Goal: Task Accomplishment & Management: Manage account settings

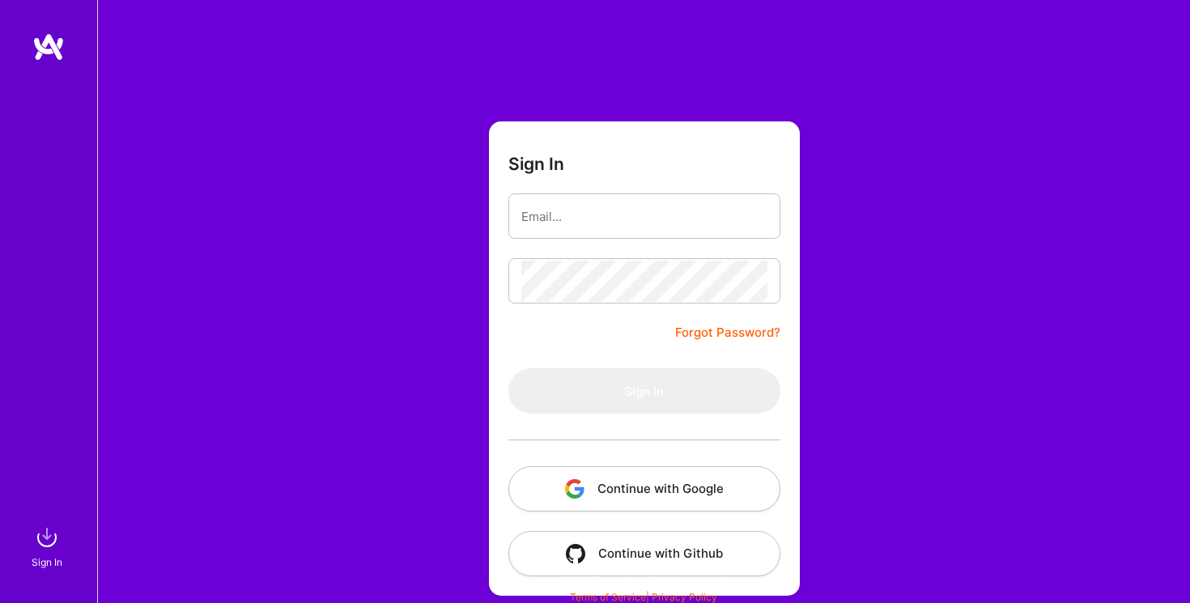
click at [658, 482] on button "Continue with Google" at bounding box center [644, 488] width 272 height 45
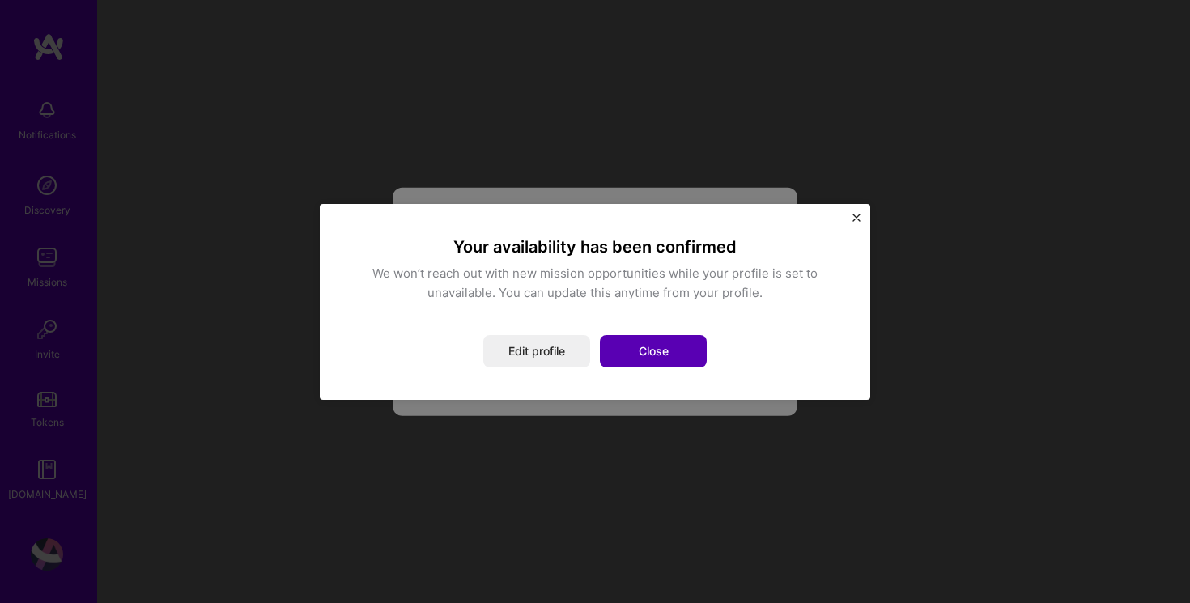
click at [654, 355] on button "Close" at bounding box center [653, 351] width 107 height 32
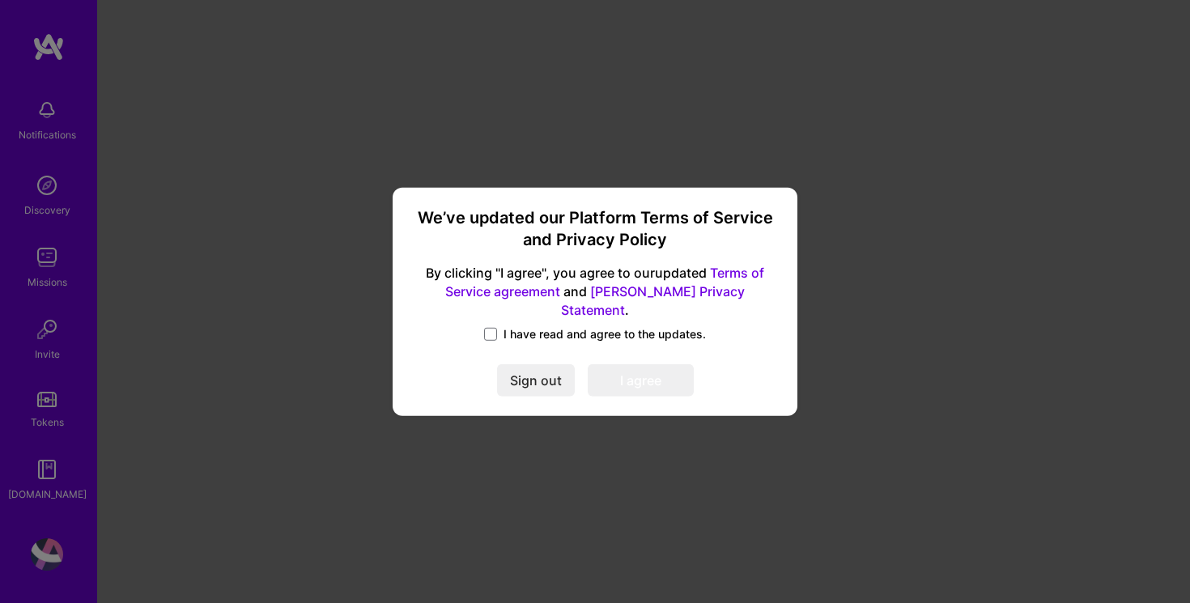
drag, startPoint x: 525, startPoint y: 322, endPoint x: 534, endPoint y: 322, distance: 8.9
click at [525, 326] on span "I have read and agree to the updates." at bounding box center [605, 334] width 202 height 16
click at [0, 0] on input "I have read and agree to the updates." at bounding box center [0, 0] width 0 height 0
click at [626, 371] on button "I agree" at bounding box center [641, 380] width 106 height 32
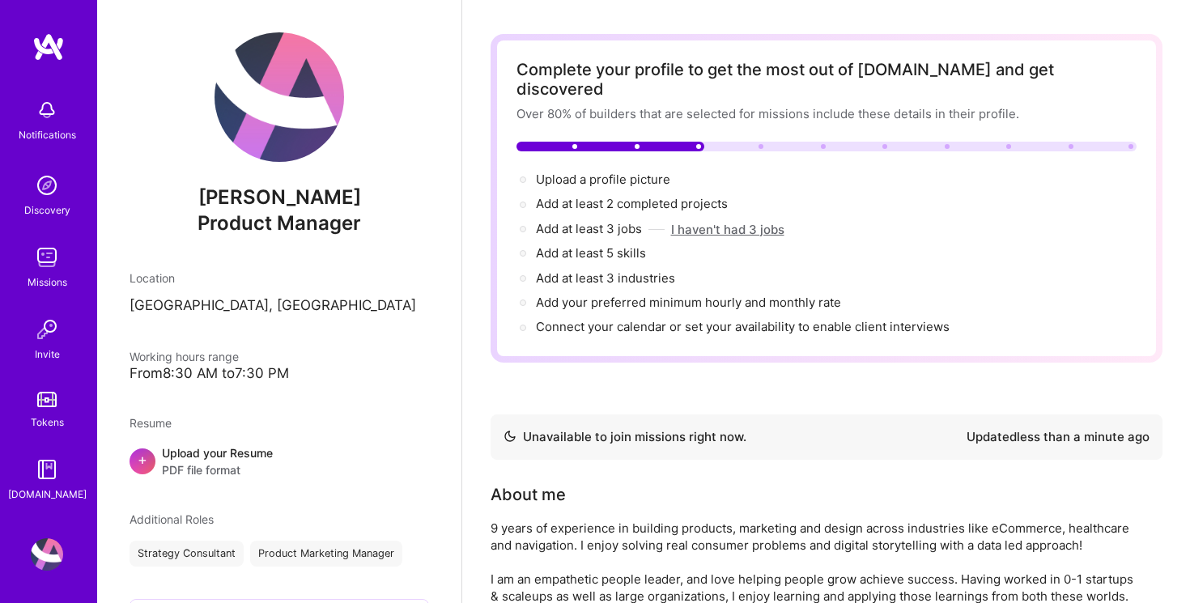
scroll to position [55, 0]
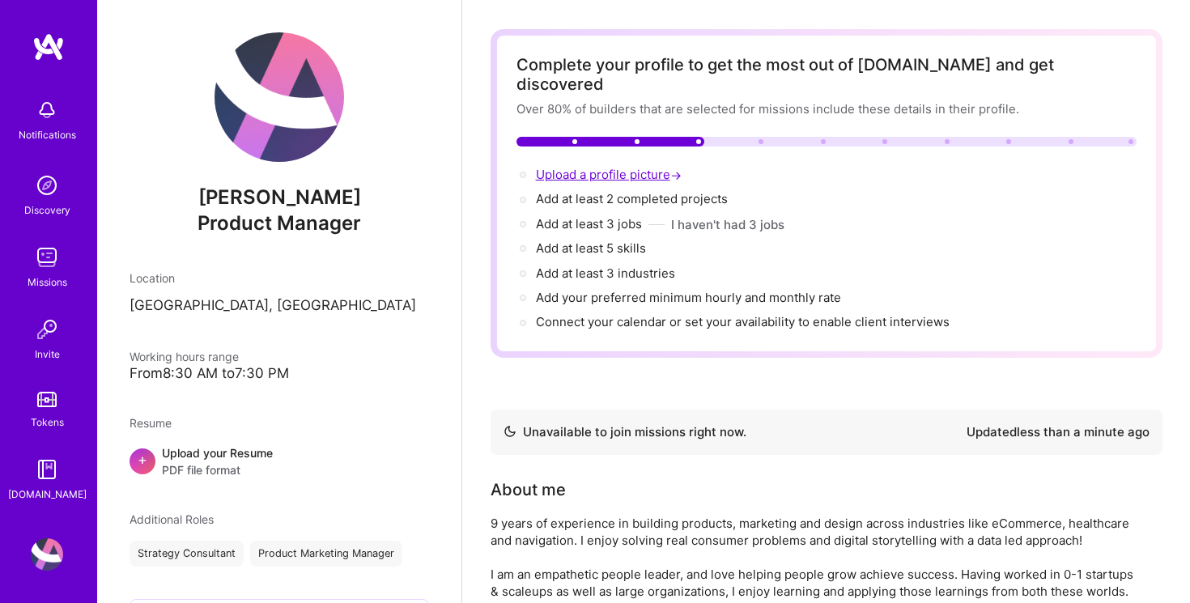
click at [614, 167] on span "Upload a profile picture →" at bounding box center [610, 174] width 149 height 15
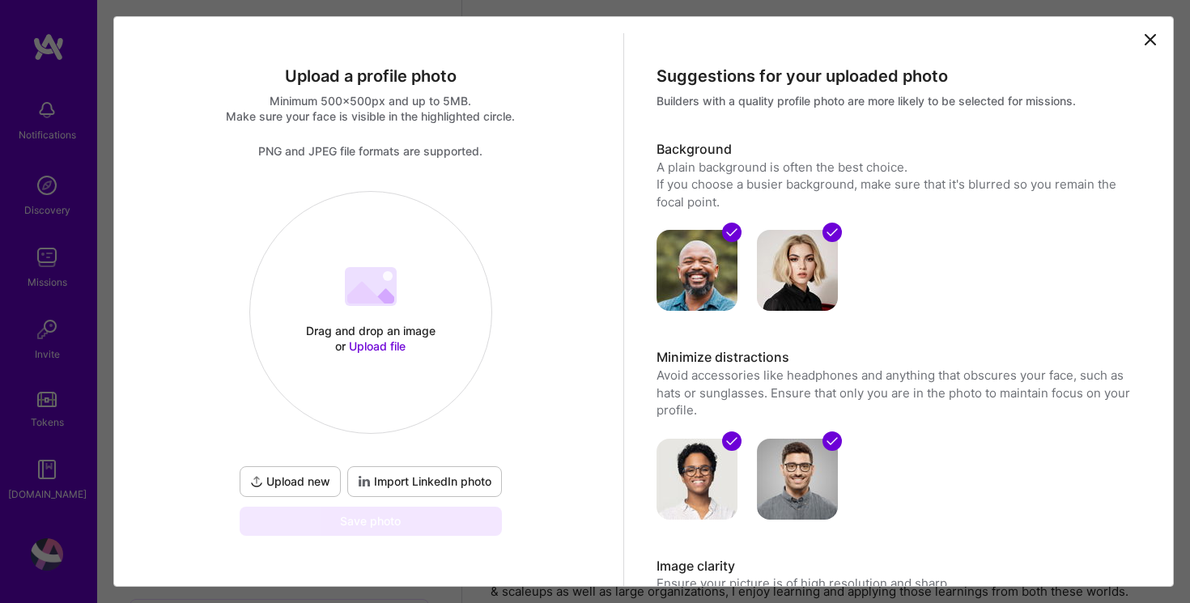
click at [389, 316] on div "Drag and drop an image or Upload file Upload file" at bounding box center [370, 313] width 241 height 172
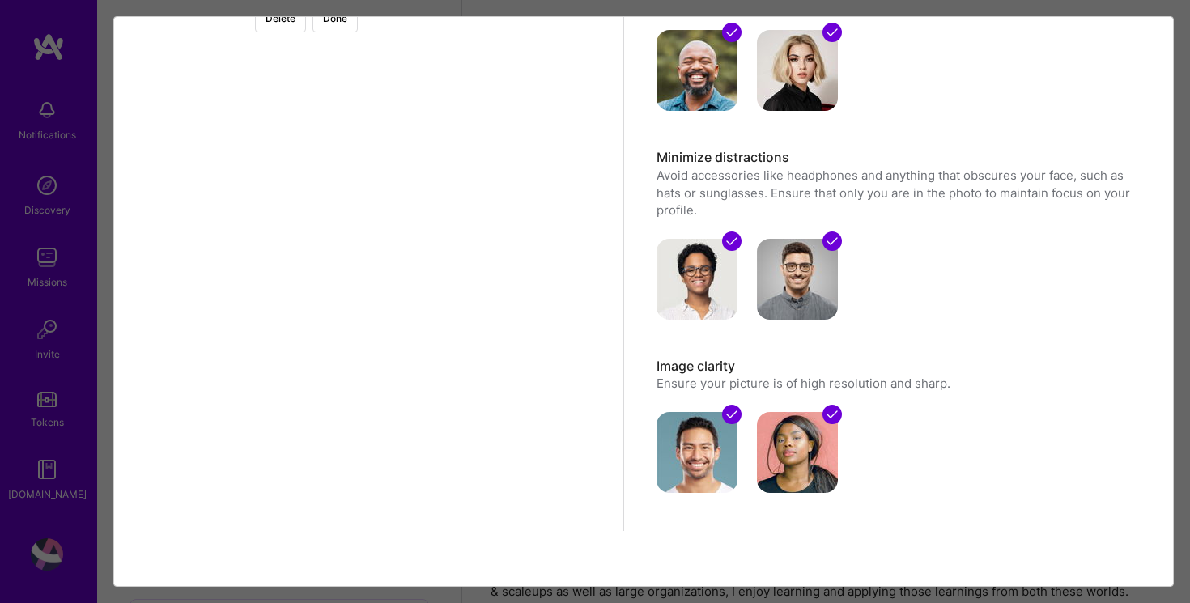
scroll to position [205, 0]
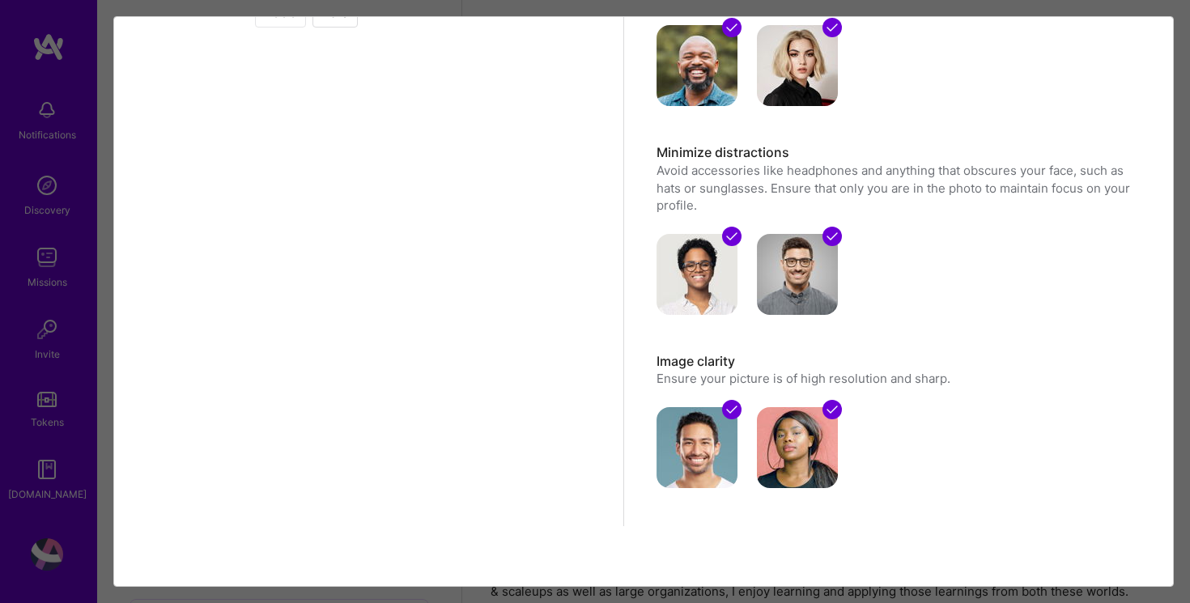
click at [306, 19] on button "Delete" at bounding box center [280, 13] width 51 height 28
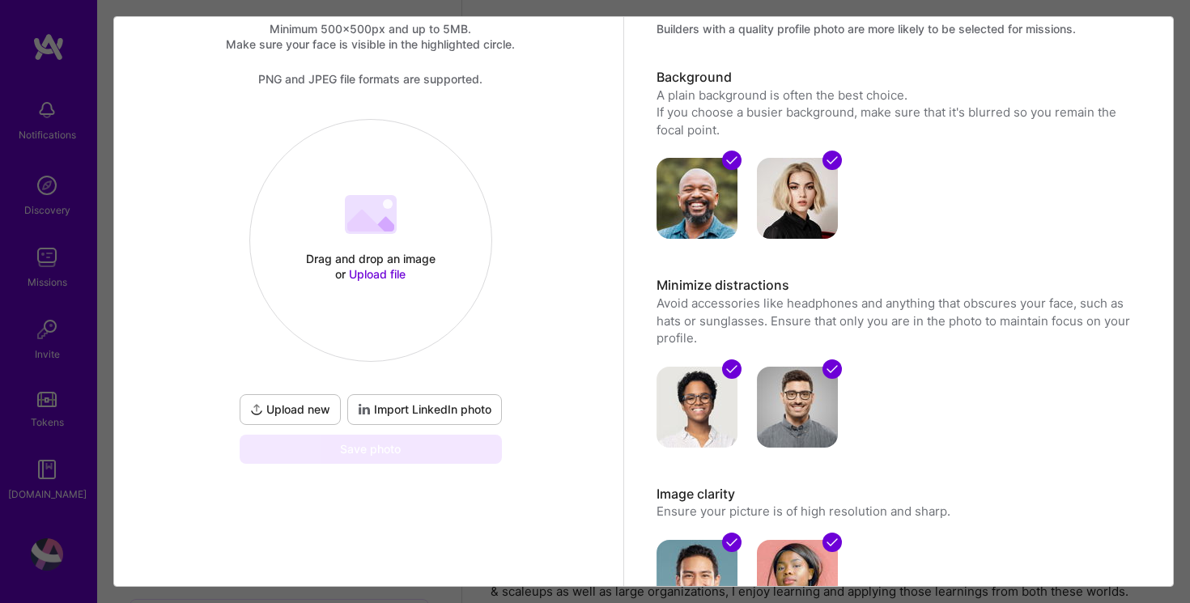
scroll to position [70, 0]
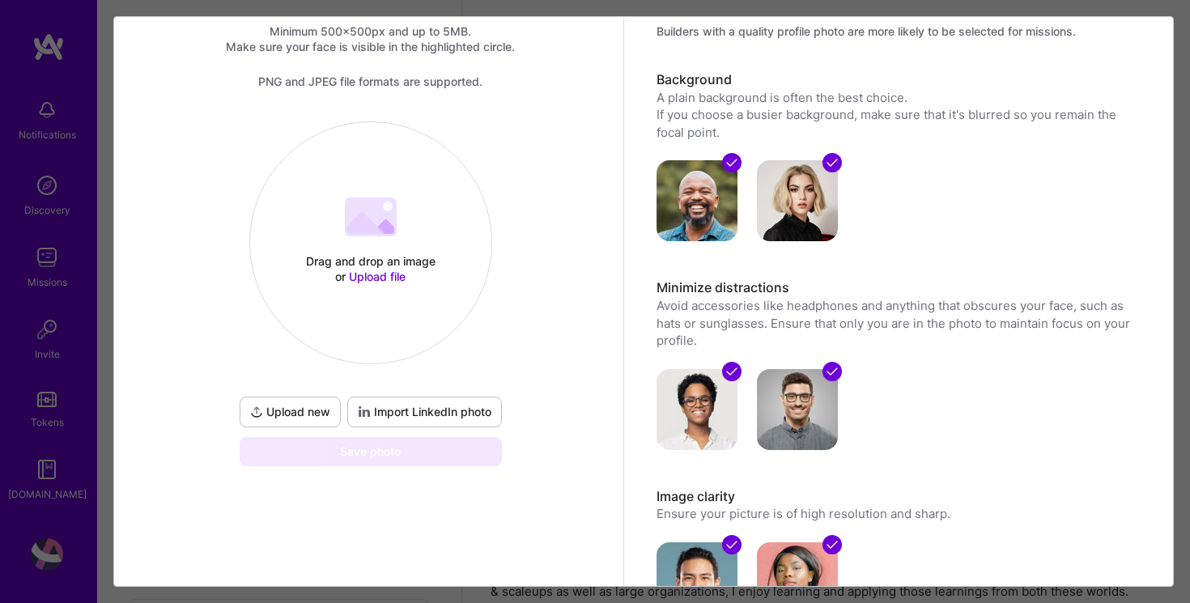
click at [351, 258] on div "Drag and drop an image or Upload file" at bounding box center [371, 268] width 138 height 31
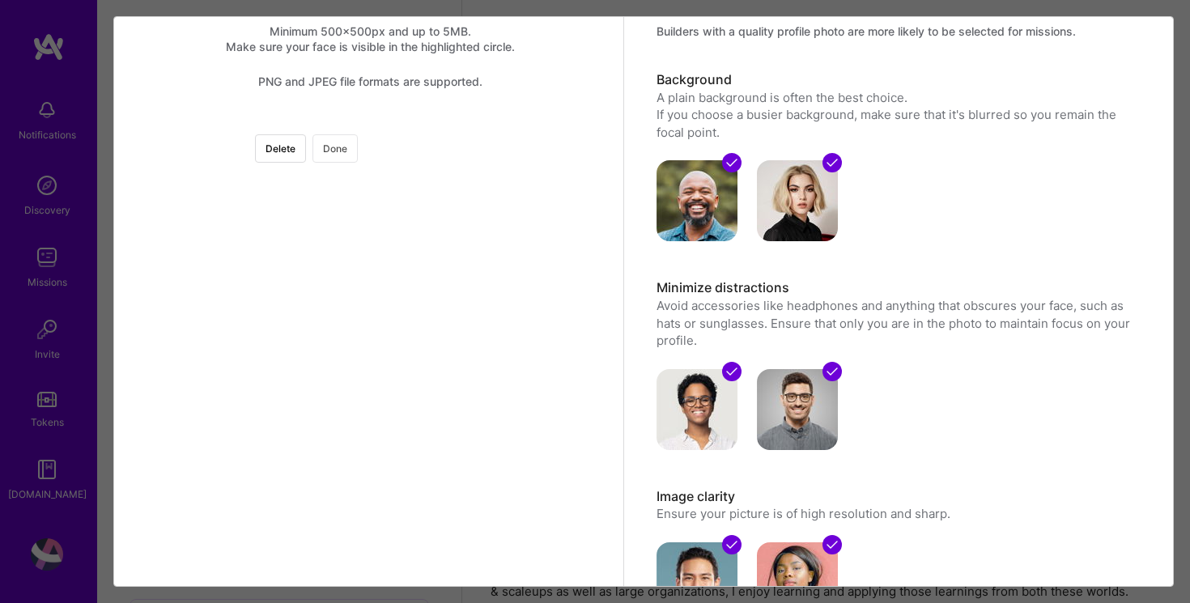
click at [358, 160] on button "Done" at bounding box center [334, 148] width 45 height 28
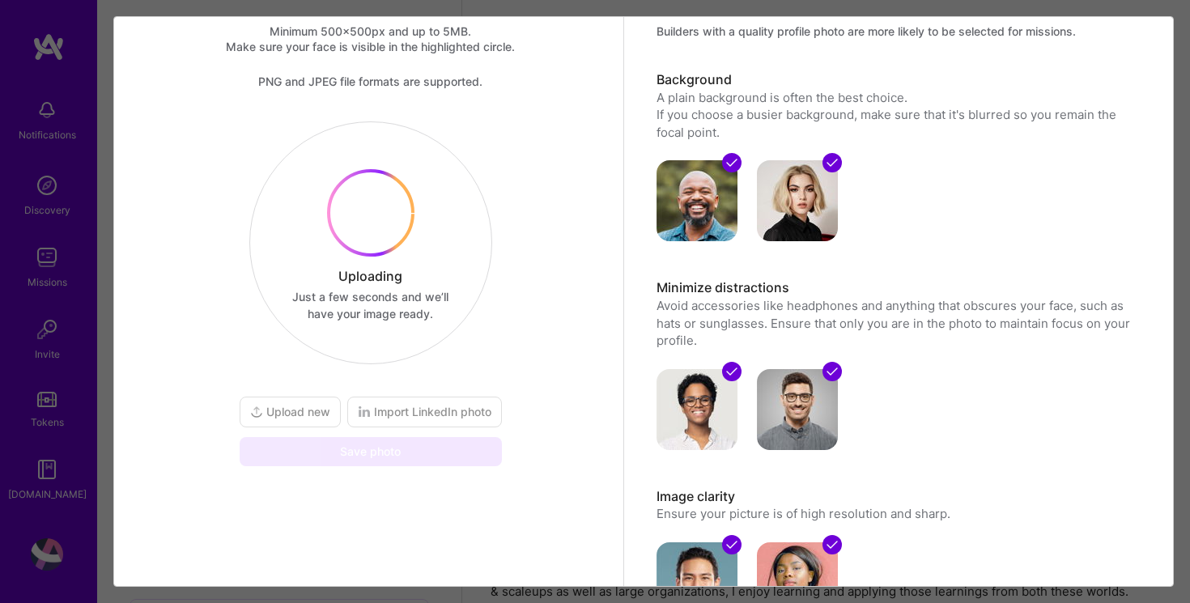
scroll to position [44, 0]
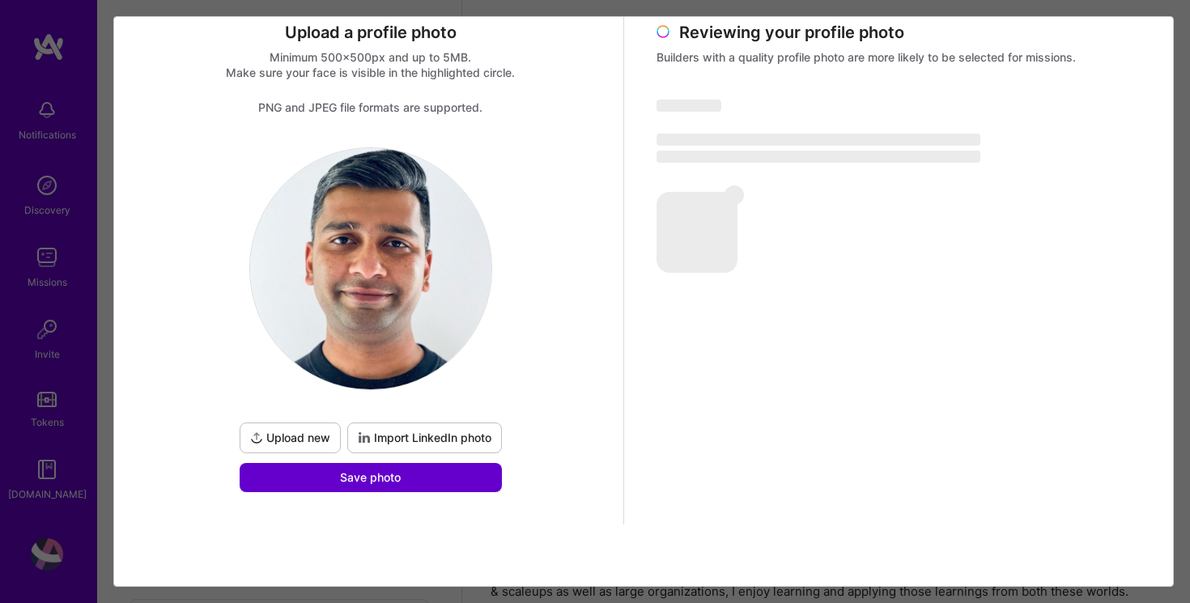
click at [393, 478] on span "Save photo" at bounding box center [370, 478] width 61 height 16
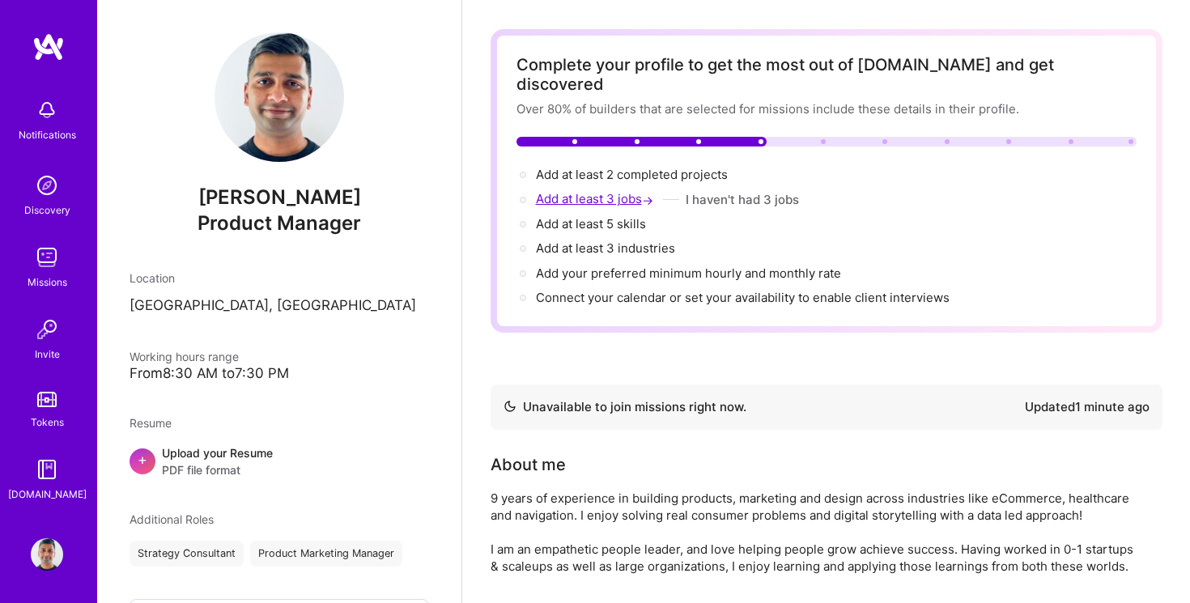
click at [604, 191] on span "Add at least 3 jobs →" at bounding box center [596, 198] width 121 height 15
select select "US"
select select "Not Available"
select select "1 Month"
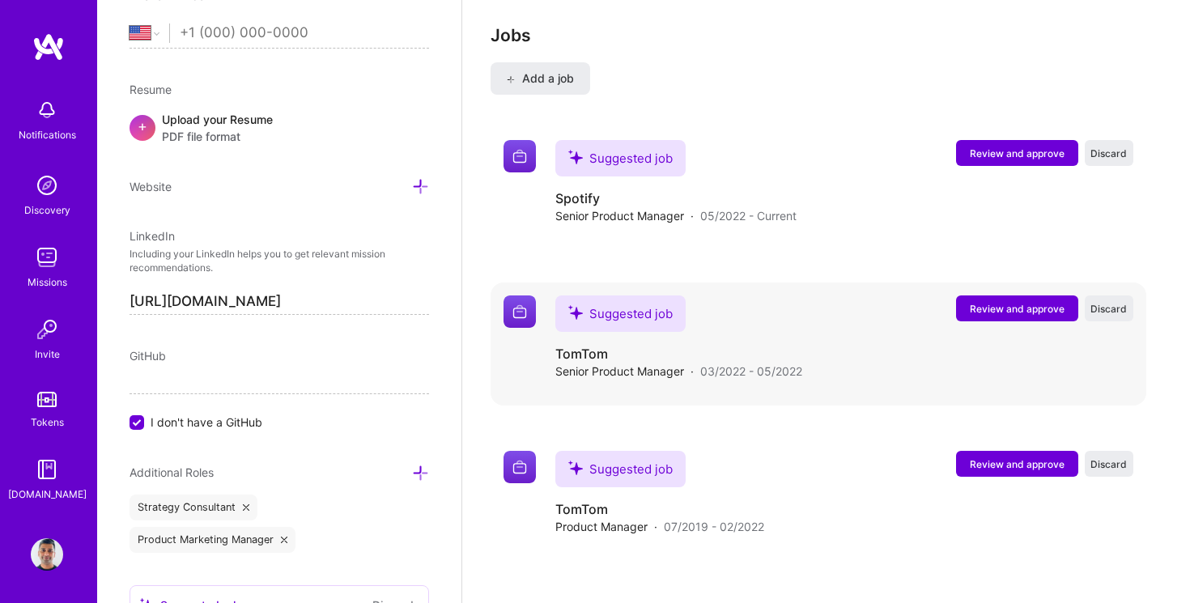
scroll to position [1564, 0]
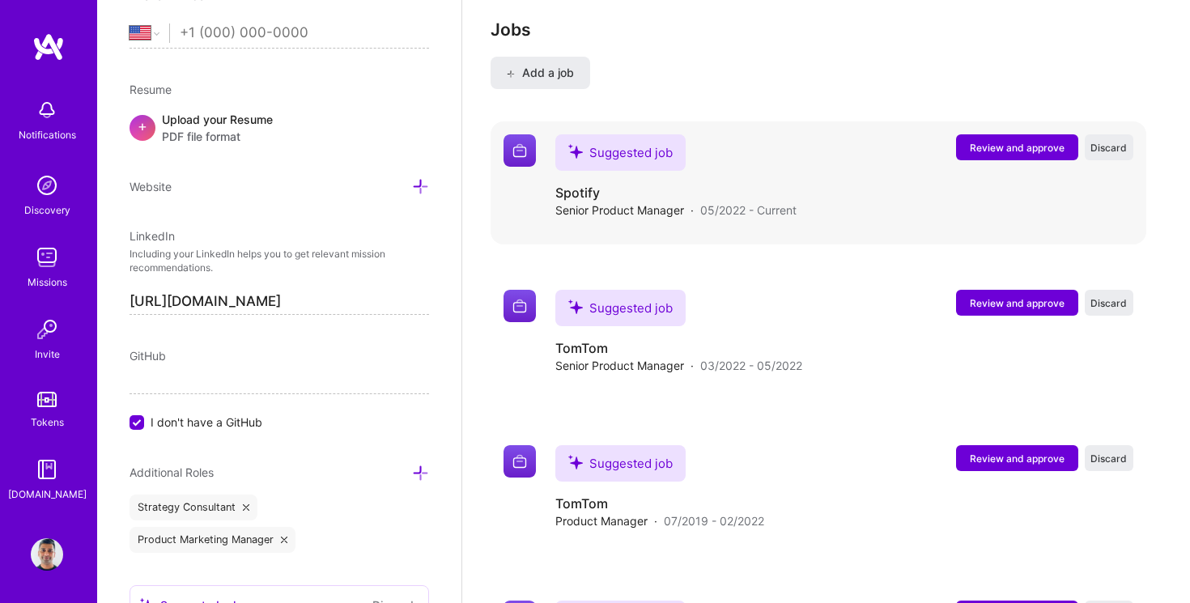
click at [1031, 141] on span "Review and approve" at bounding box center [1017, 148] width 95 height 14
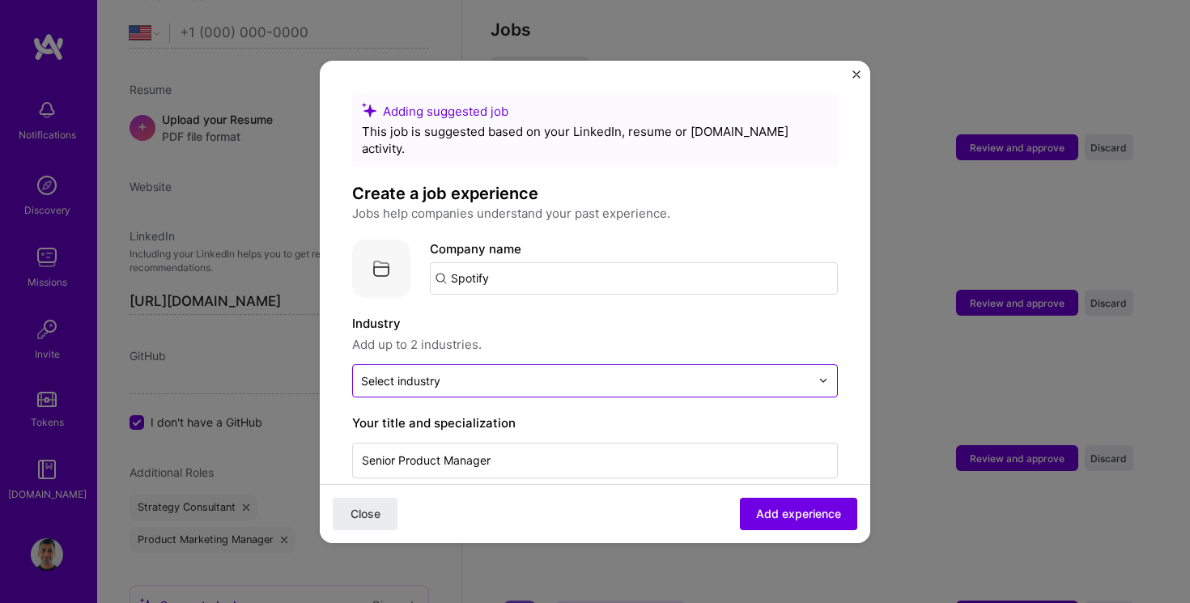
click at [618, 372] on input "text" at bounding box center [585, 380] width 449 height 17
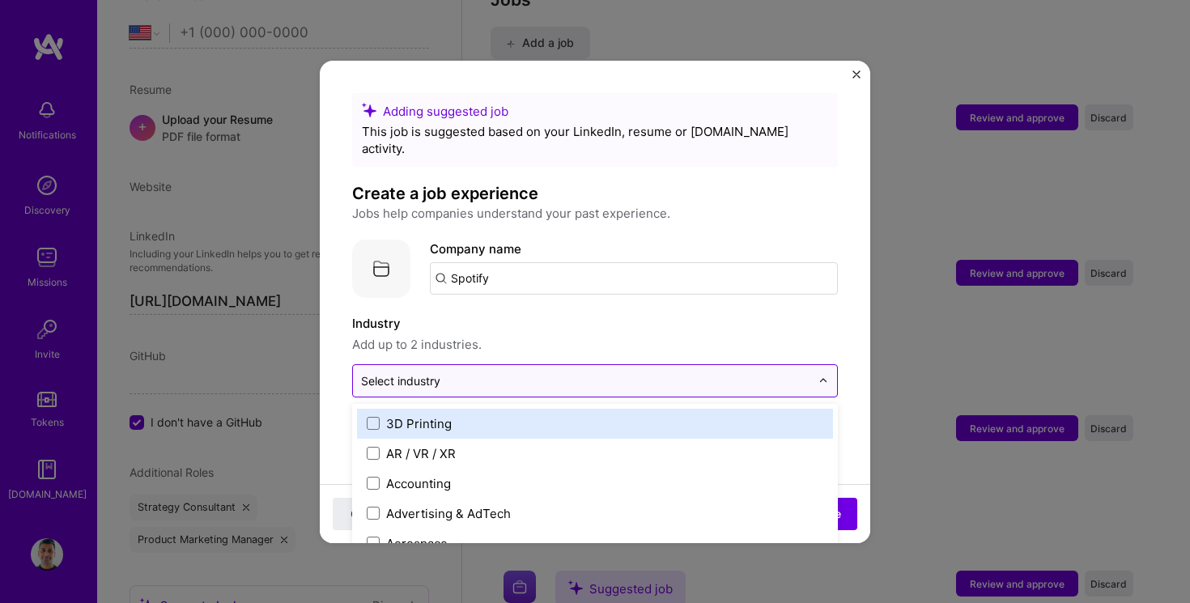
scroll to position [1596, 0]
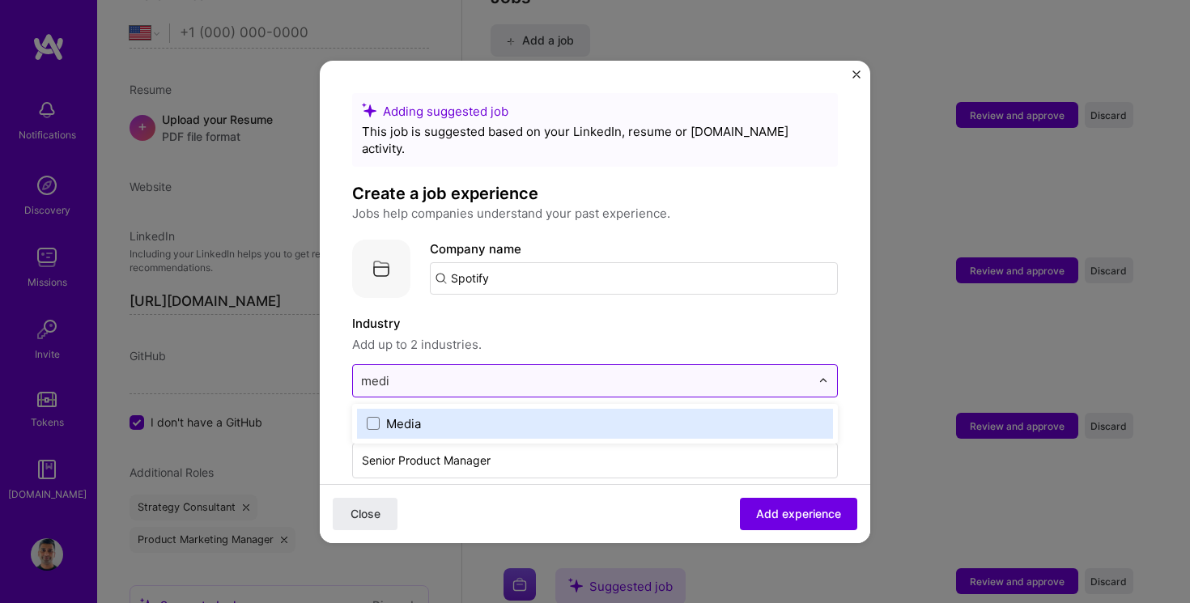
type input "media"
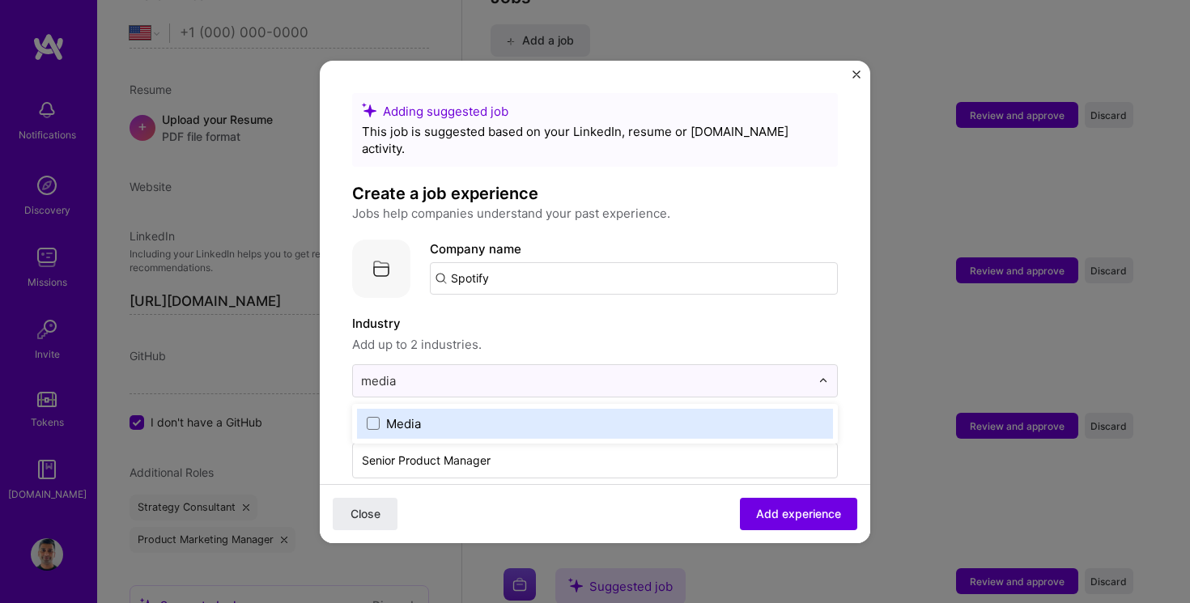
click at [534, 415] on label "Media" at bounding box center [595, 423] width 457 height 17
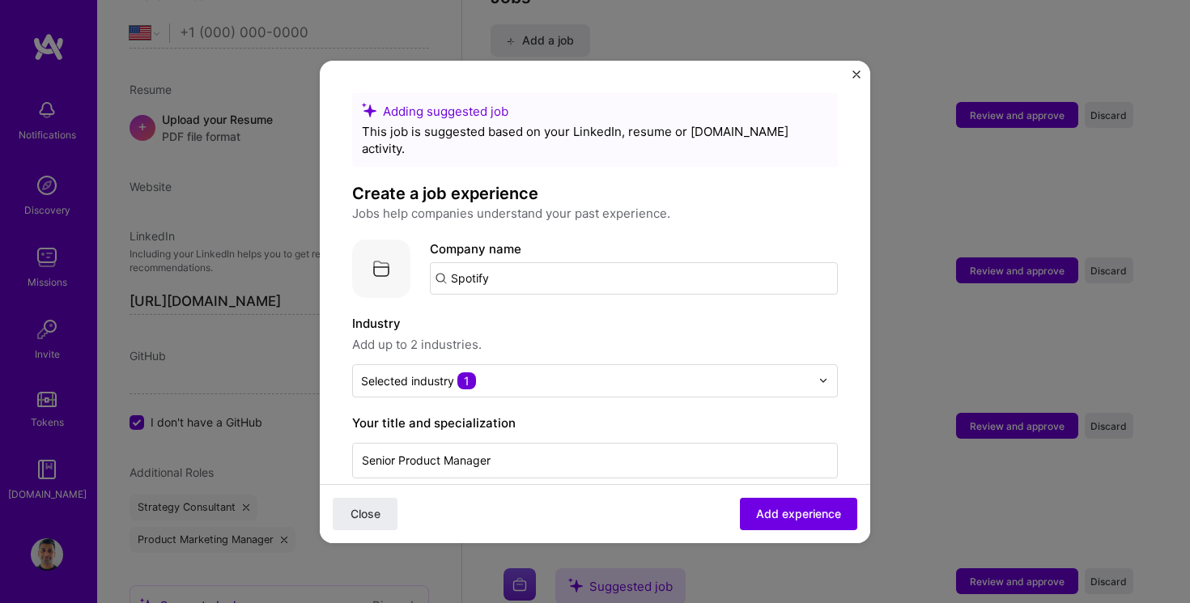
click at [602, 314] on label "Industry" at bounding box center [595, 323] width 486 height 19
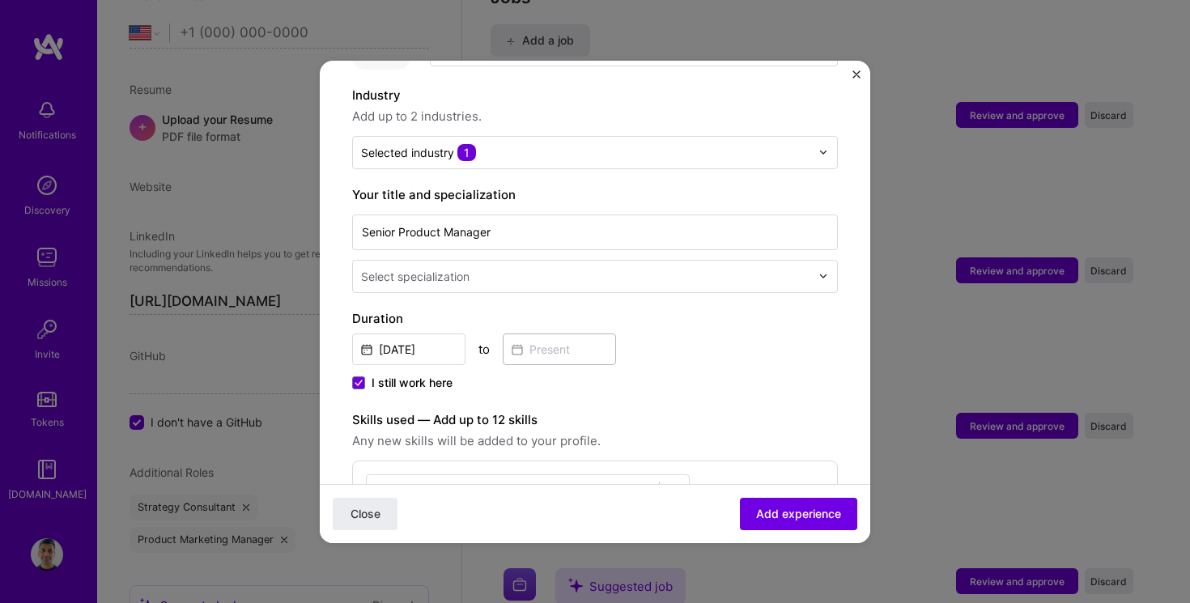
scroll to position [232, 0]
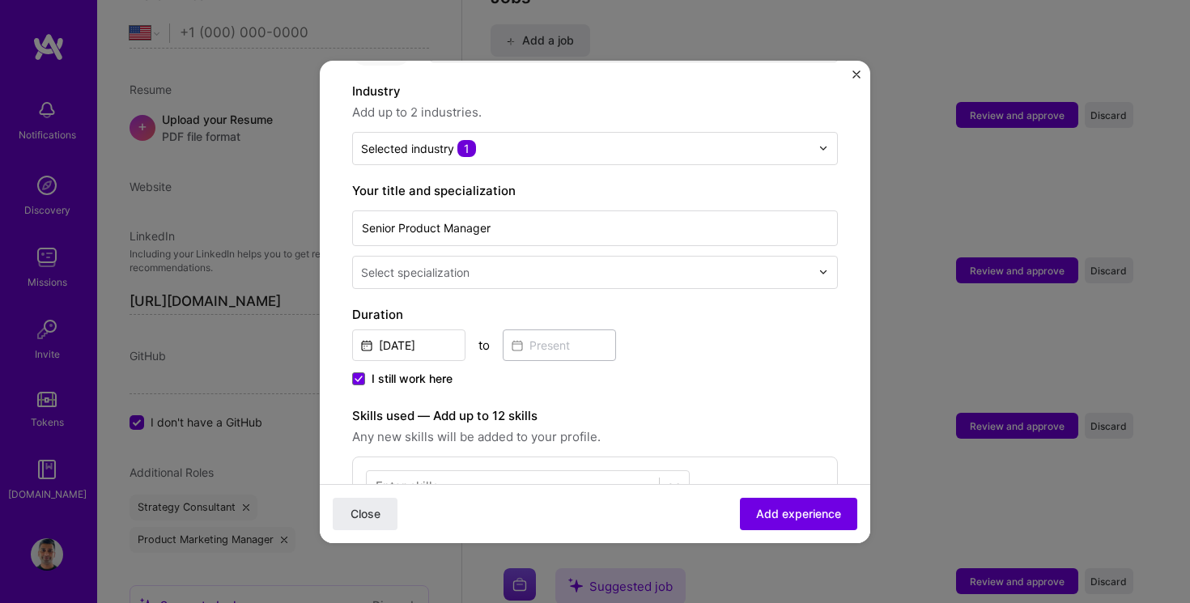
click at [388, 371] on span "I still work here" at bounding box center [412, 379] width 81 height 16
click at [0, 0] on input "I still work here" at bounding box center [0, 0] width 0 height 0
click at [546, 338] on input at bounding box center [559, 345] width 113 height 32
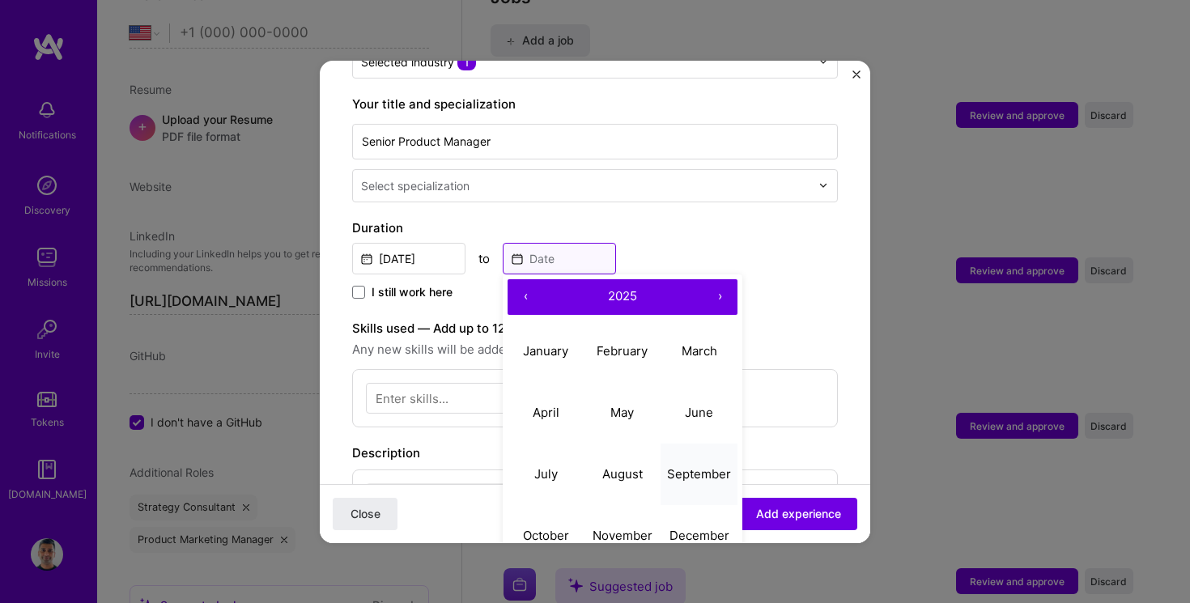
scroll to position [320, 0]
click at [558, 454] on button "July" at bounding box center [546, 474] width 77 height 62
type input "Jul, 2025"
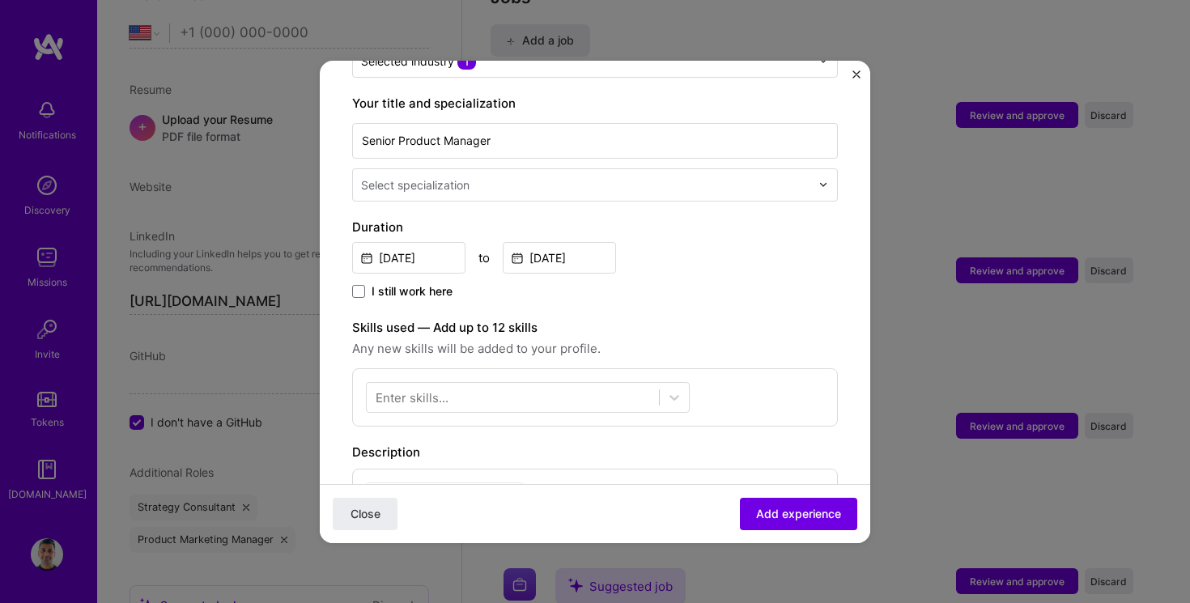
scroll to position [429, 0]
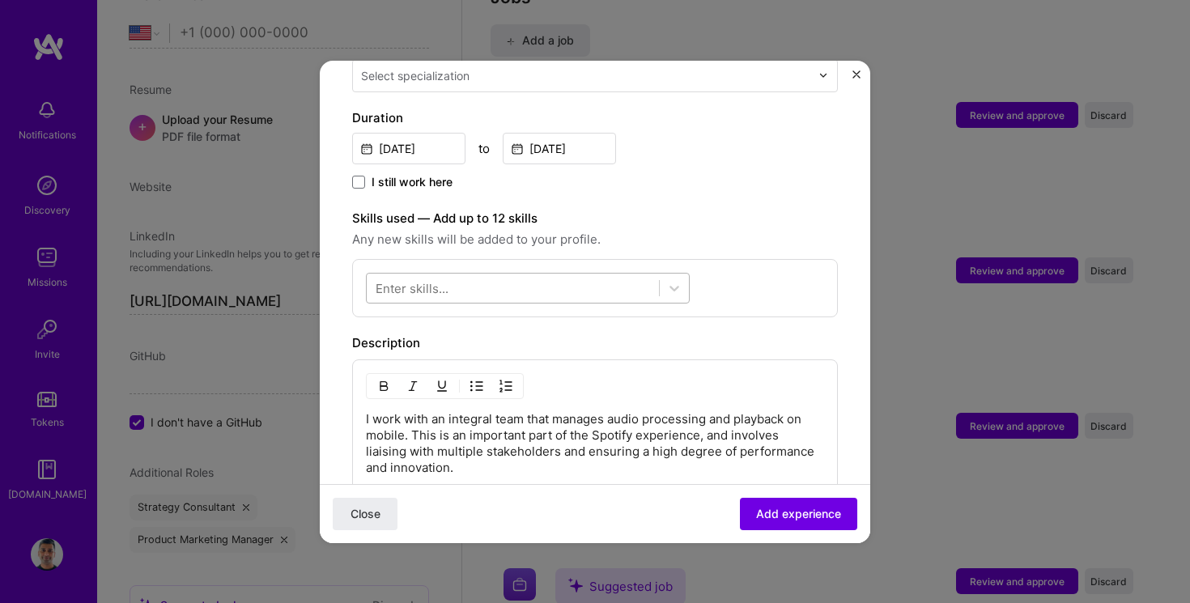
click at [531, 274] on div at bounding box center [513, 287] width 292 height 27
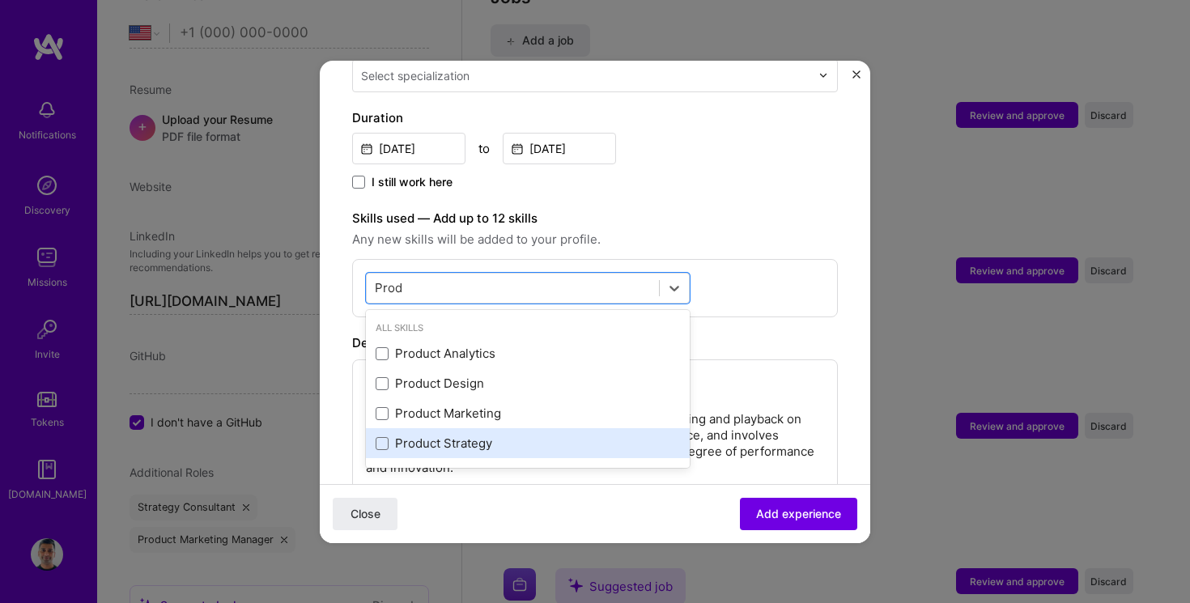
click at [468, 435] on div "Product Strategy" at bounding box center [528, 443] width 304 height 17
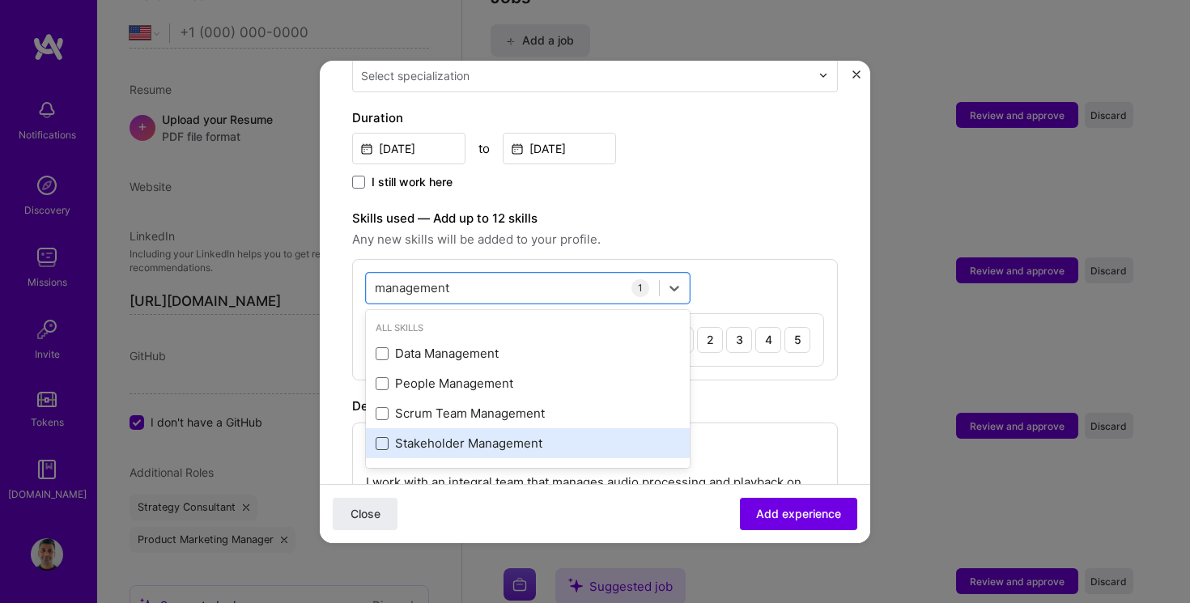
click at [384, 437] on span at bounding box center [382, 443] width 13 height 13
click at [0, 0] on input "checkbox" at bounding box center [0, 0] width 0 height 0
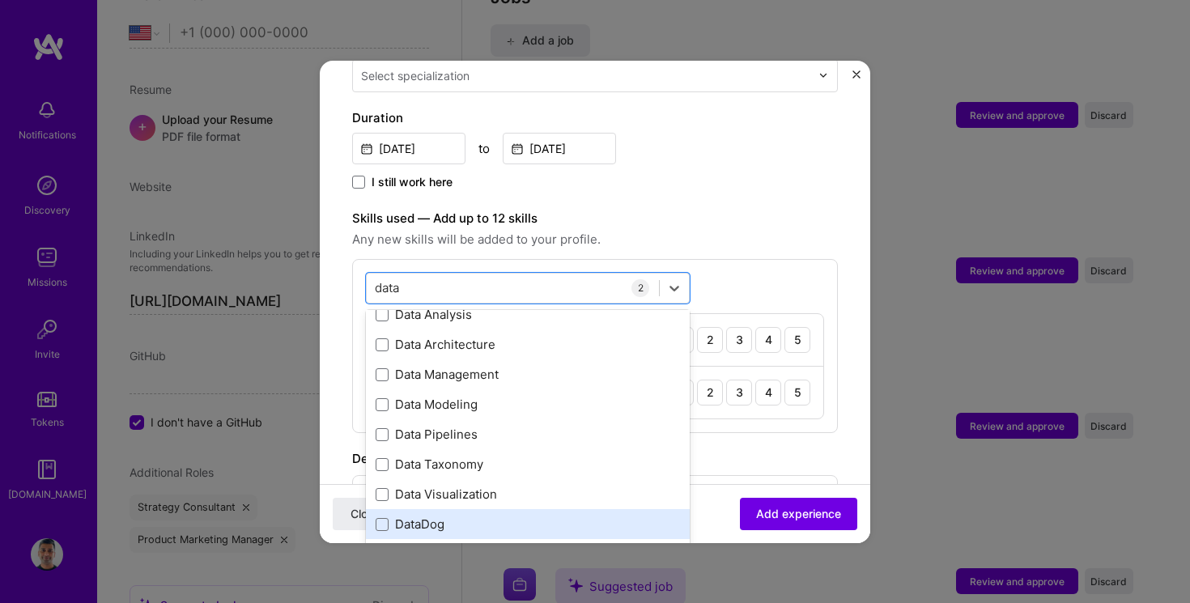
scroll to position [66, 0]
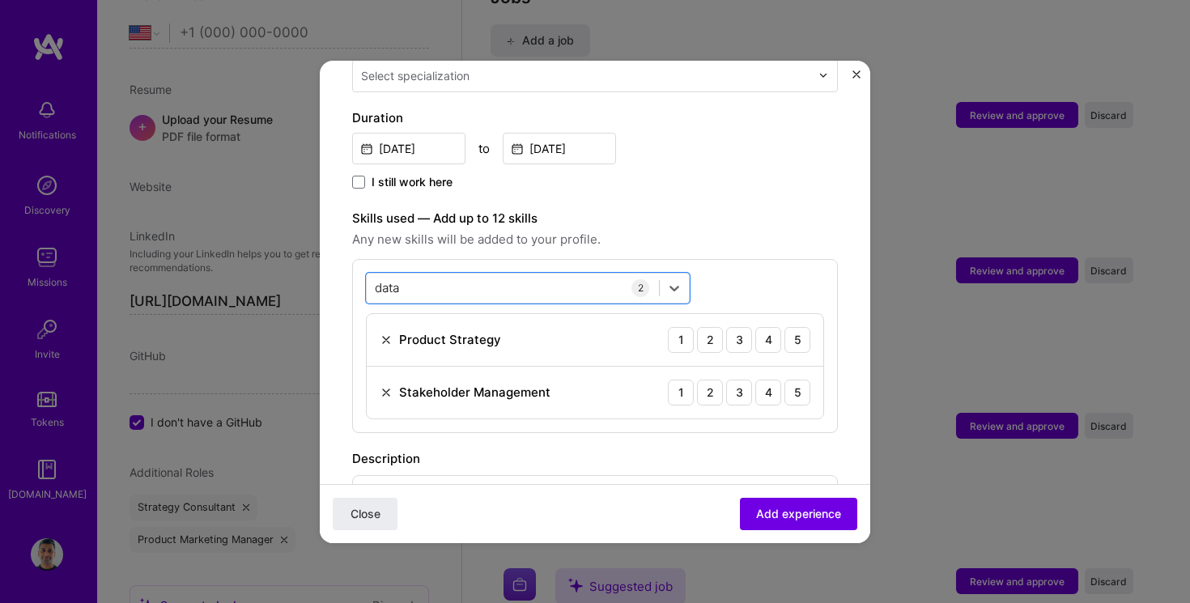
drag, startPoint x: 469, startPoint y: 273, endPoint x: 364, endPoint y: 273, distance: 104.4
click at [364, 273] on div "option Stakeholder Management, selected. Select is focused ,type to refine list…" at bounding box center [595, 346] width 486 height 174
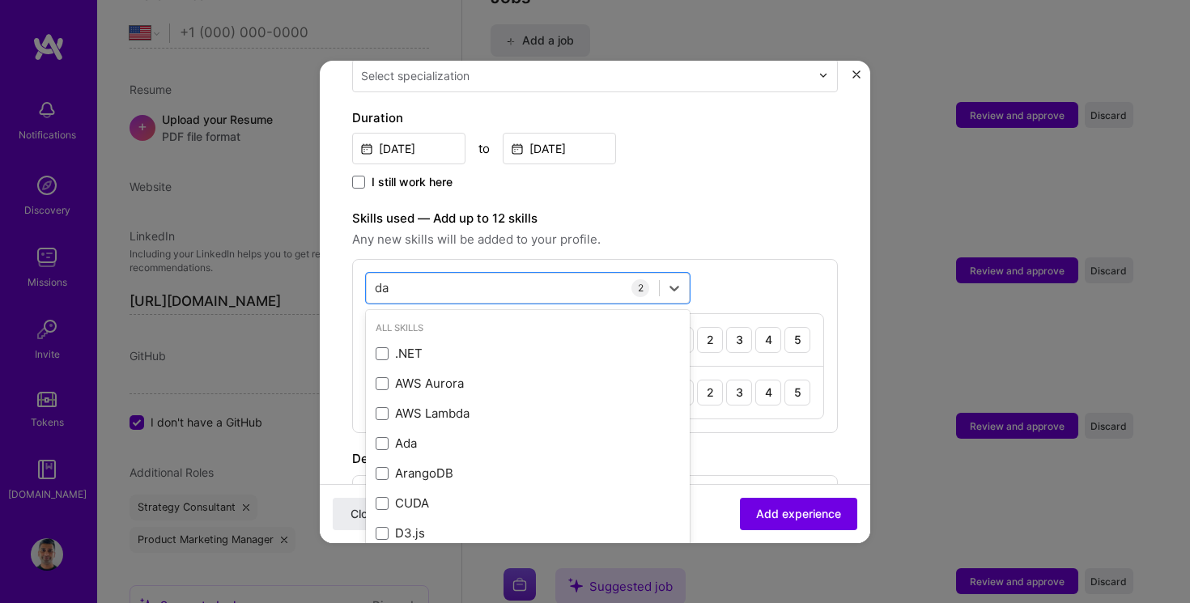
type input "d"
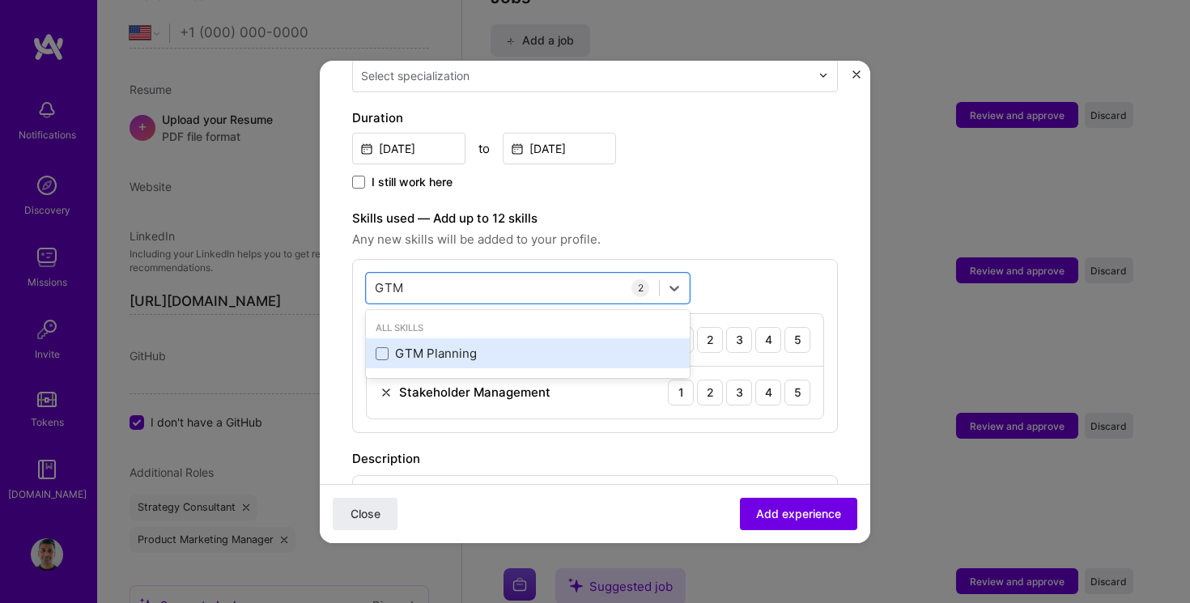
click at [428, 338] on div "GTM Planning" at bounding box center [528, 353] width 324 height 30
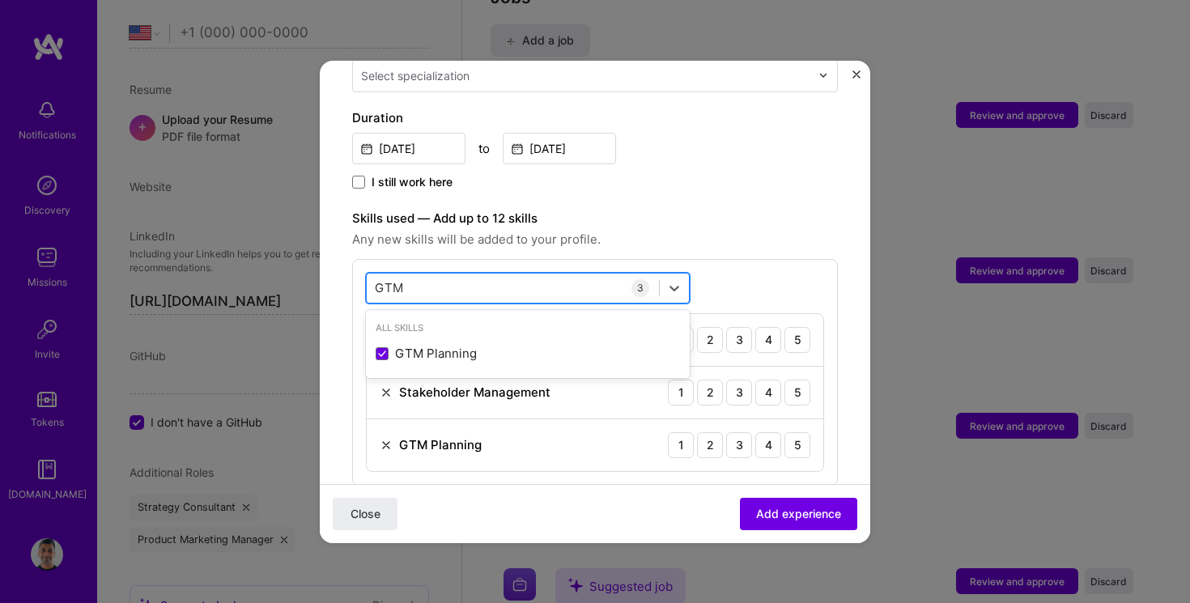
click at [445, 274] on div "GTM GTM" at bounding box center [513, 287] width 292 height 27
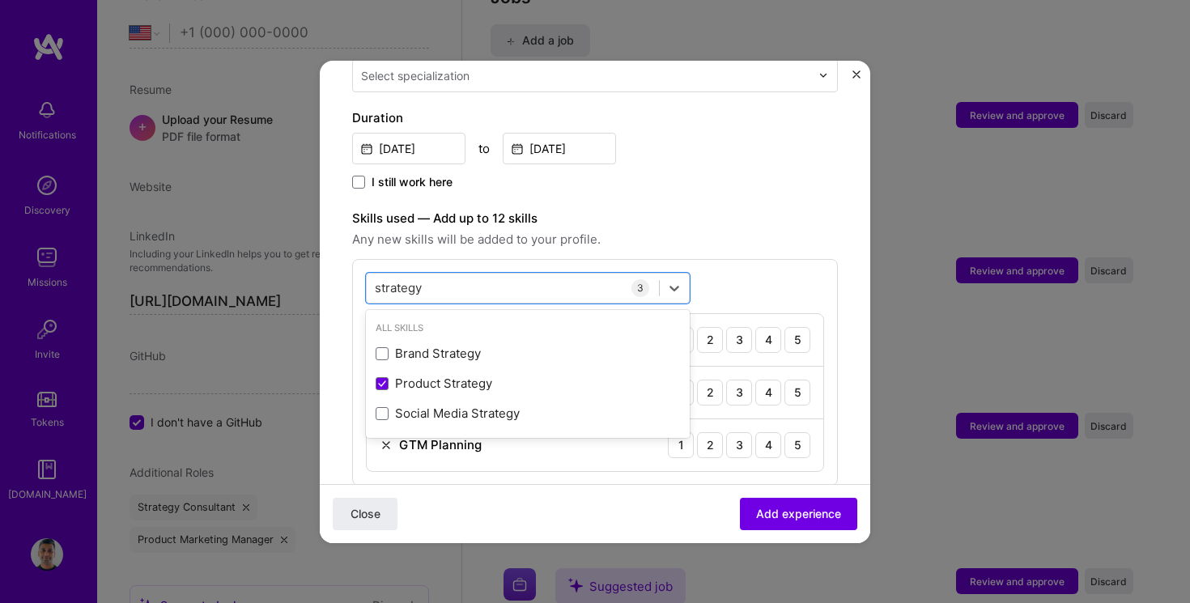
type input "strategy"
click at [735, 230] on span "Any new skills will be added to your profile." at bounding box center [595, 239] width 486 height 19
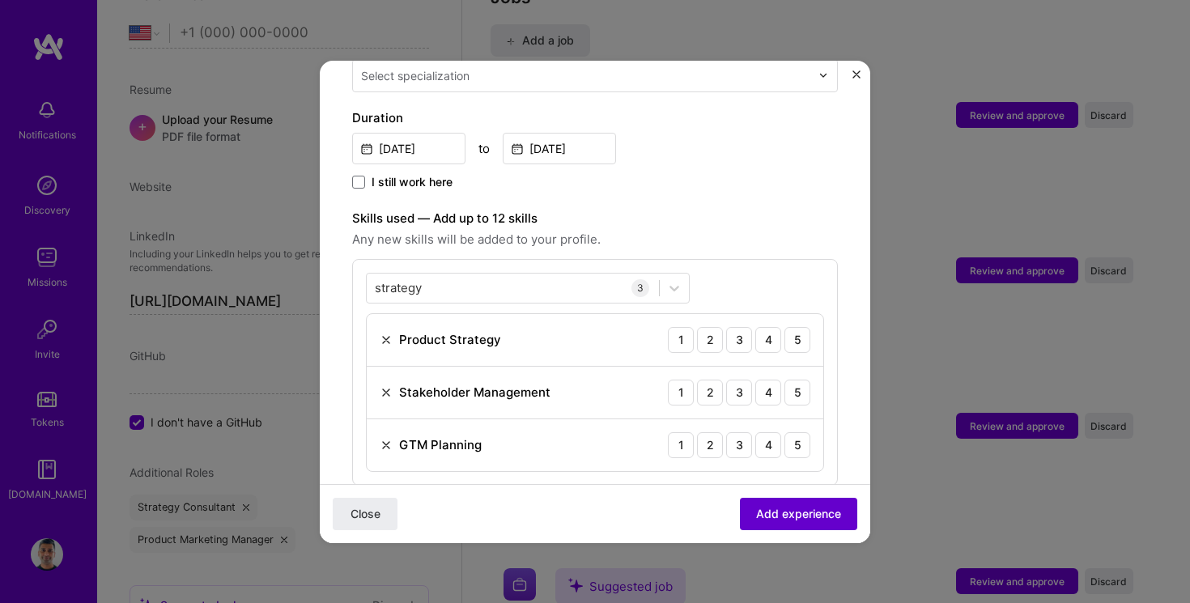
click at [808, 511] on span "Add experience" at bounding box center [798, 513] width 85 height 16
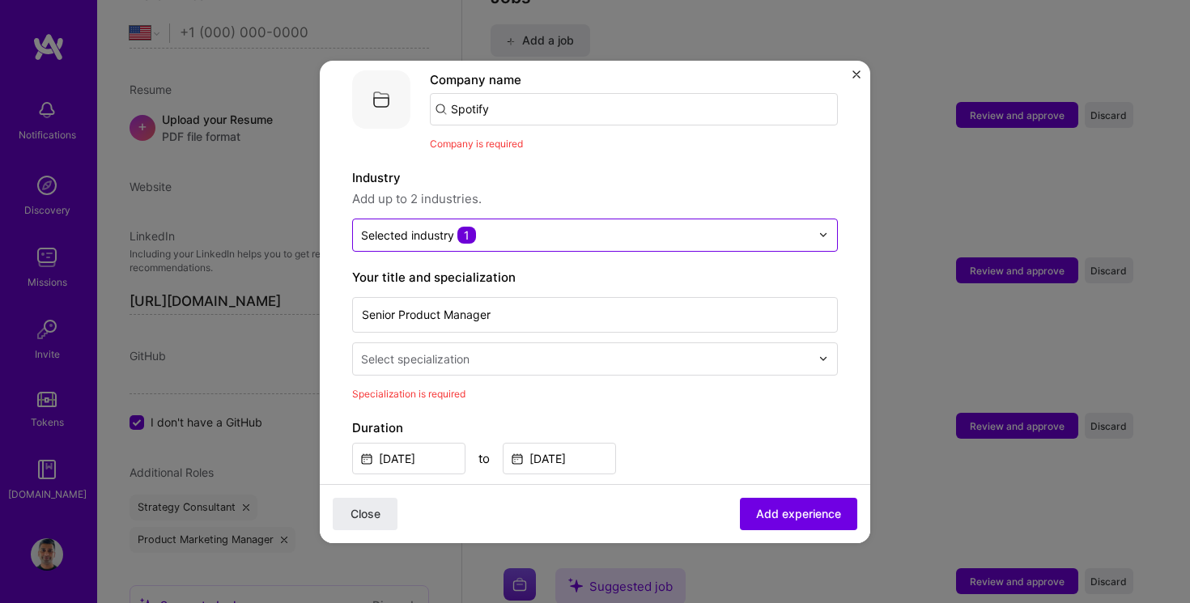
scroll to position [162, 0]
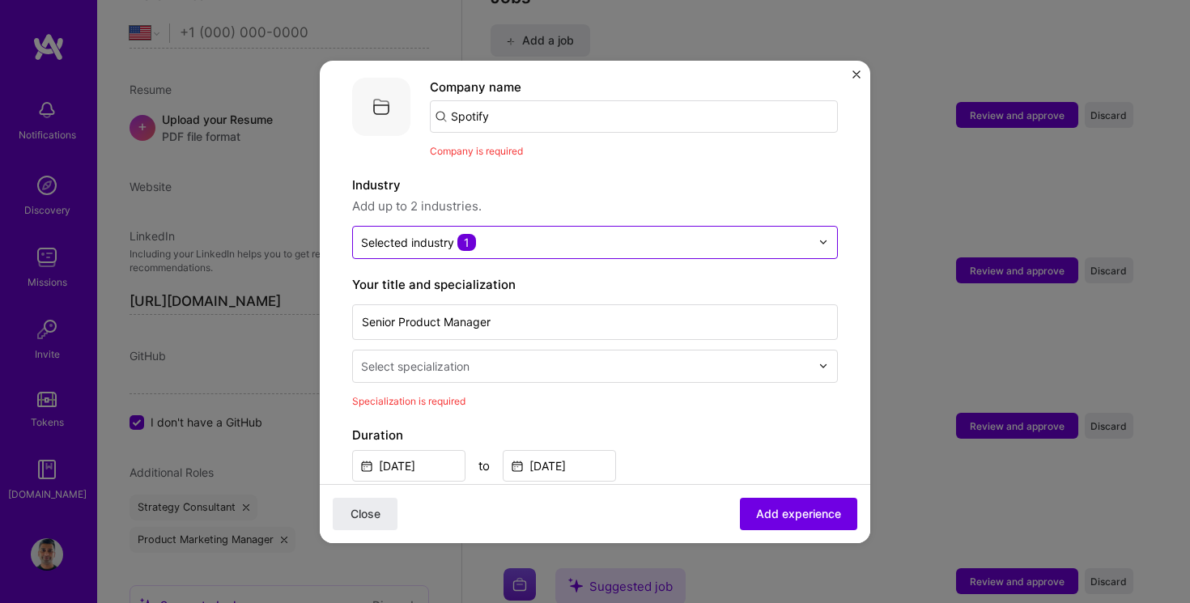
click at [762, 234] on input "text" at bounding box center [585, 242] width 449 height 17
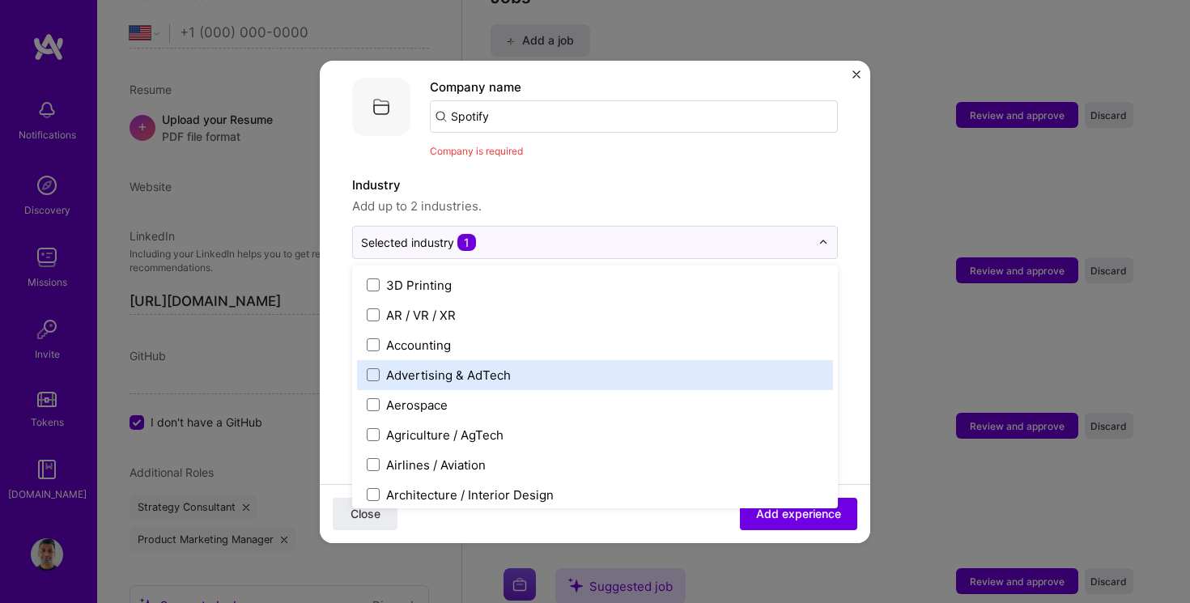
scroll to position [6, 0]
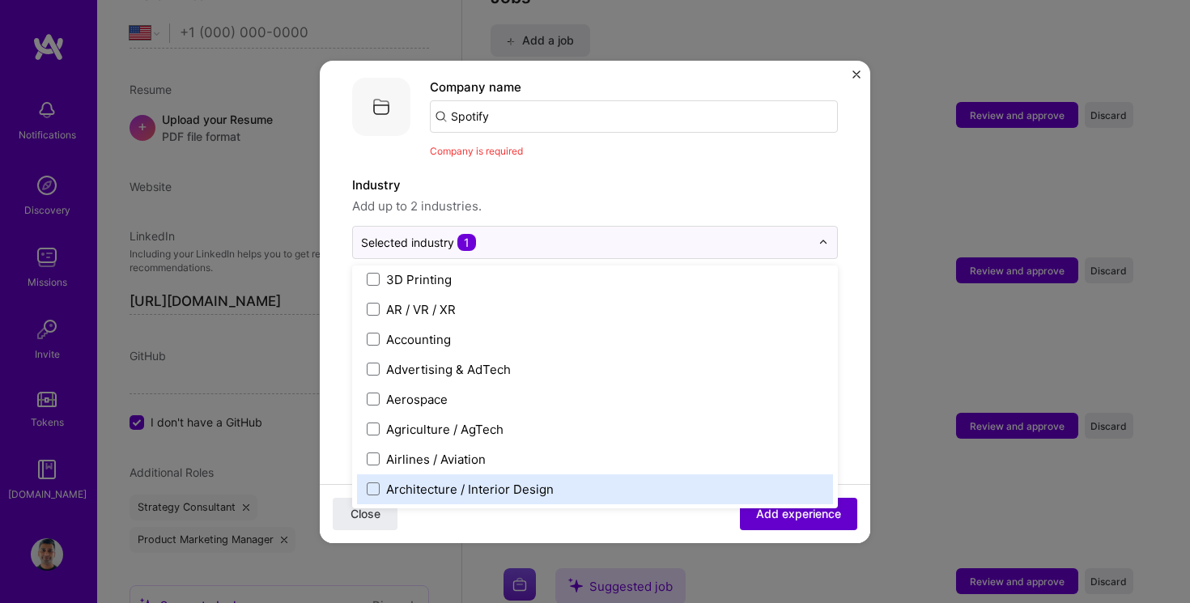
click at [818, 522] on button "Add experience" at bounding box center [798, 513] width 117 height 32
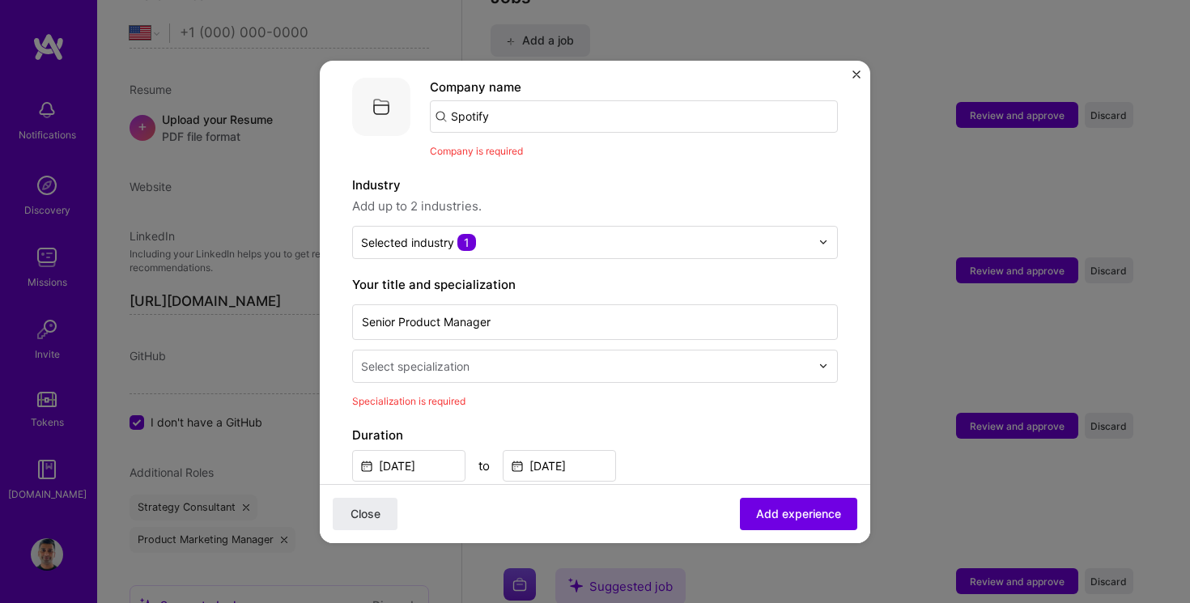
scroll to position [175, 0]
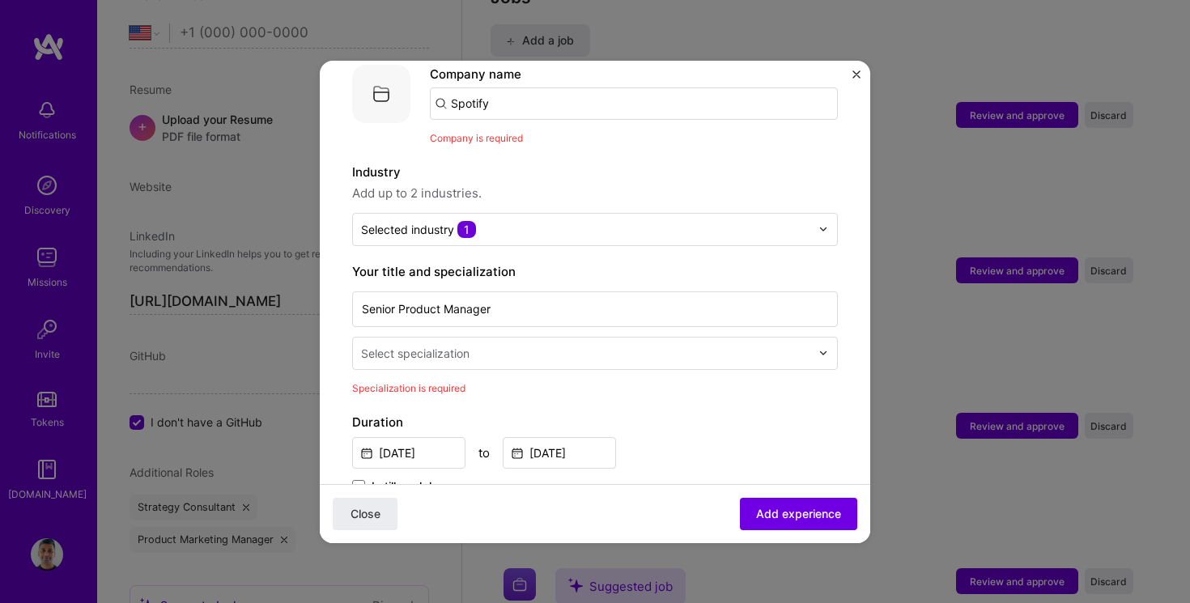
click at [535, 89] on input "Spotify" at bounding box center [634, 103] width 408 height 32
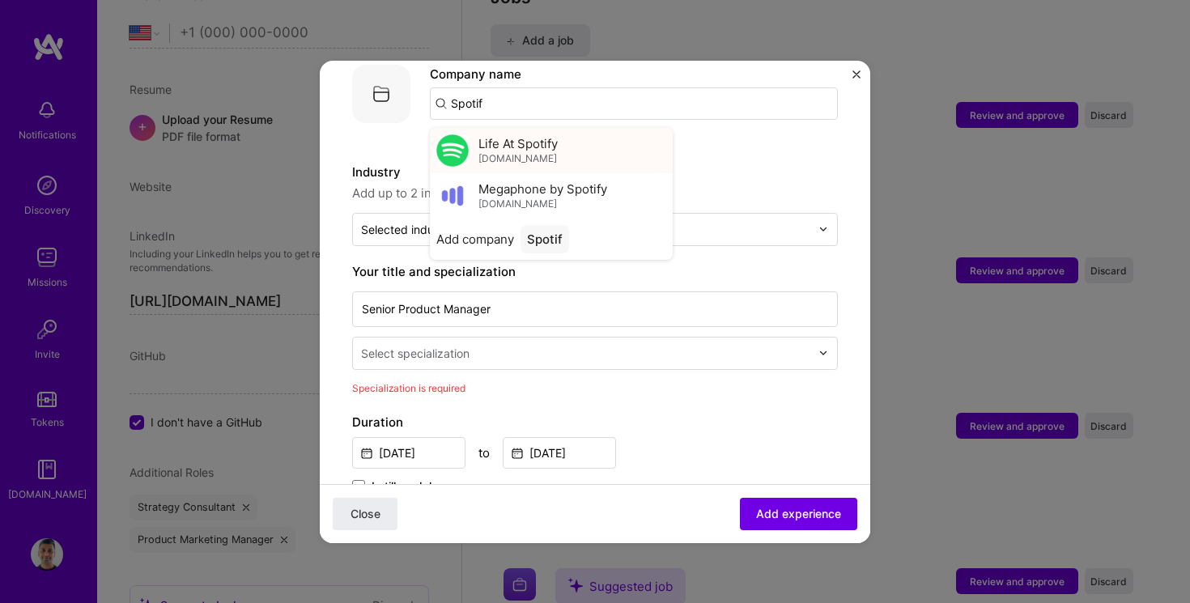
type input "Spotify"
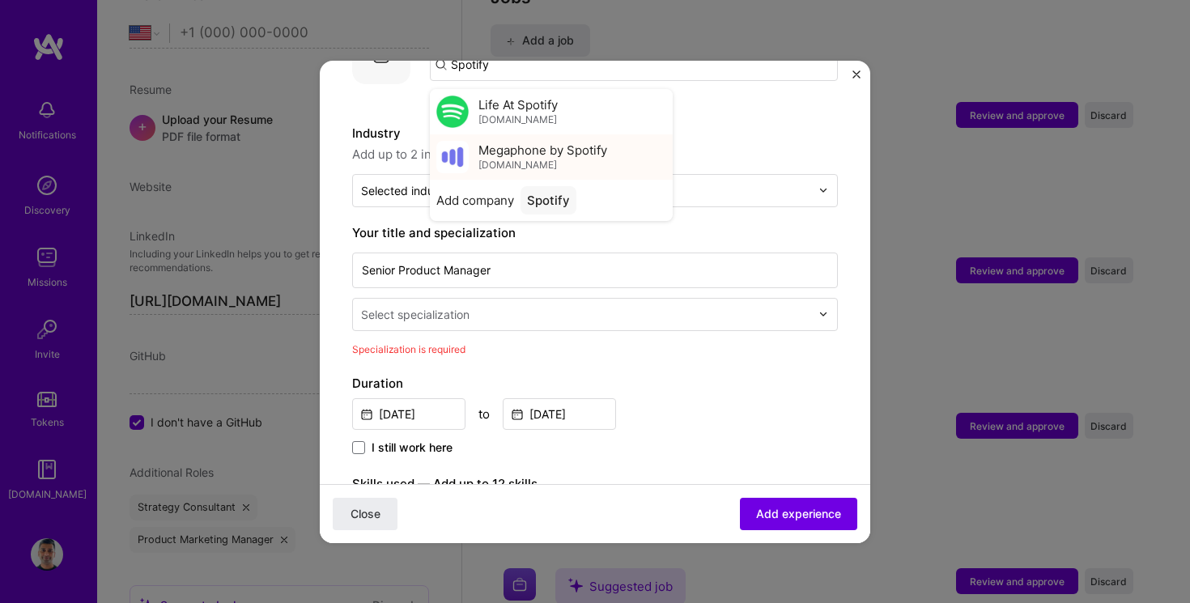
scroll to position [206, 0]
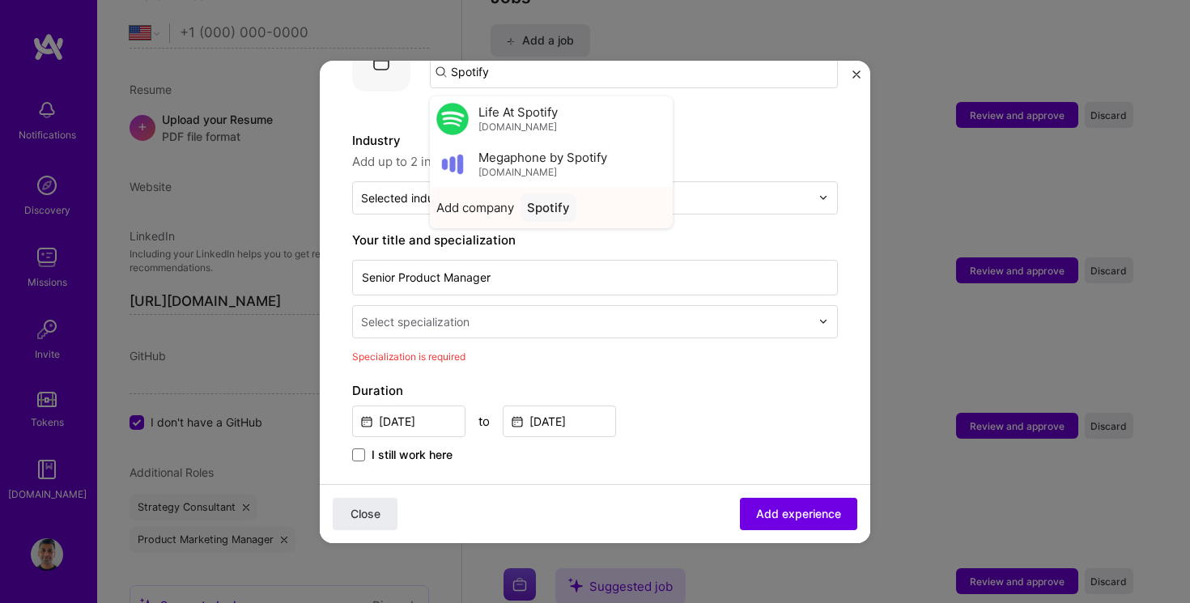
click at [542, 193] on div "Spotify" at bounding box center [549, 207] width 56 height 28
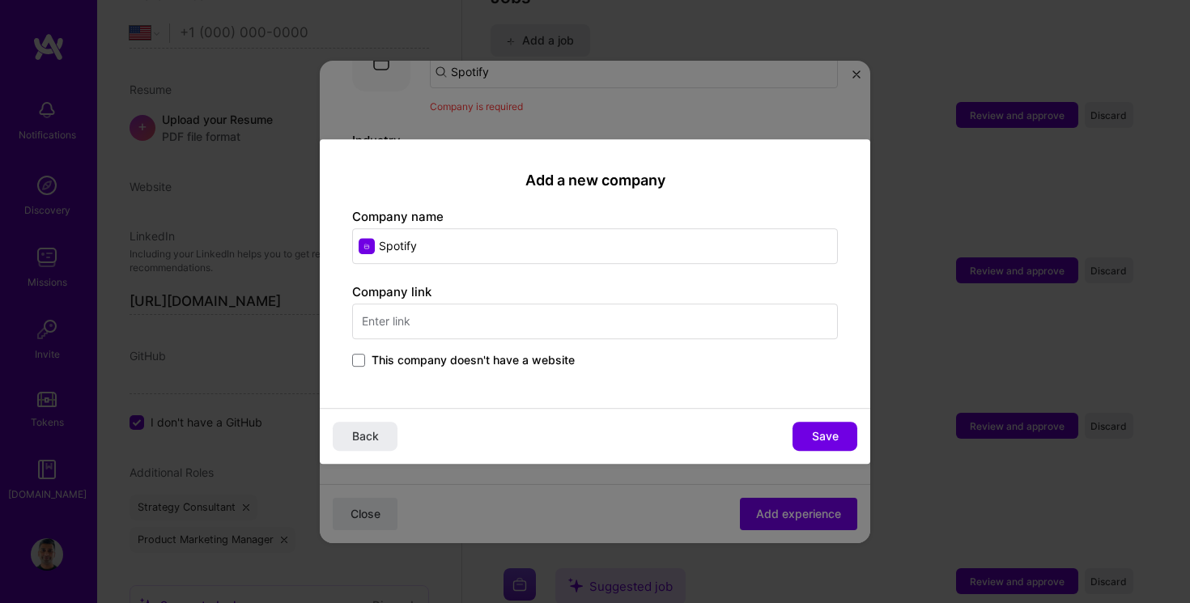
click at [487, 317] on input "text" at bounding box center [595, 322] width 486 height 36
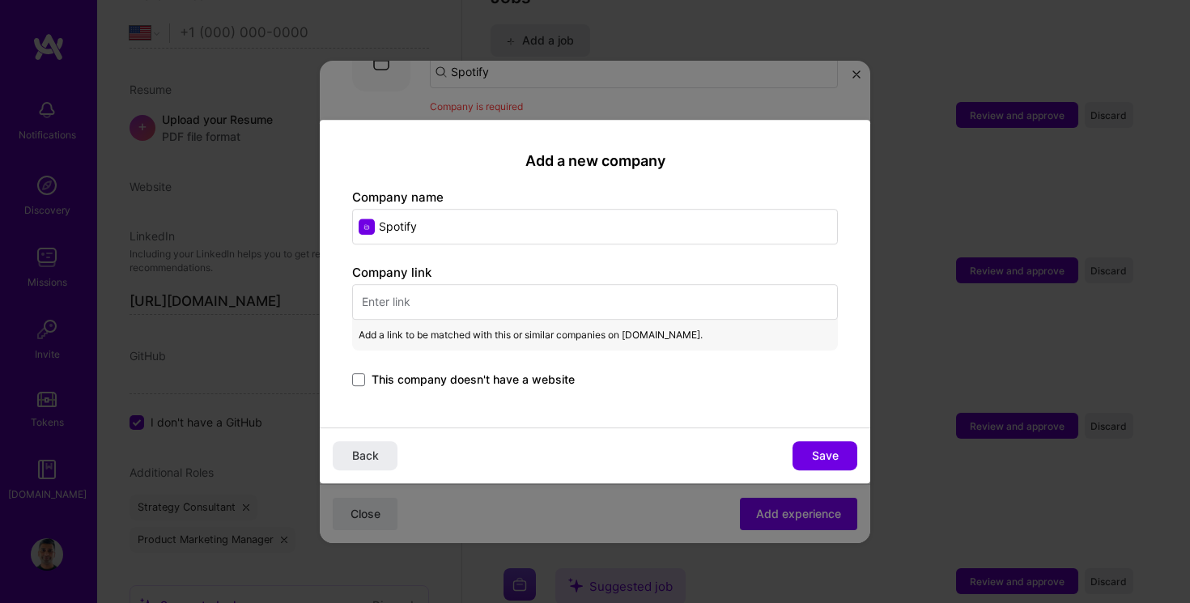
paste input "https://www.linkedin.com/company/spotify/?originalSubdomain=nl"
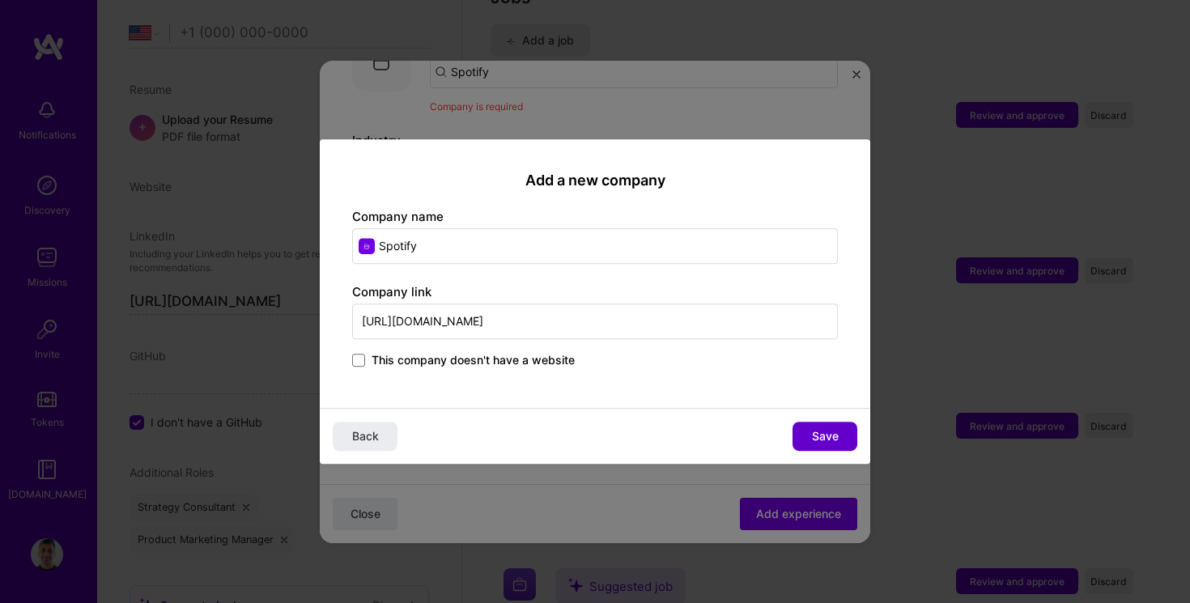
type input "https://www.linkedin.com/company/spotify/?originalSubdomain=nl"
click at [820, 423] on button "Save" at bounding box center [825, 436] width 65 height 29
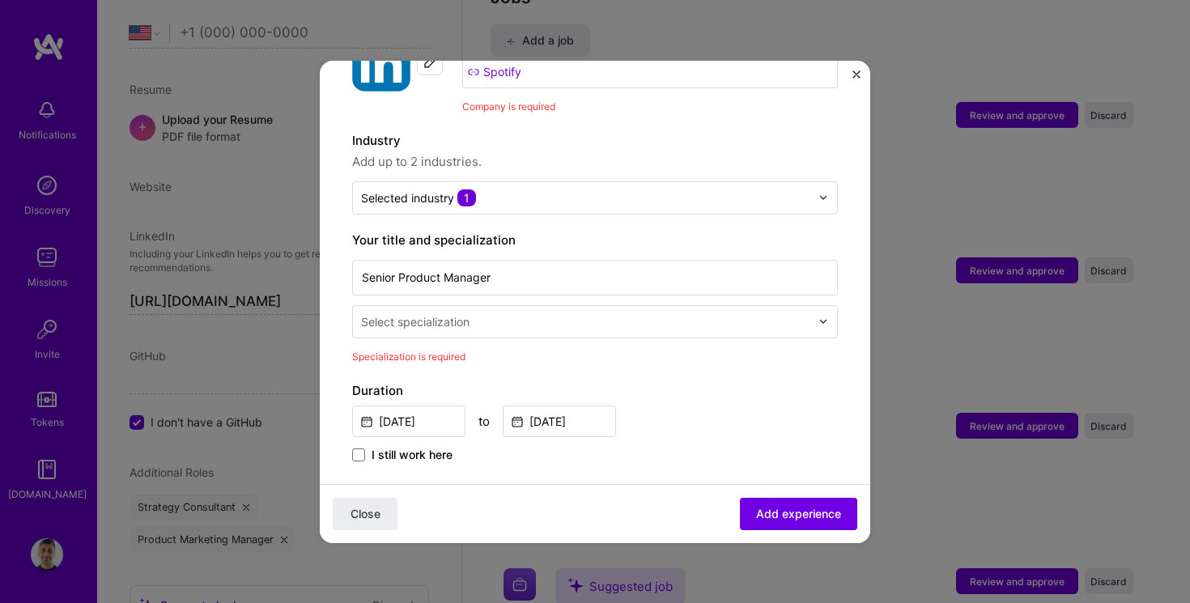
click at [558, 313] on input "text" at bounding box center [587, 321] width 453 height 17
type input "prod"
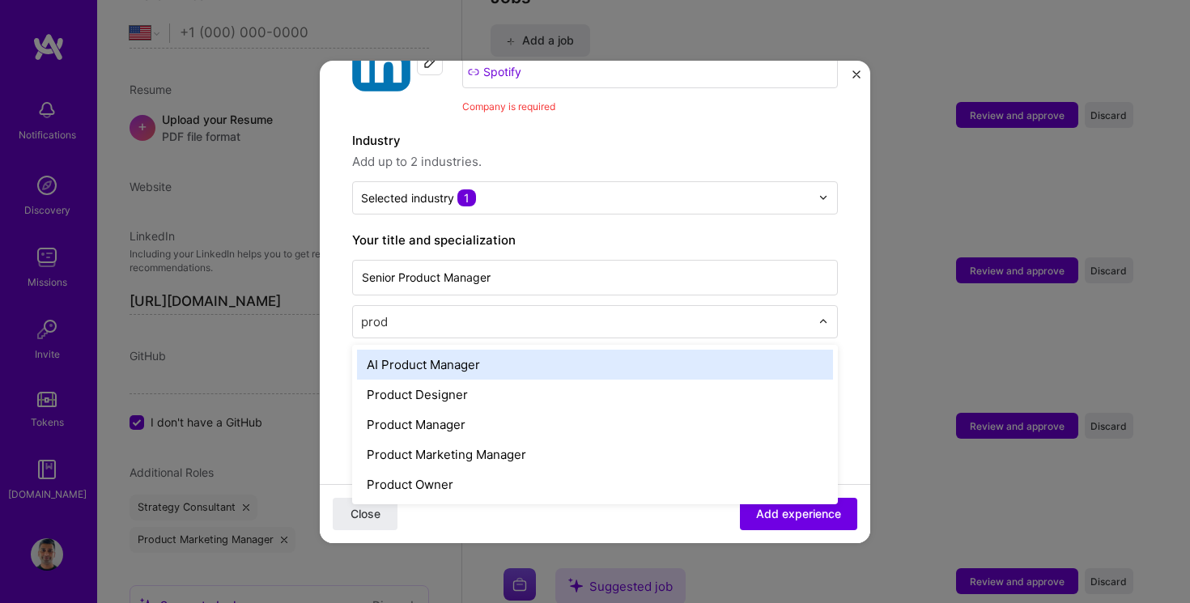
click at [478, 350] on div "AI Product Manager" at bounding box center [595, 365] width 476 height 30
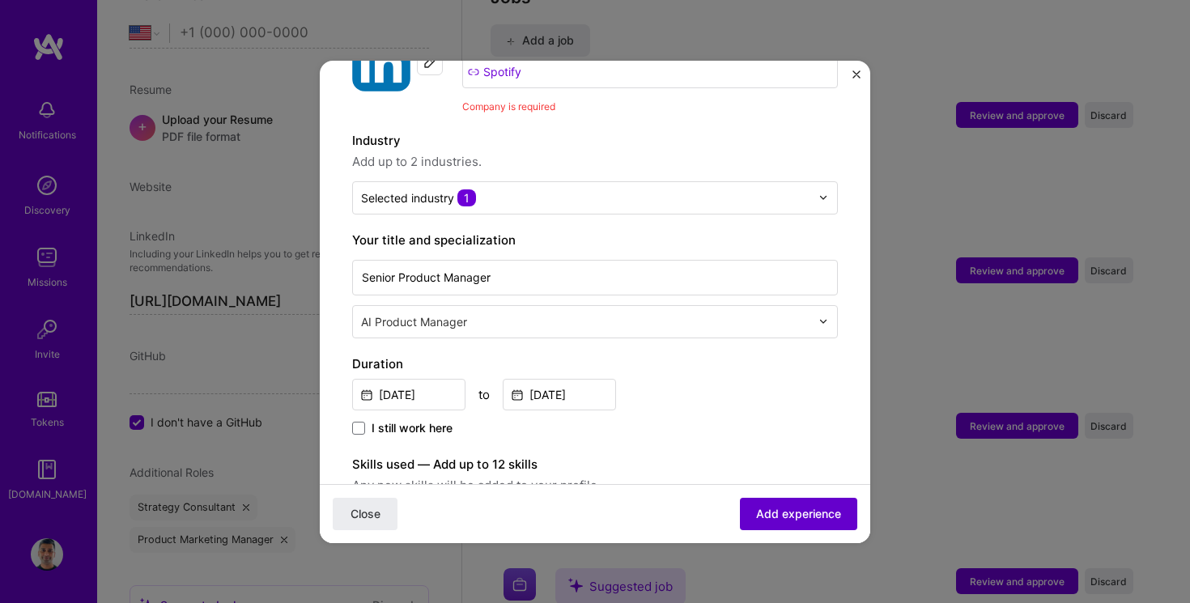
click at [783, 519] on span "Add experience" at bounding box center [798, 513] width 85 height 16
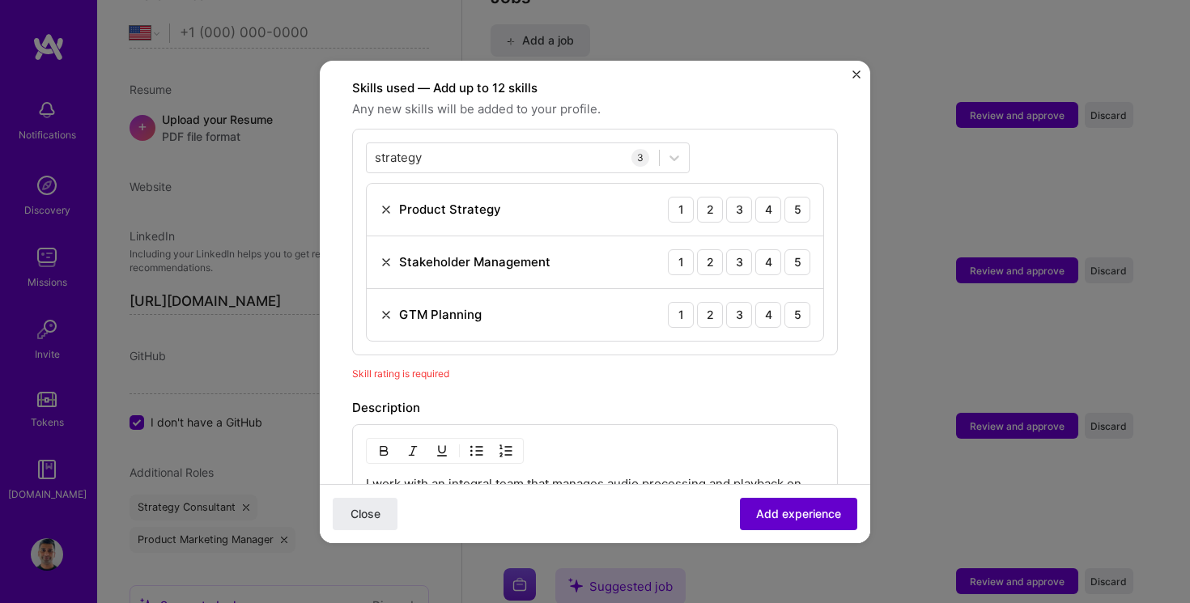
scroll to position [560, 0]
click at [435, 367] on span "Skill rating is required" at bounding box center [400, 373] width 97 height 12
click at [801, 196] on div "5" at bounding box center [797, 209] width 26 height 26
click at [801, 249] on div "5" at bounding box center [797, 262] width 26 height 26
click at [801, 301] on div "5" at bounding box center [797, 314] width 26 height 26
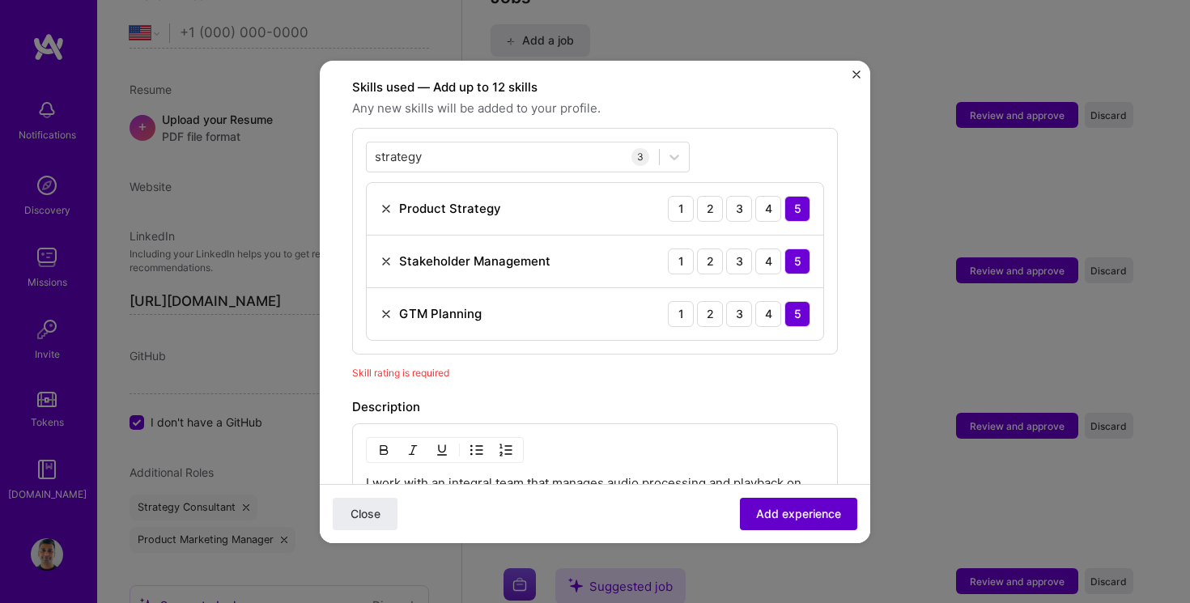
click at [823, 520] on span "Add experience" at bounding box center [798, 513] width 85 height 16
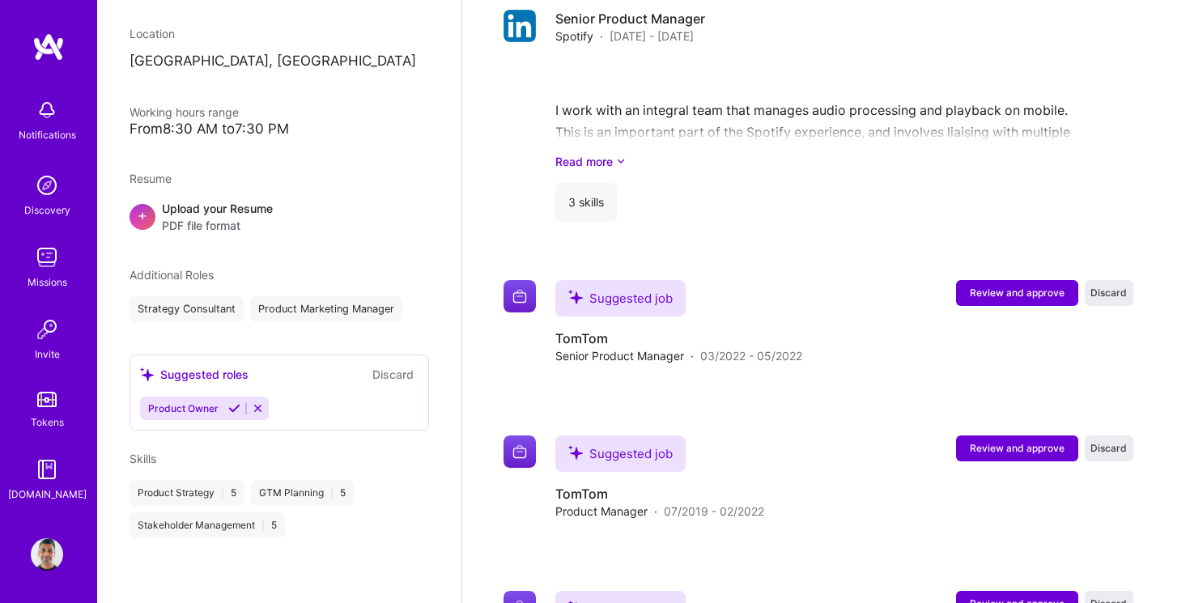
scroll to position [772, 0]
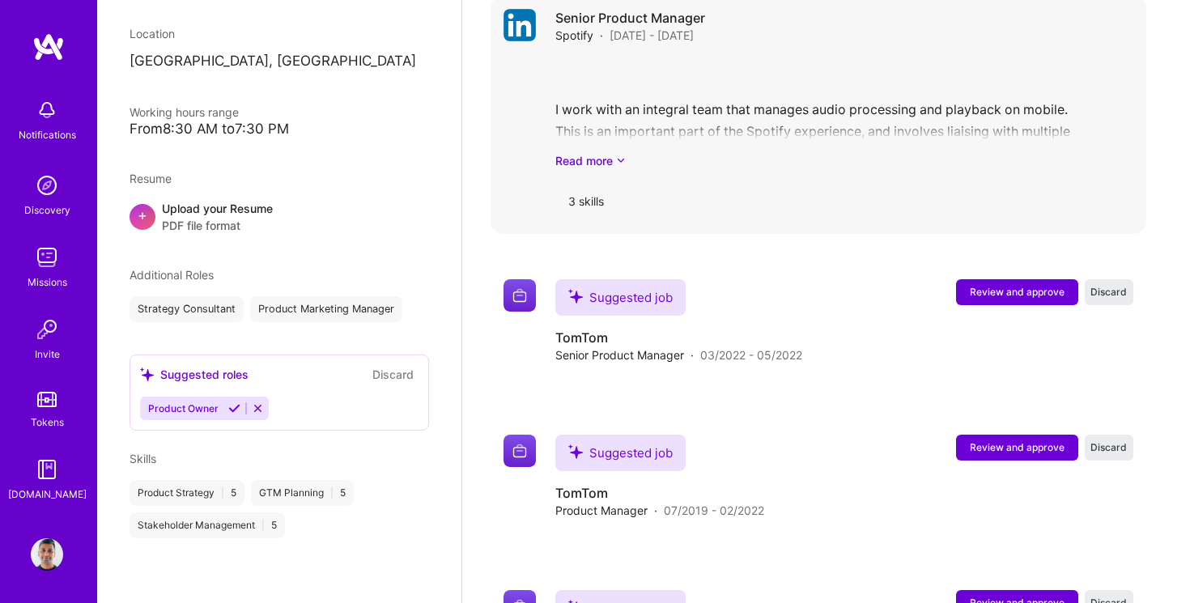
click at [596, 150] on div "Senior Product Manager Spotify · May 2022 - Jul 2025 I work with an integral te…" at bounding box center [844, 115] width 578 height 212
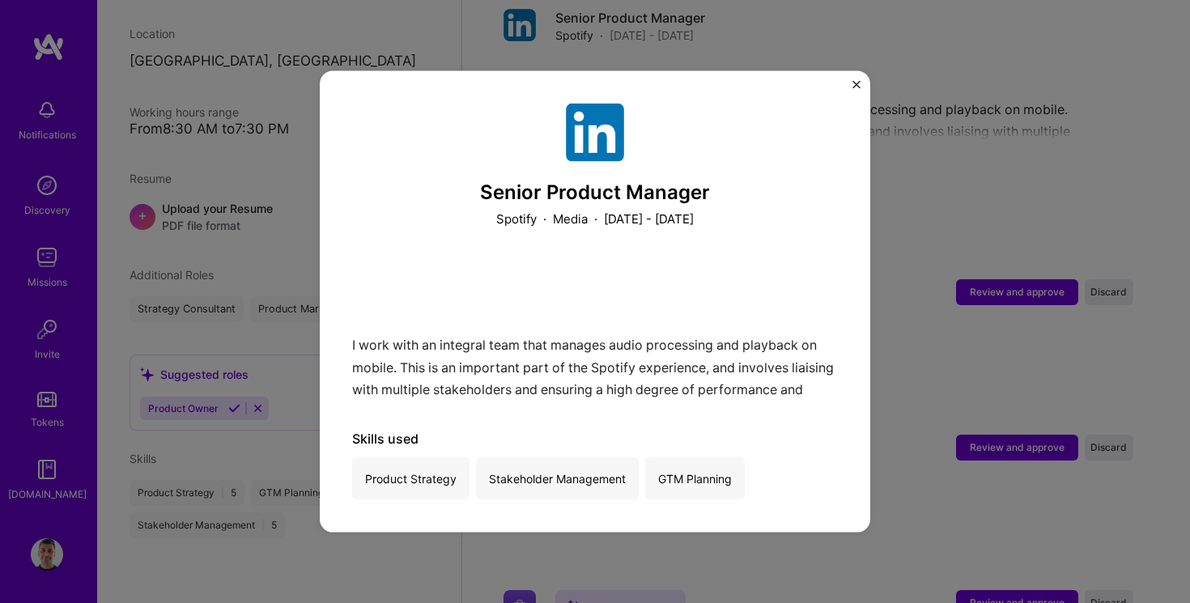
click at [850, 96] on div "Senior Product Manager Spotify · Media · May 2022 - July 2025 I work with an in…" at bounding box center [595, 301] width 551 height 462
click at [862, 84] on div "Senior Product Manager Spotify · Media · May 2022 - July 2025 I work with an in…" at bounding box center [595, 301] width 551 height 462
click at [866, 76] on div "Senior Product Manager Spotify · Media · May 2022 - July 2025 I work with an in…" at bounding box center [595, 301] width 551 height 462
click at [850, 82] on div "Senior Product Manager Spotify · Media · May 2022 - July 2025 I work with an in…" at bounding box center [595, 301] width 551 height 462
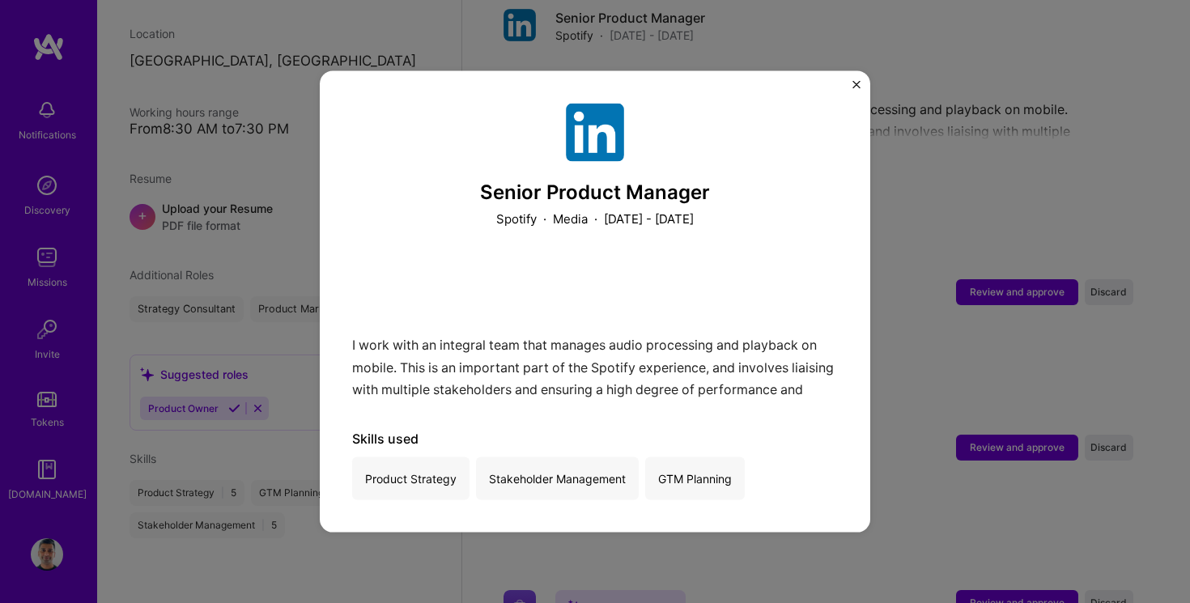
click at [850, 82] on div "Senior Product Manager Spotify · Media · May 2022 - July 2025 I work with an in…" at bounding box center [595, 301] width 551 height 462
click at [861, 82] on div "Senior Product Manager Spotify · Media · May 2022 - July 2025 I work with an in…" at bounding box center [595, 301] width 551 height 462
click at [857, 83] on img "Close" at bounding box center [856, 84] width 8 height 8
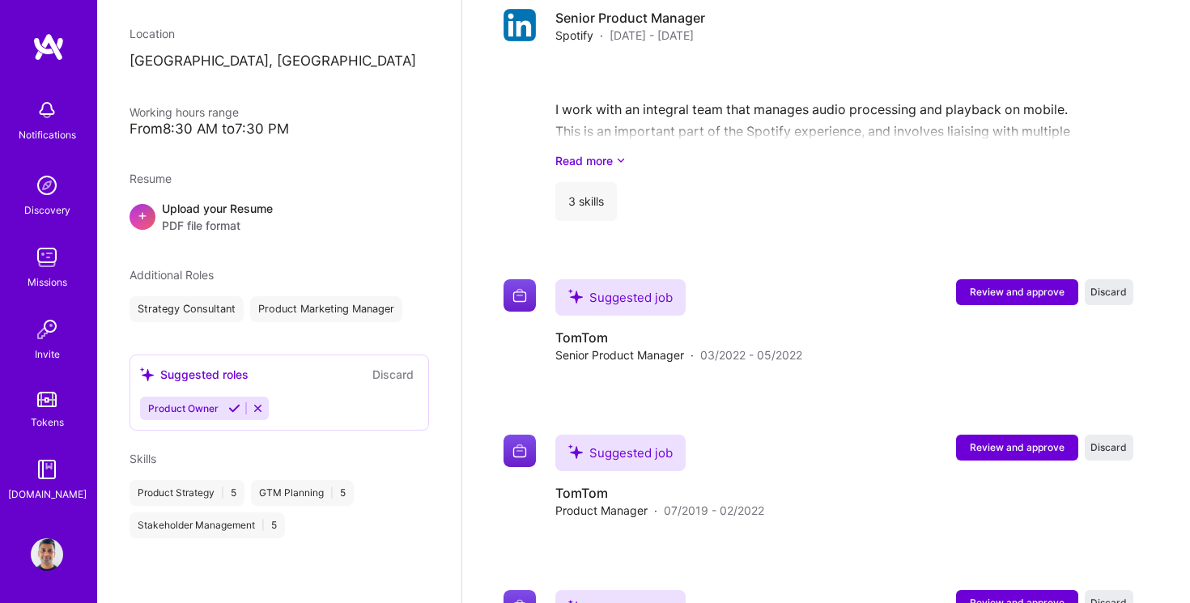
click at [51, 263] on img at bounding box center [47, 257] width 32 height 32
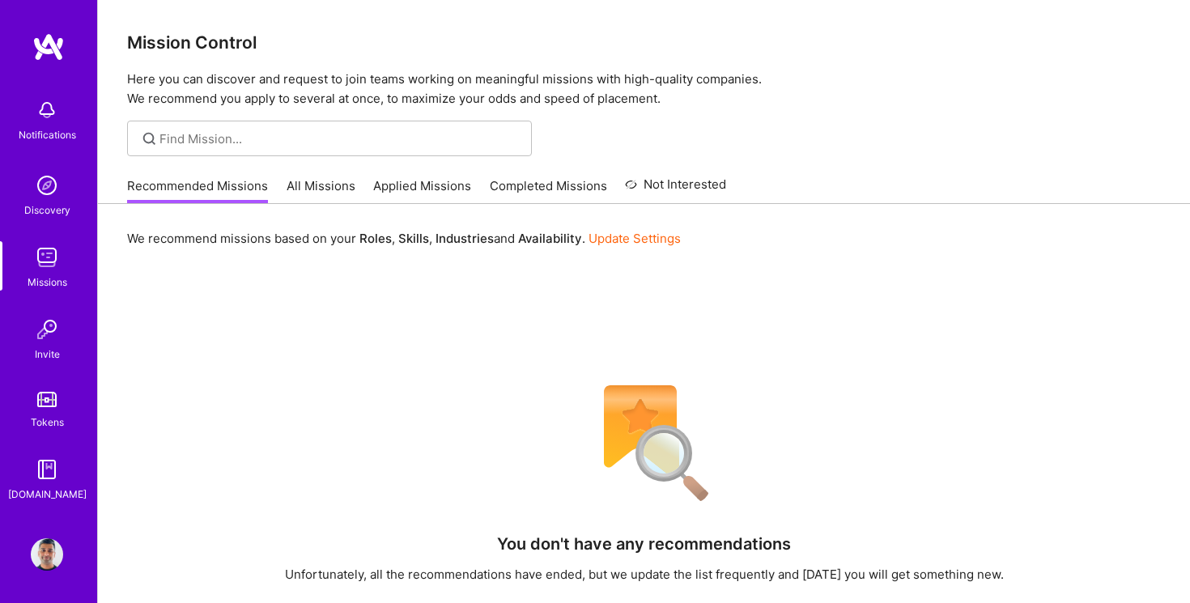
click at [336, 189] on link "All Missions" at bounding box center [321, 190] width 69 height 27
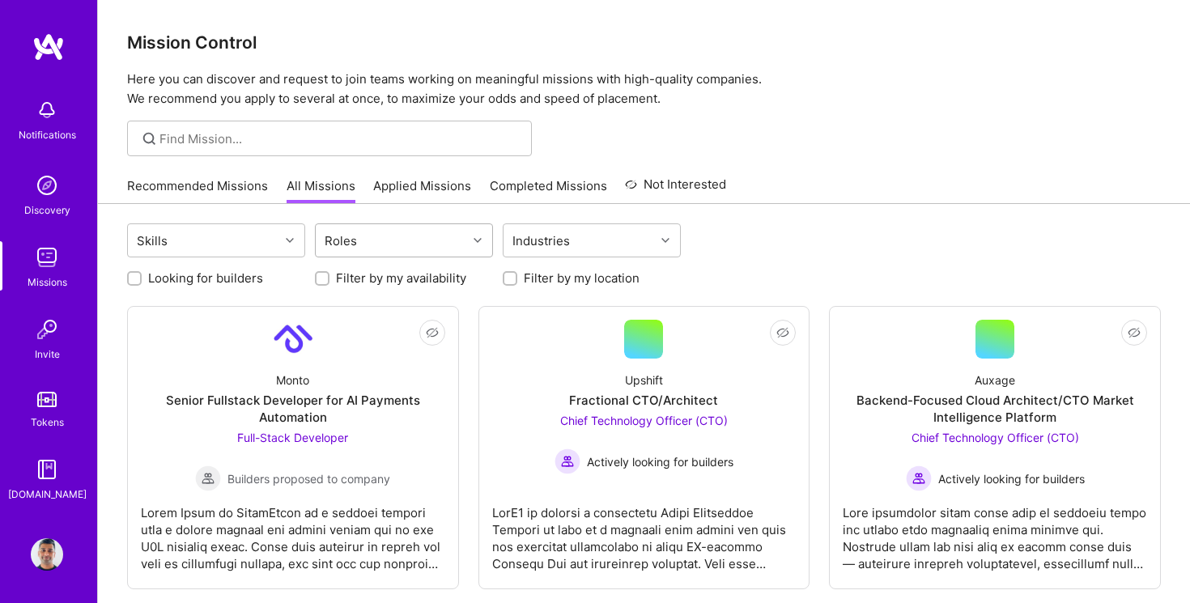
click at [422, 249] on div "Roles" at bounding box center [391, 240] width 151 height 32
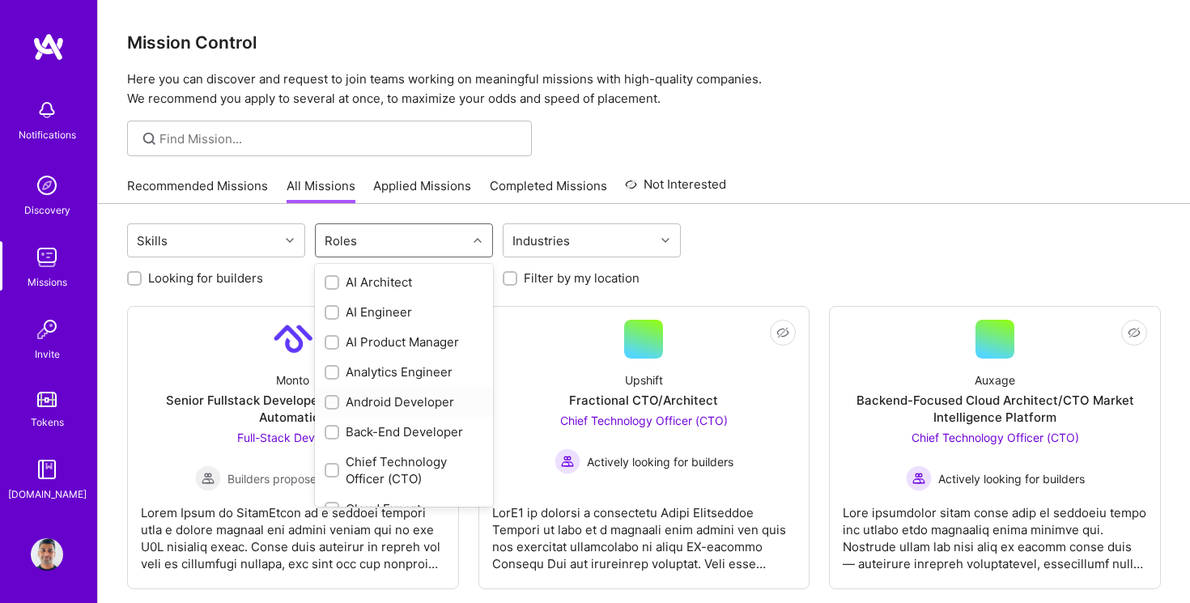
scroll to position [11, 0]
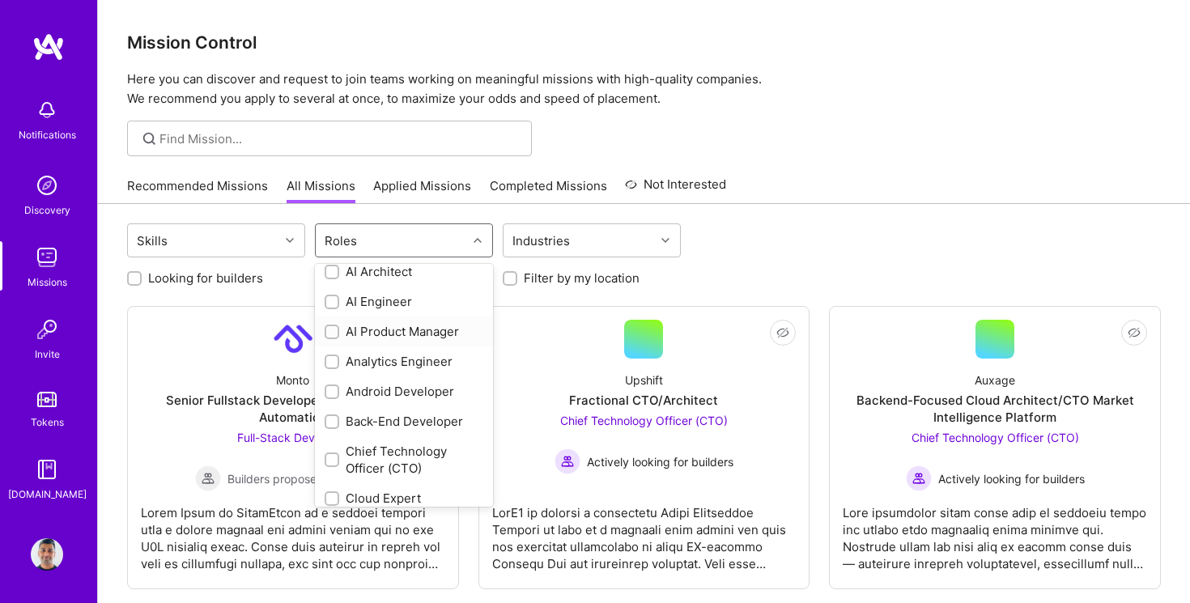
click at [429, 335] on div "AI Product Manager" at bounding box center [404, 331] width 159 height 17
checkbox input "true"
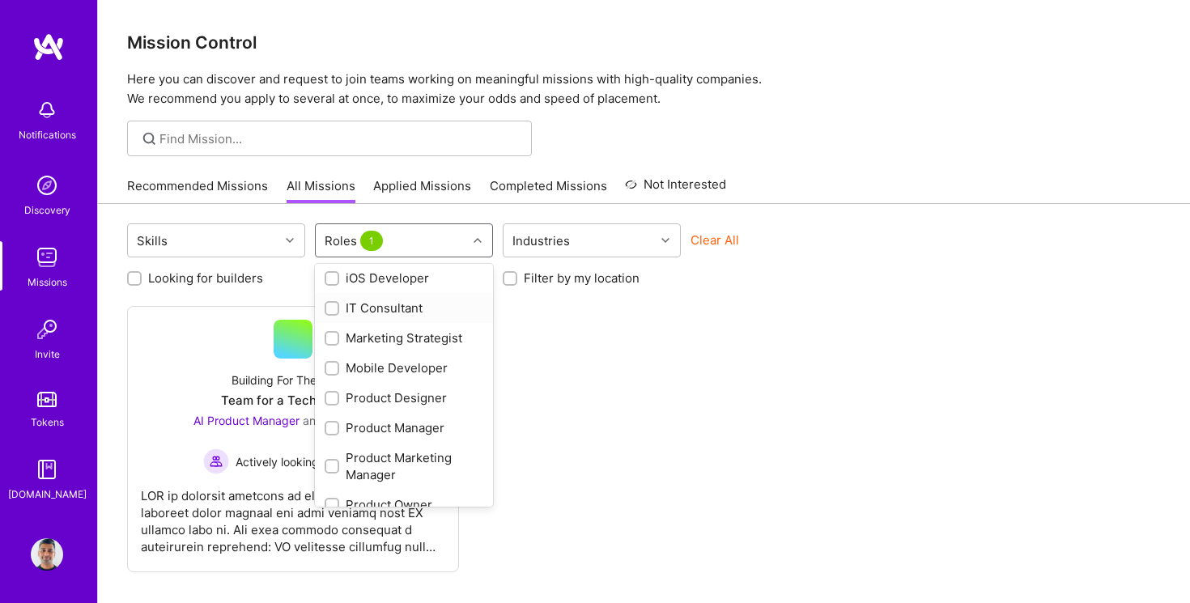
scroll to position [603, 0]
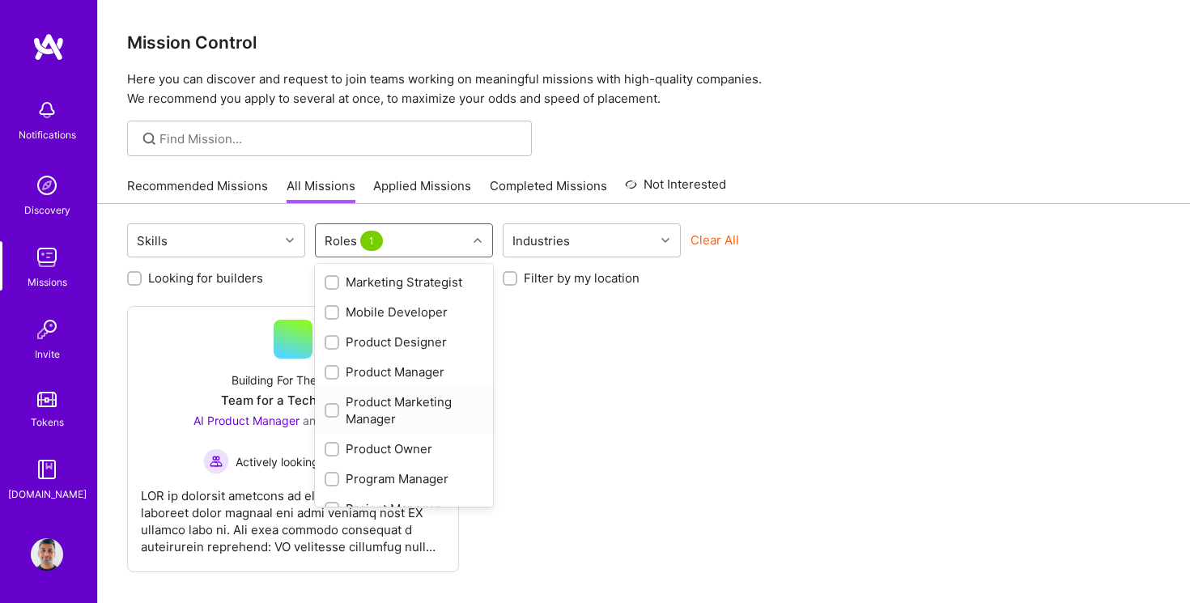
click at [428, 406] on div "Product Marketing Manager" at bounding box center [404, 410] width 159 height 34
checkbox input "true"
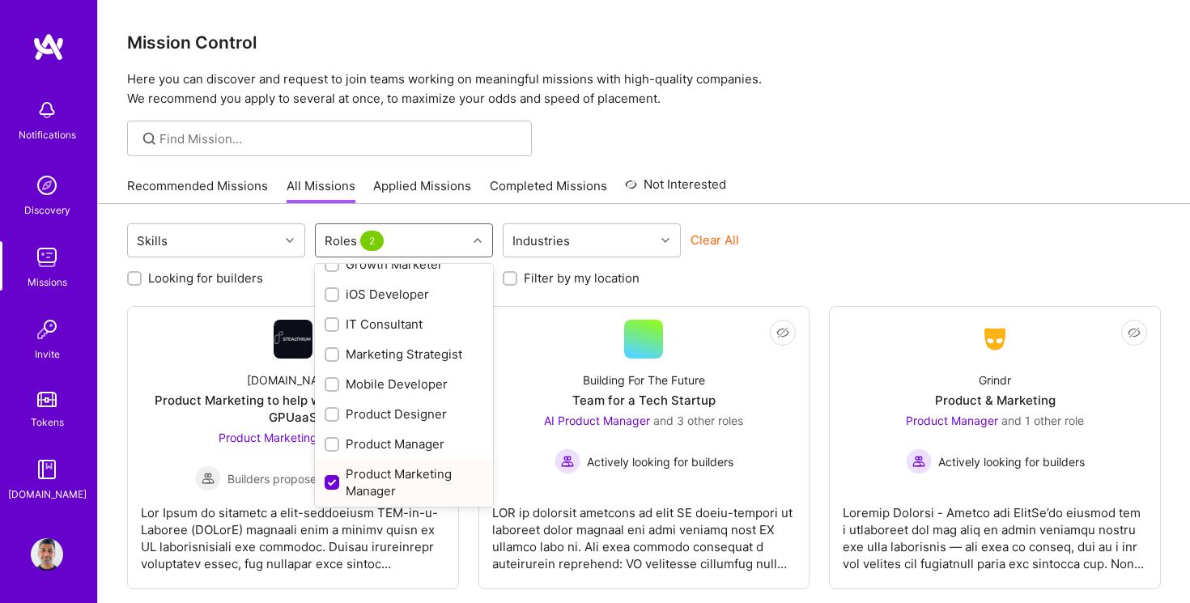
scroll to position [590, 0]
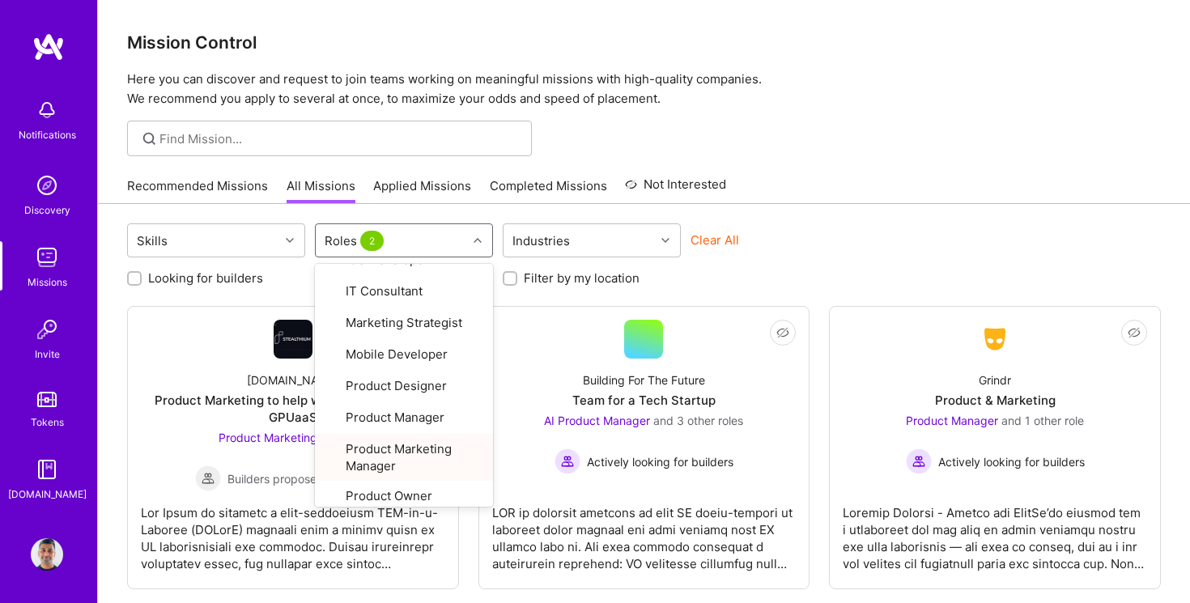
click at [852, 183] on div "Recommended Missions All Missions Applied Missions Completed Missions Not Inter…" at bounding box center [644, 185] width 1034 height 35
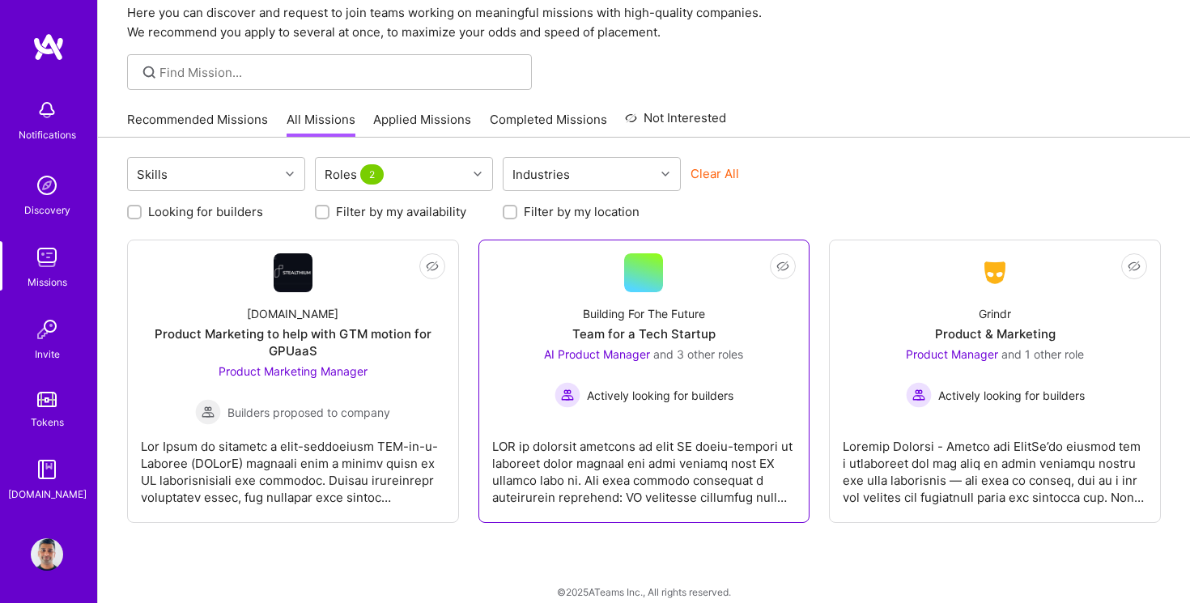
scroll to position [83, 0]
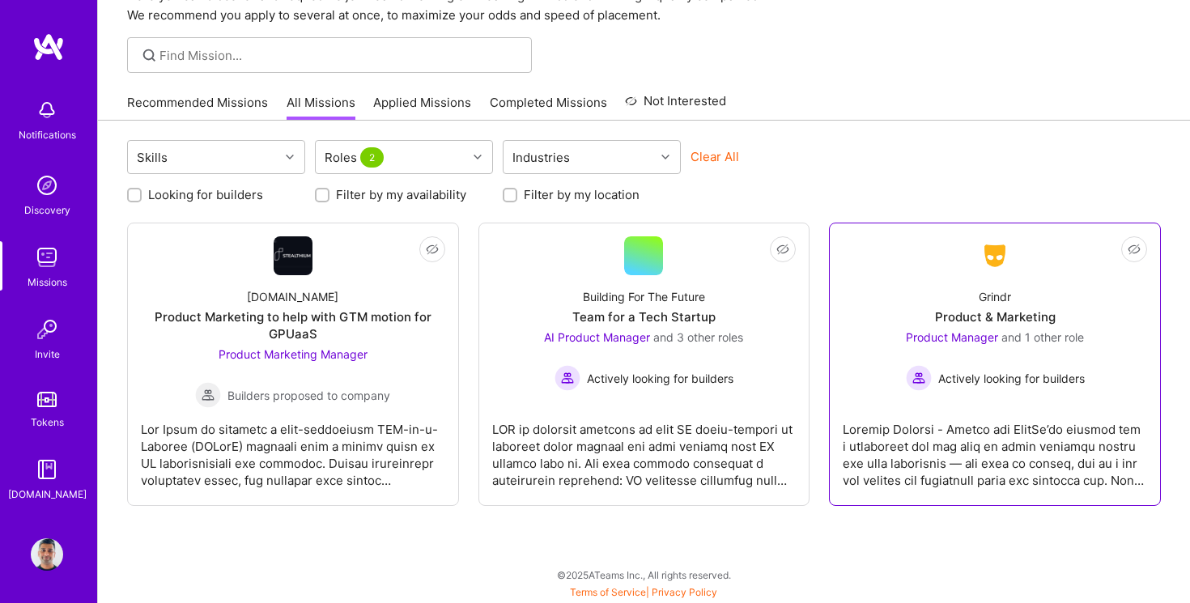
click at [1034, 322] on div "Product & Marketing" at bounding box center [995, 316] width 121 height 17
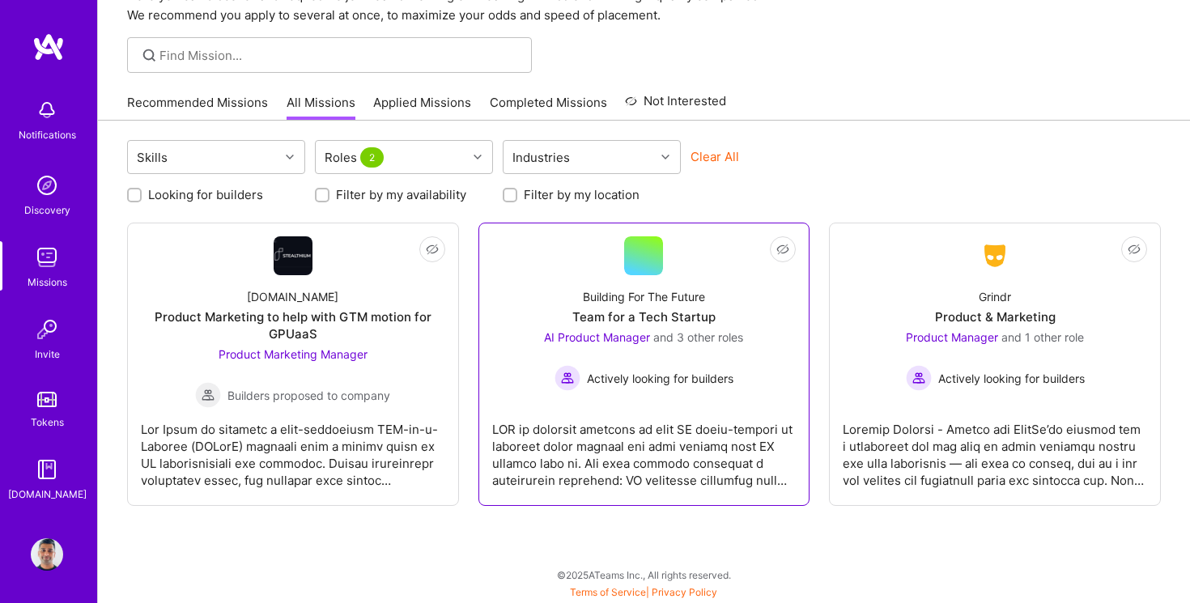
click at [658, 322] on div "Team for a Tech Startup" at bounding box center [643, 316] width 143 height 17
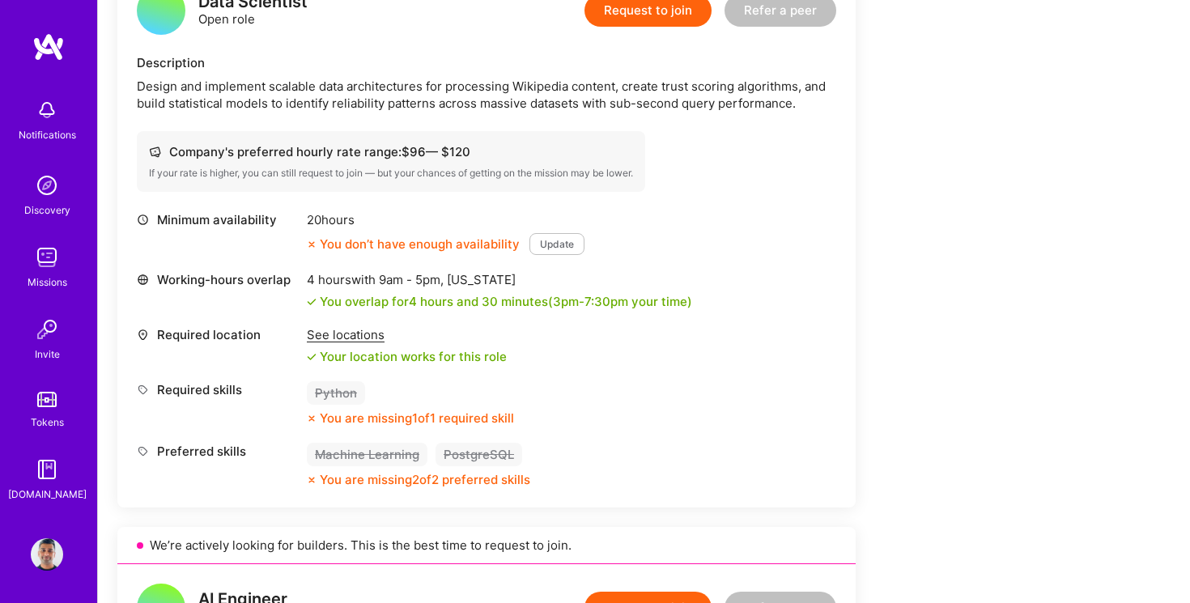
scroll to position [450, 0]
click at [341, 238] on div "You don’t have enough availability" at bounding box center [413, 243] width 213 height 17
click at [404, 240] on div "You don’t have enough availability" at bounding box center [413, 243] width 213 height 17
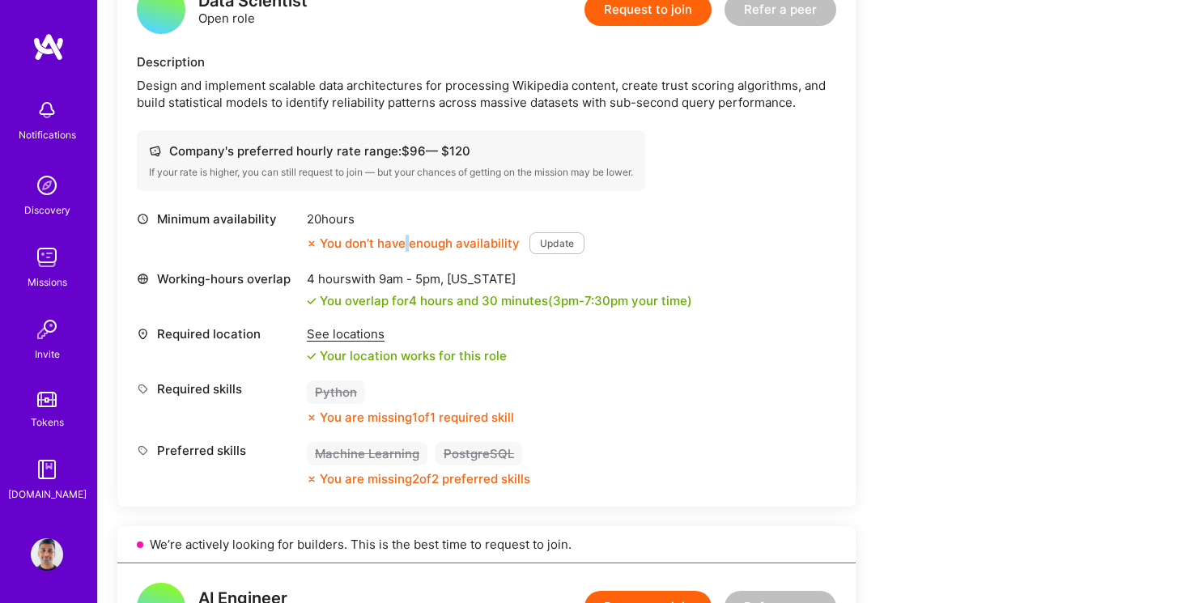
click at [457, 244] on div "You don’t have enough availability" at bounding box center [413, 243] width 213 height 17
click at [492, 285] on div "4 hours with 9am - 5pm , New York" at bounding box center [499, 278] width 385 height 17
drag, startPoint x: 559, startPoint y: 308, endPoint x: 687, endPoint y: 308, distance: 127.9
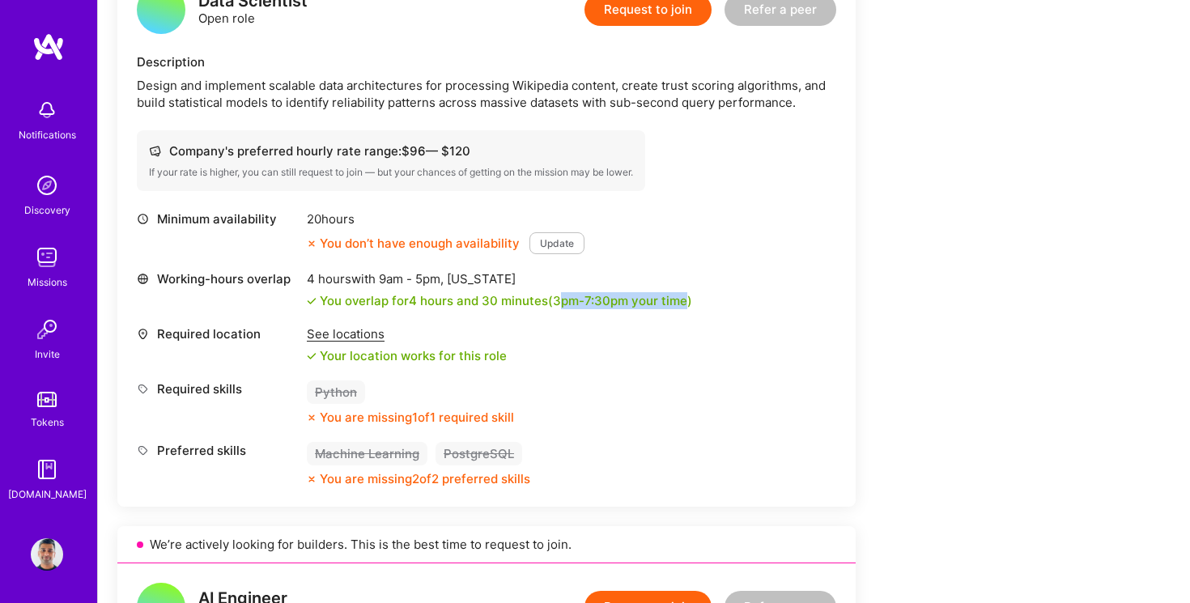
click at [687, 308] on div "You overlap for 4 hours and 30 minutes ( 3pm - 7:30pm your time)" at bounding box center [506, 300] width 372 height 17
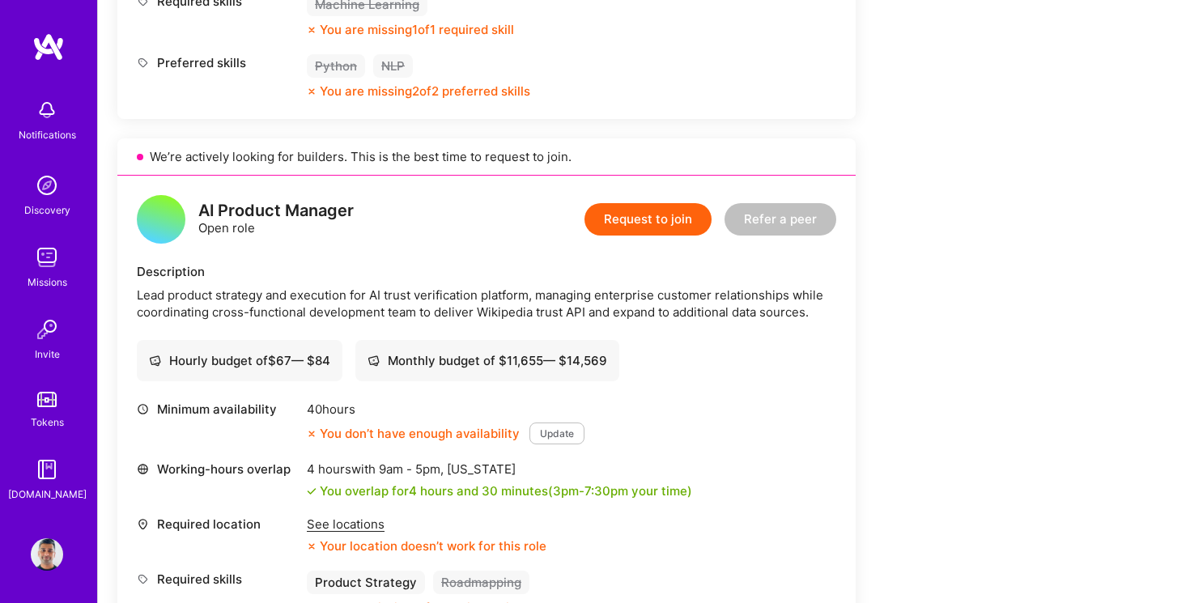
scroll to position [1384, 0]
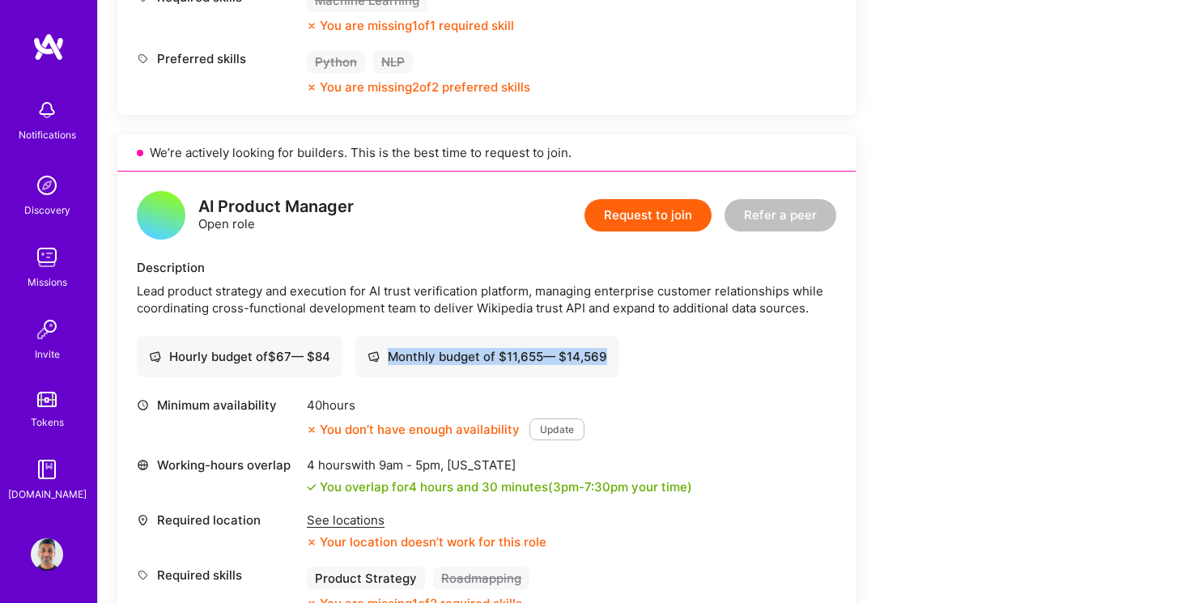
drag, startPoint x: 373, startPoint y: 357, endPoint x: 619, endPoint y: 364, distance: 245.4
click at [619, 364] on div "Monthly budget of $ 11,655 — $ 14,569" at bounding box center [487, 356] width 264 height 41
click at [733, 298] on div "Lead product strategy and execution for AI trust verification platform, managin…" at bounding box center [486, 300] width 699 height 34
click at [635, 301] on div "Lead product strategy and execution for AI trust verification platform, managin…" at bounding box center [486, 300] width 699 height 34
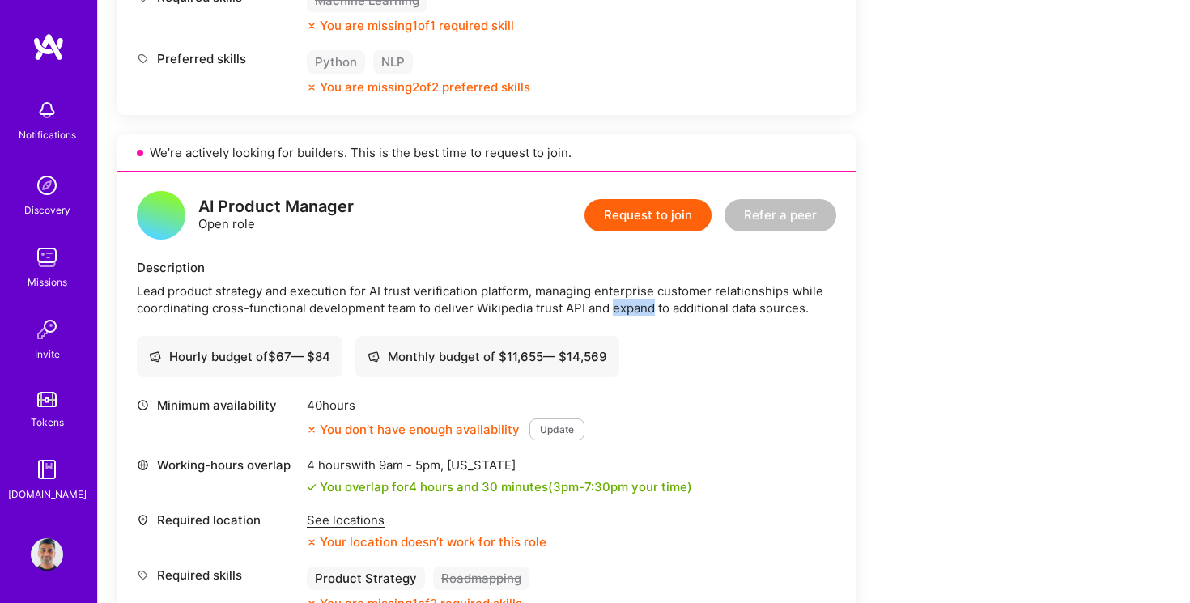
click at [635, 301] on div "Lead product strategy and execution for AI trust verification platform, managin…" at bounding box center [486, 300] width 699 height 34
click at [693, 311] on div "Lead product strategy and execution for AI trust verification platform, managin…" at bounding box center [486, 300] width 699 height 34
click at [376, 303] on div "Lead product strategy and execution for AI trust verification platform, managin…" at bounding box center [486, 300] width 699 height 34
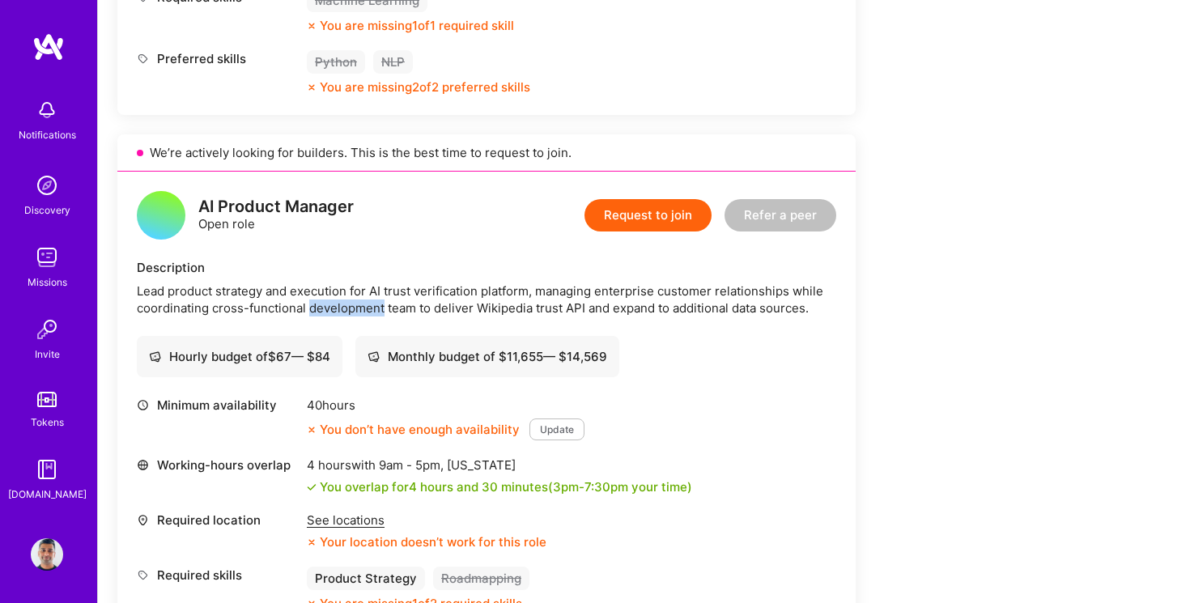
click at [483, 303] on div "Lead product strategy and execution for AI trust verification platform, managin…" at bounding box center [486, 300] width 699 height 34
click at [584, 310] on div "Lead product strategy and execution for AI trust verification platform, managin…" at bounding box center [486, 300] width 699 height 34
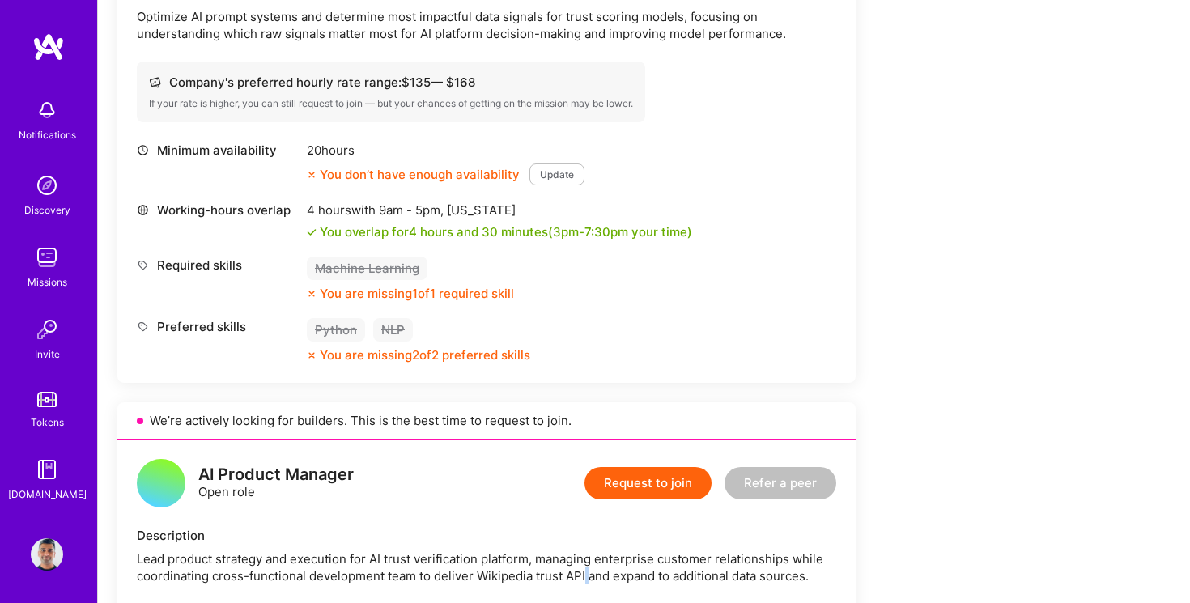
scroll to position [1409, 0]
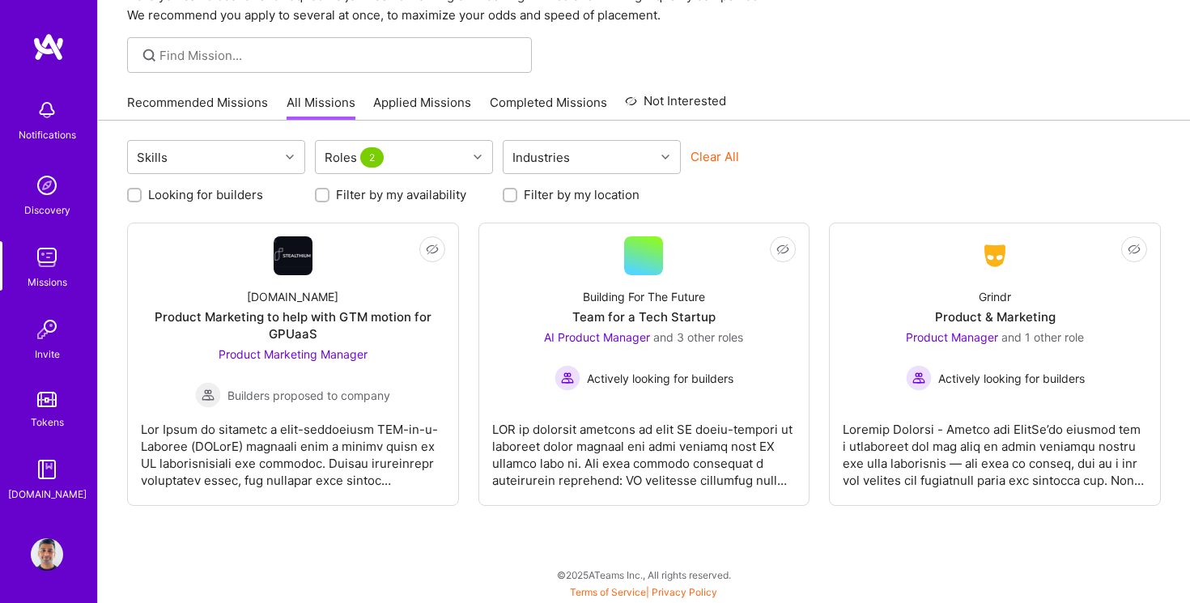
scroll to position [83, 0]
click at [462, 161] on div "Roles 2" at bounding box center [391, 157] width 151 height 32
click at [474, 157] on icon at bounding box center [478, 157] width 8 height 8
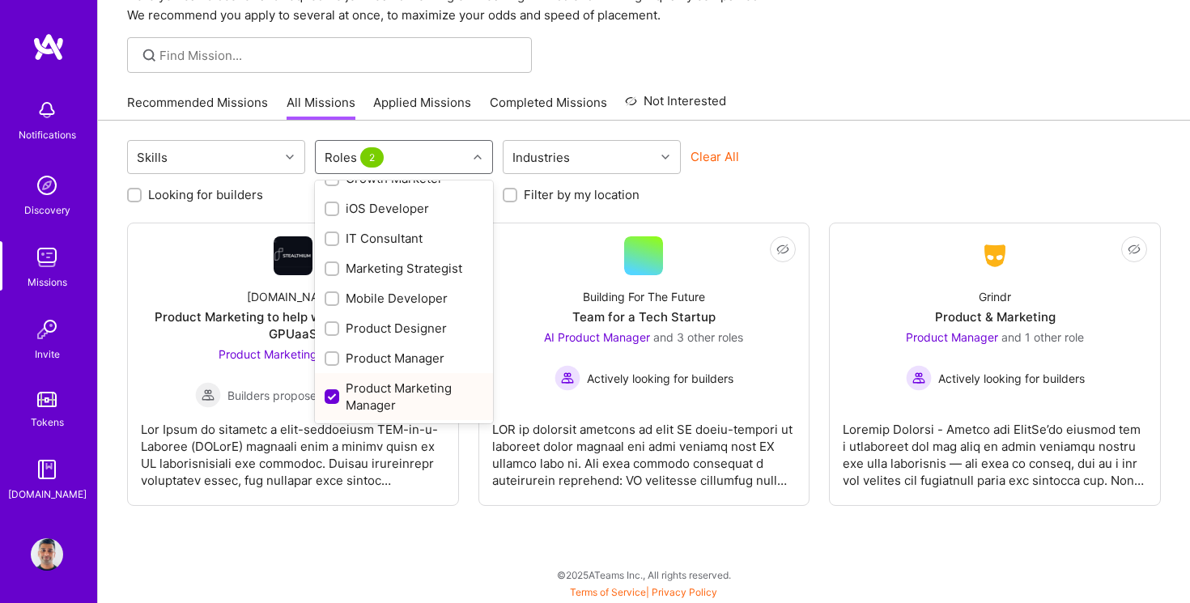
scroll to position [542, 0]
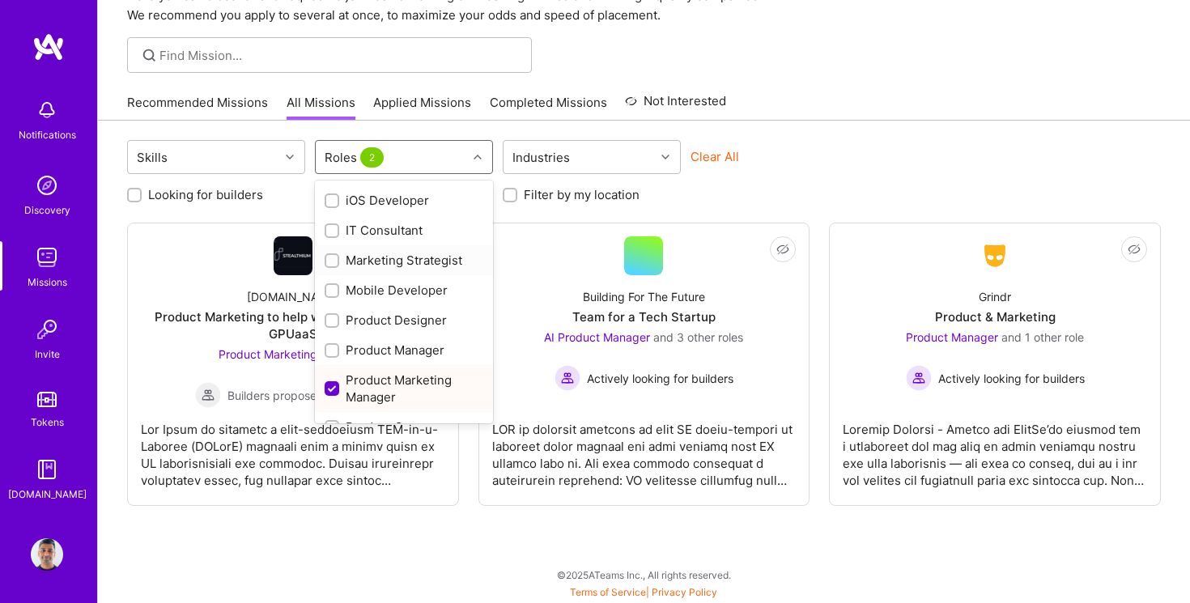
click at [387, 259] on div "Marketing Strategist" at bounding box center [404, 260] width 159 height 17
checkbox input "true"
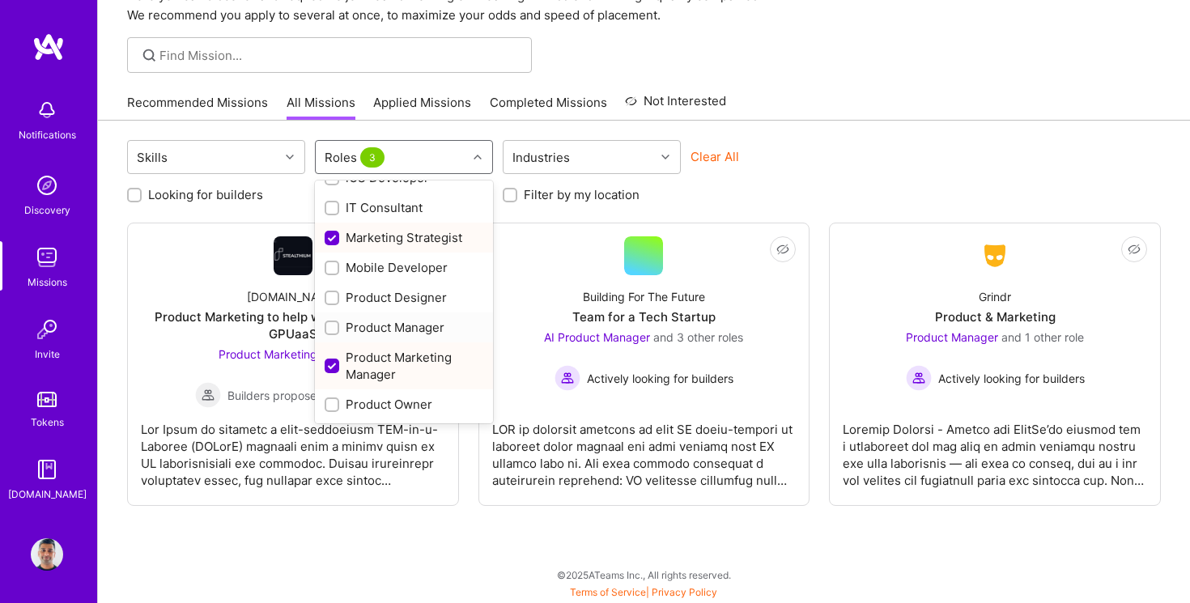
click at [385, 329] on div "Product Manager" at bounding box center [404, 327] width 159 height 17
checkbox input "true"
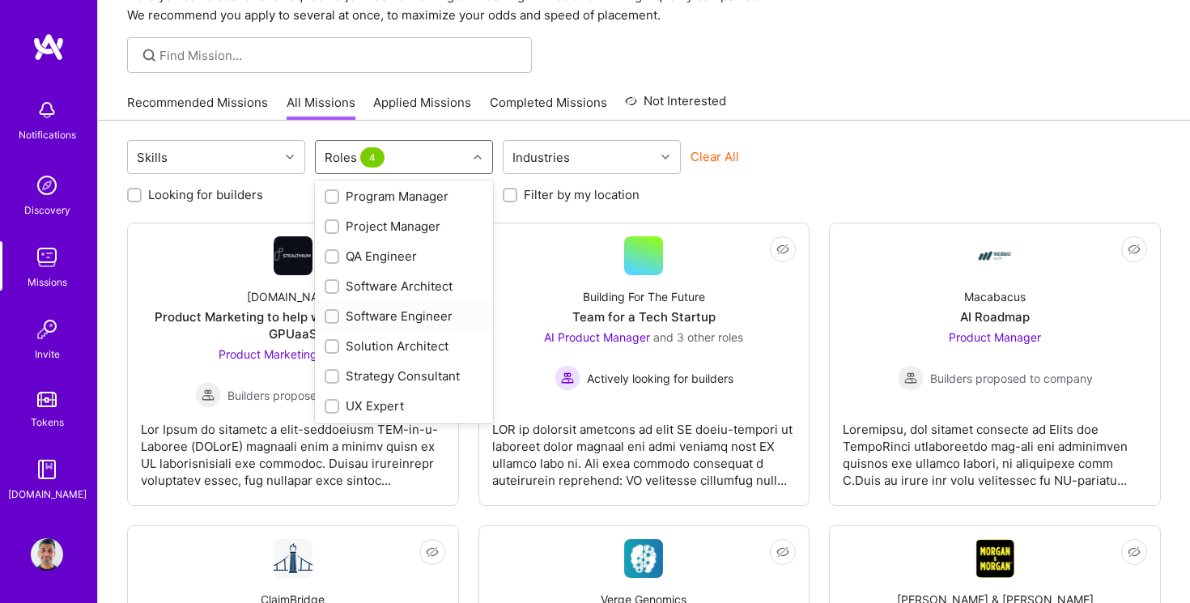
scroll to position [803, 0]
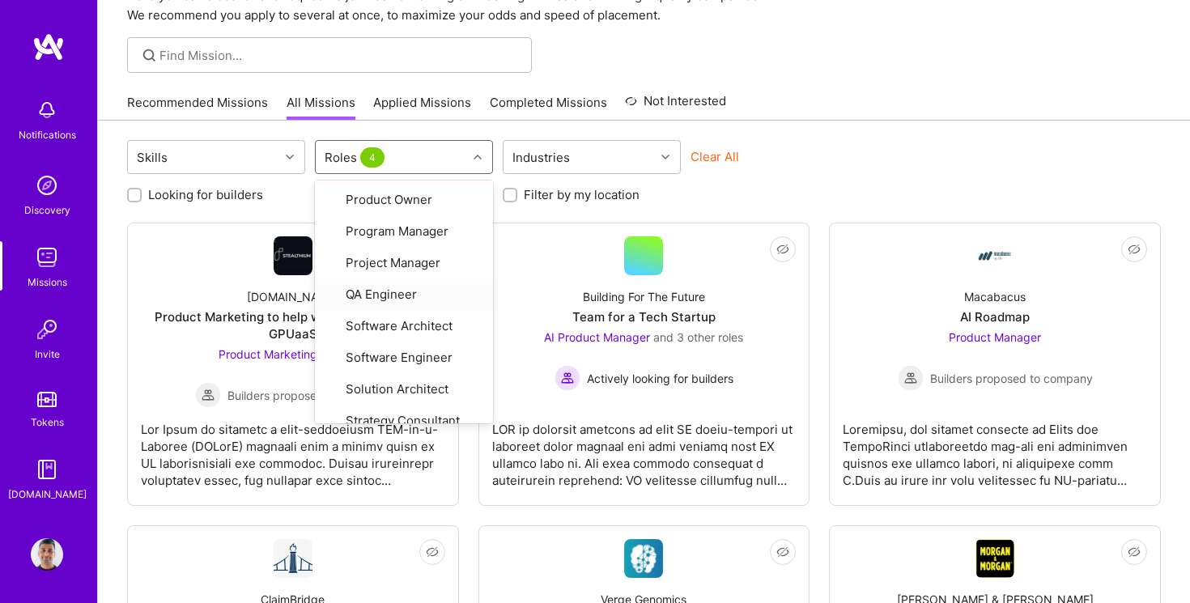
click at [818, 70] on div at bounding box center [644, 55] width 1092 height 36
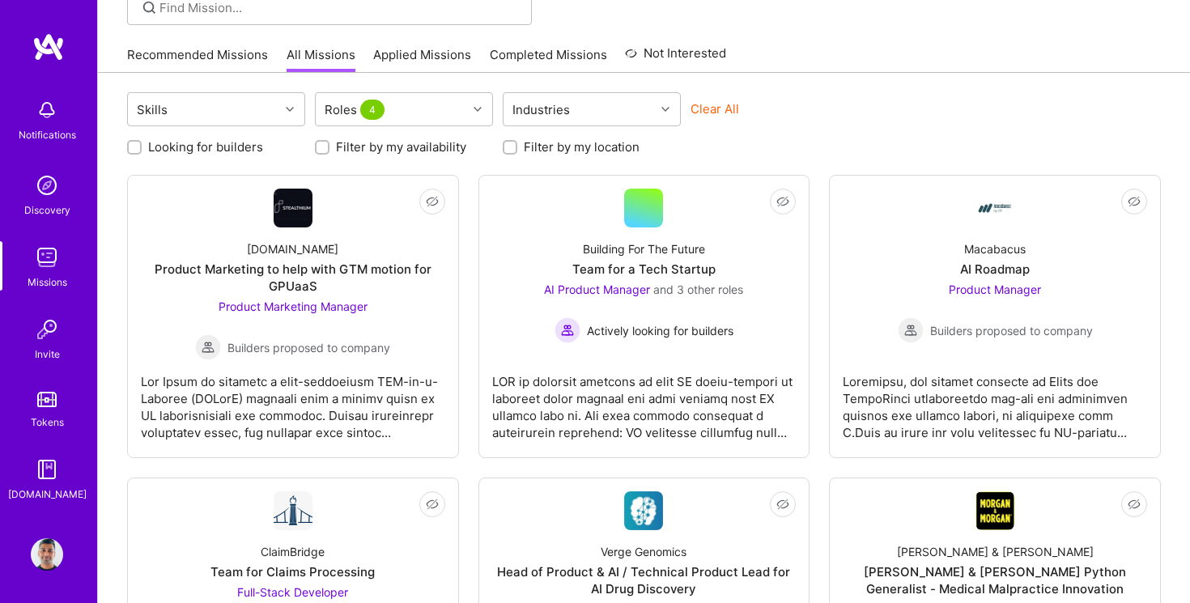
scroll to position [132, 0]
click at [518, 148] on div "Filter by my location" at bounding box center [592, 146] width 178 height 17
click at [500, 146] on div "Looking for builders Filter by my availability Filter by my location" at bounding box center [644, 142] width 1034 height 25
click at [510, 146] on input "Filter by my location" at bounding box center [511, 147] width 11 height 11
checkbox input "true"
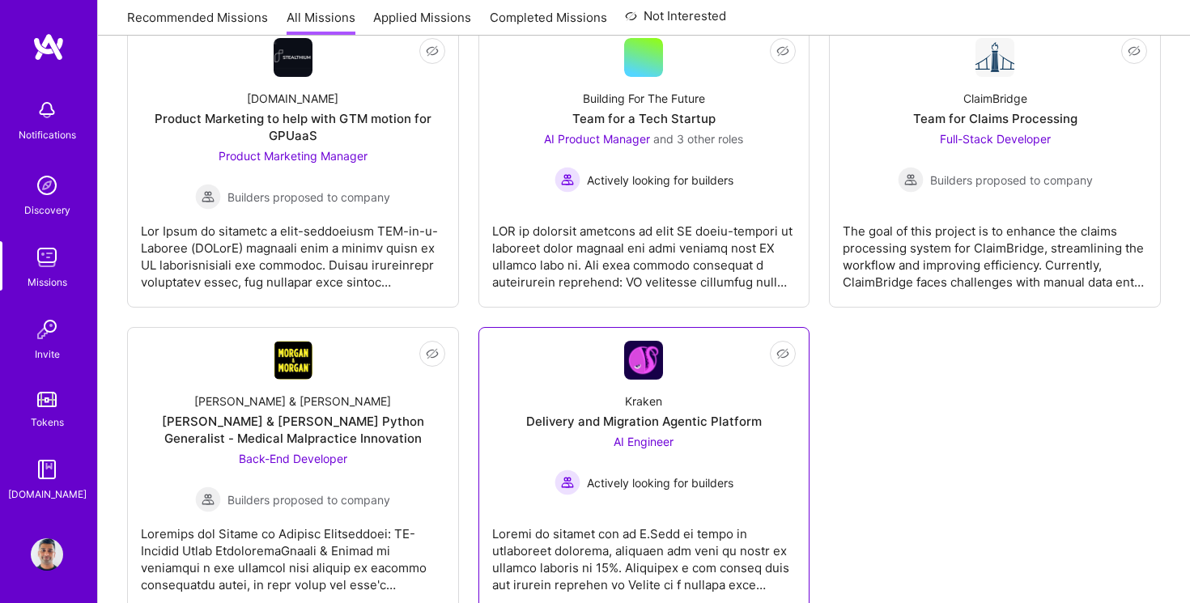
scroll to position [283, 0]
click at [708, 395] on div "Kraken Delivery and Migration Agentic Platform AI Engineer Actively looking for…" at bounding box center [644, 437] width 304 height 116
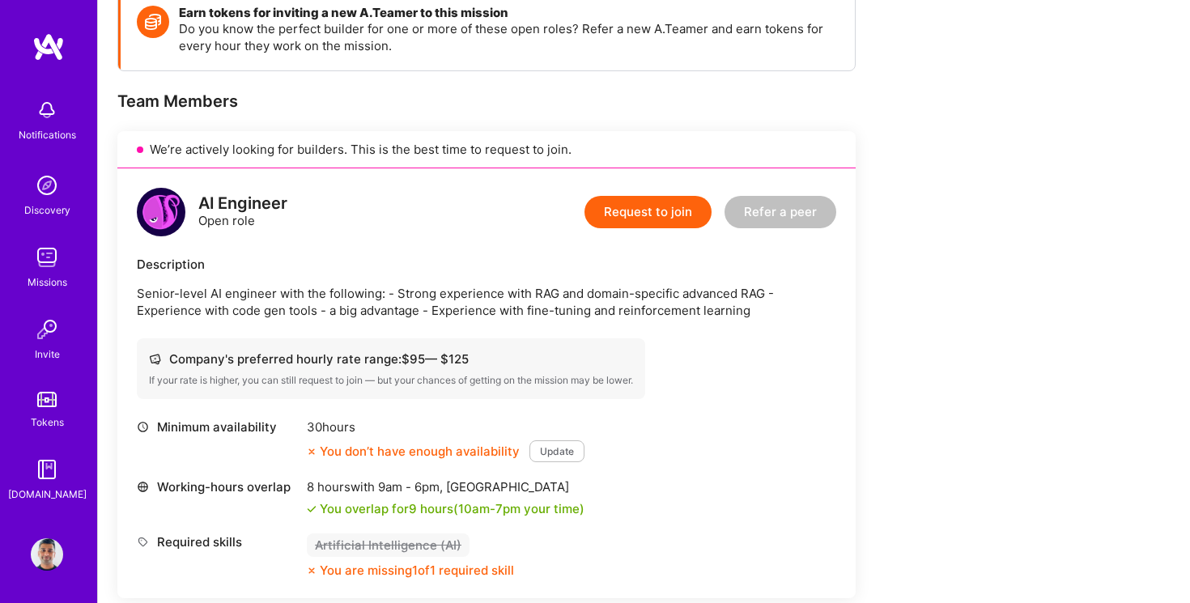
scroll to position [249, 0]
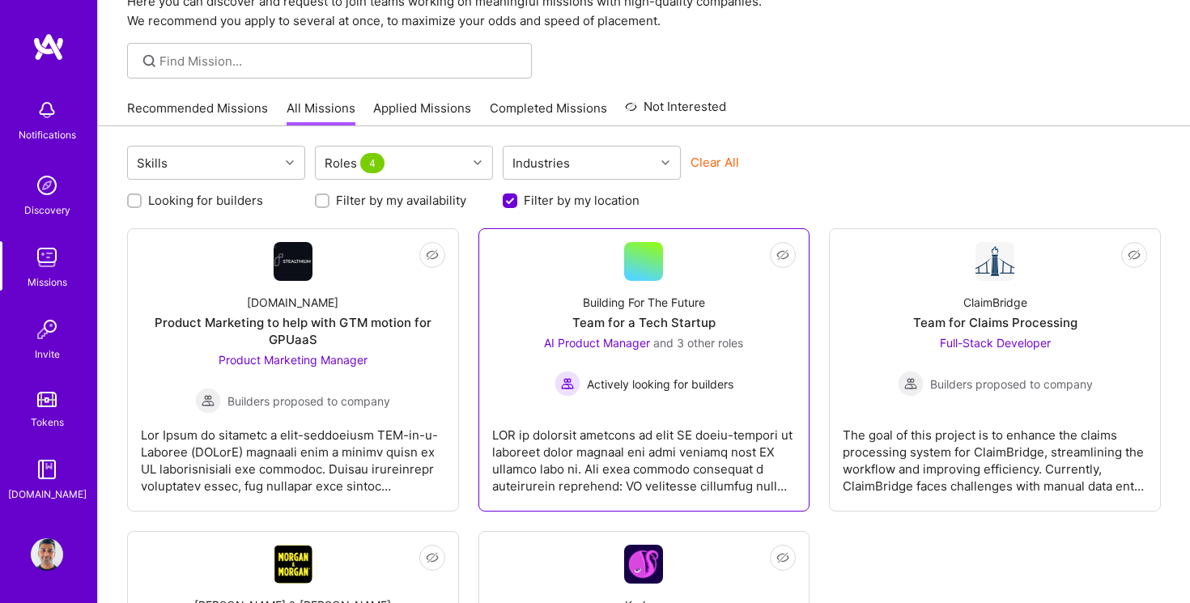
scroll to position [75, 0]
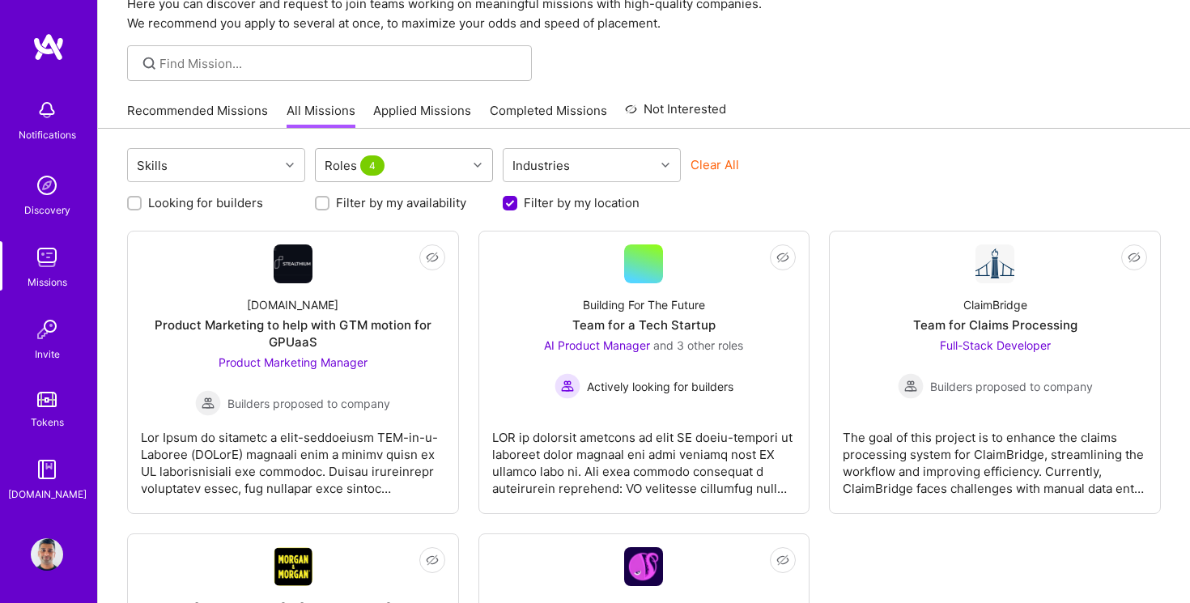
click at [436, 154] on div "Roles 4" at bounding box center [391, 165] width 151 height 32
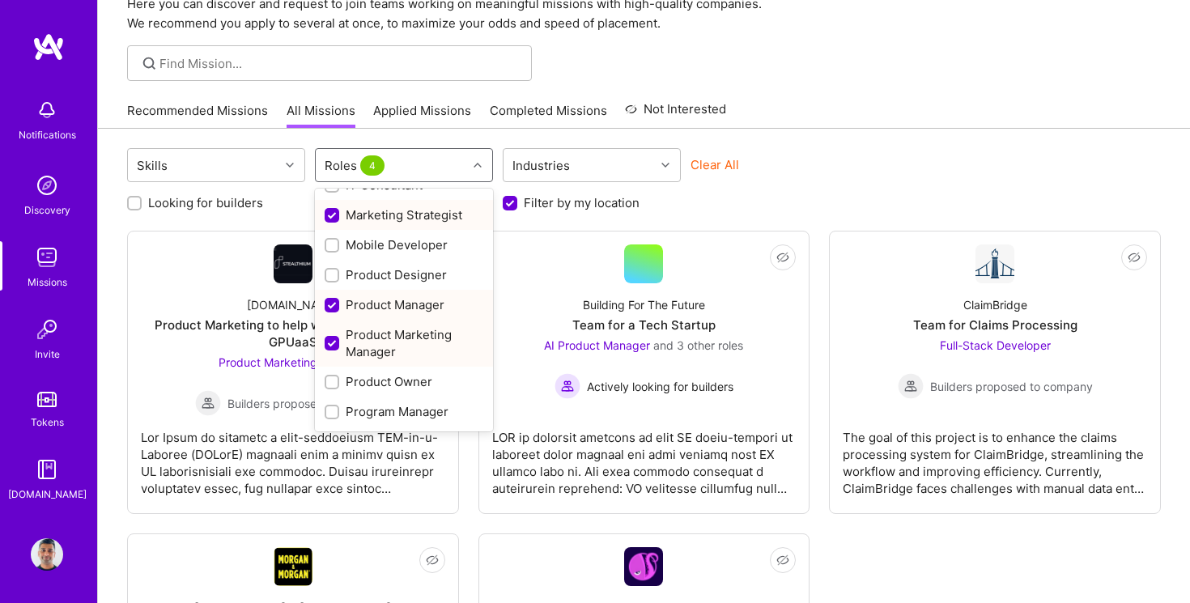
scroll to position [566, 0]
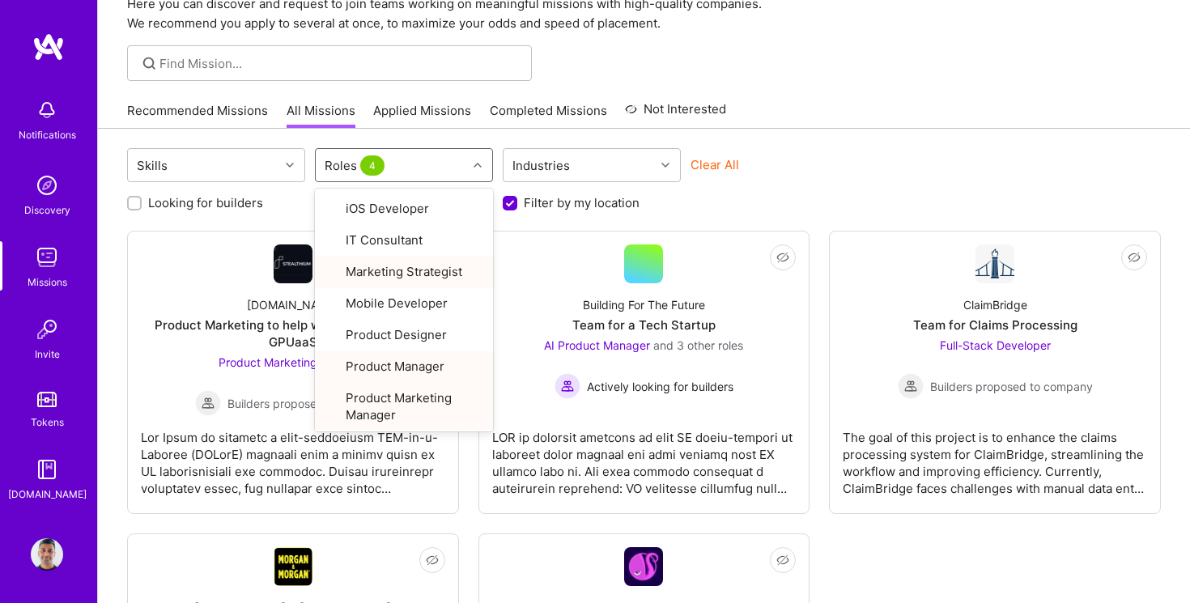
click at [851, 129] on div "Skills option Product Marketing Manager focused, 24 of 33. 33 results available…" at bounding box center [644, 492] width 1092 height 727
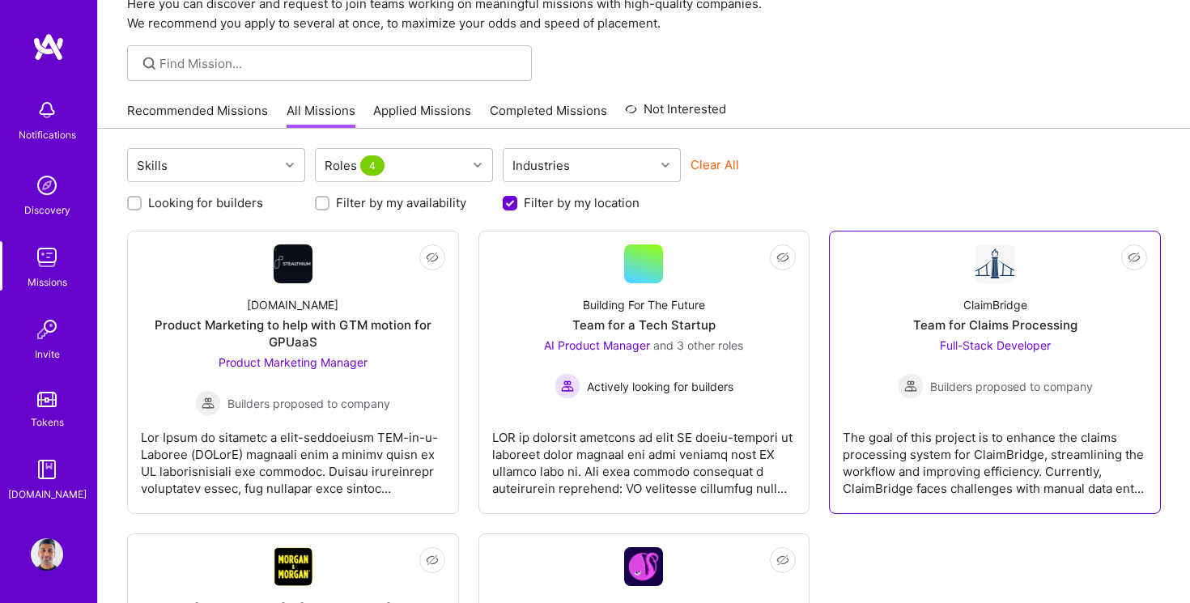
click at [968, 347] on span "Full-Stack Developer" at bounding box center [995, 345] width 111 height 14
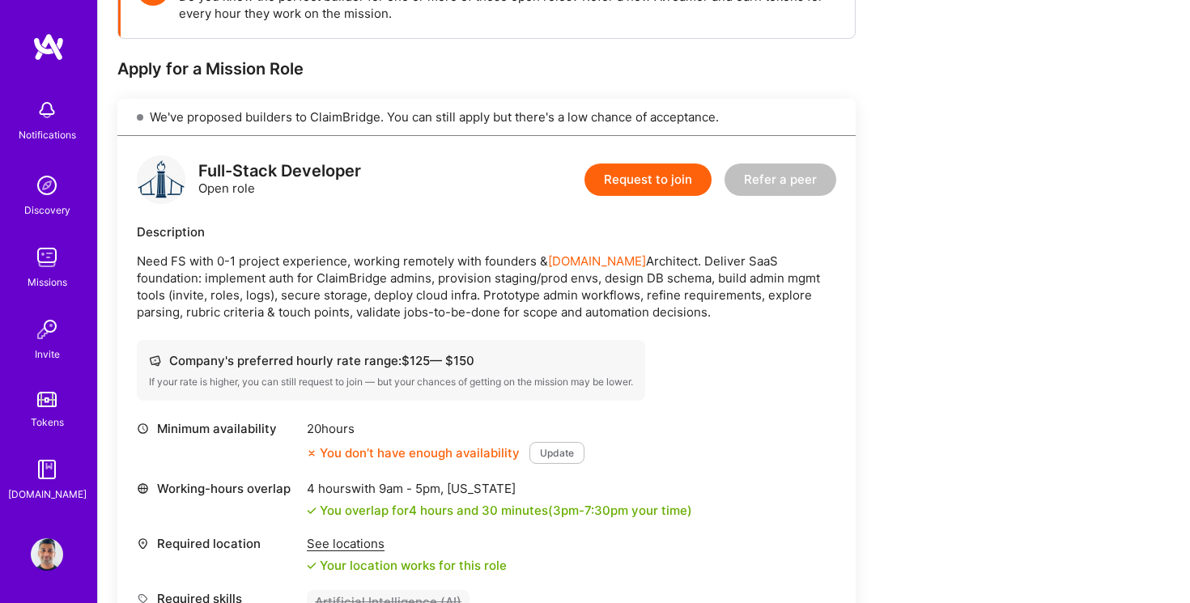
scroll to position [295, 0]
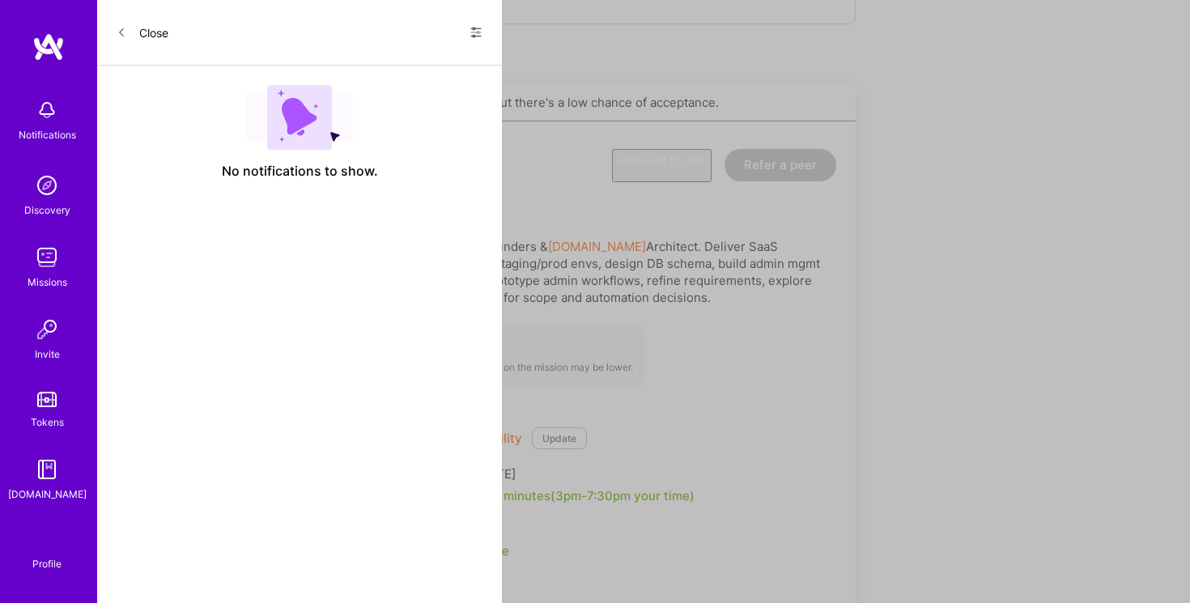
scroll to position [75, 0]
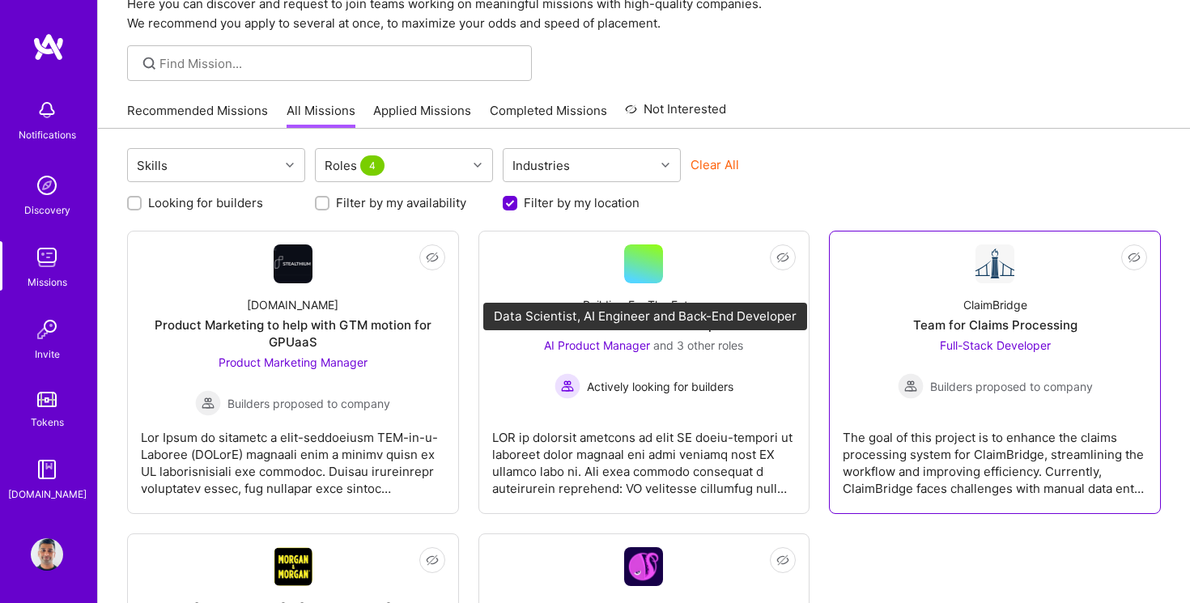
click at [966, 326] on div "Team for Claims Processing" at bounding box center [995, 325] width 164 height 17
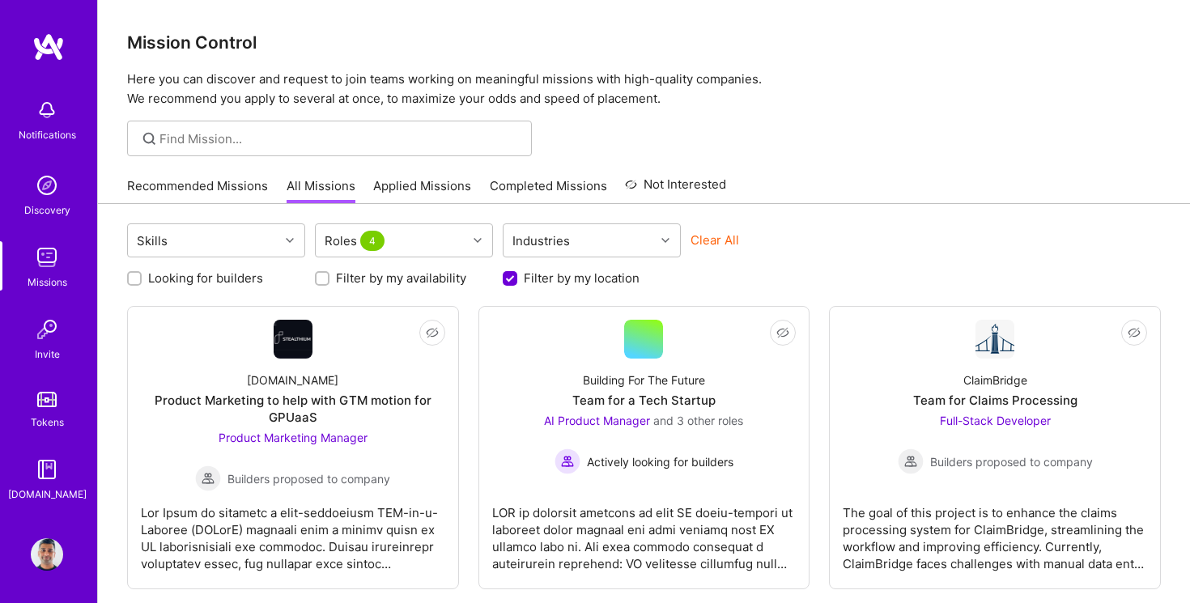
scroll to position [75, 0]
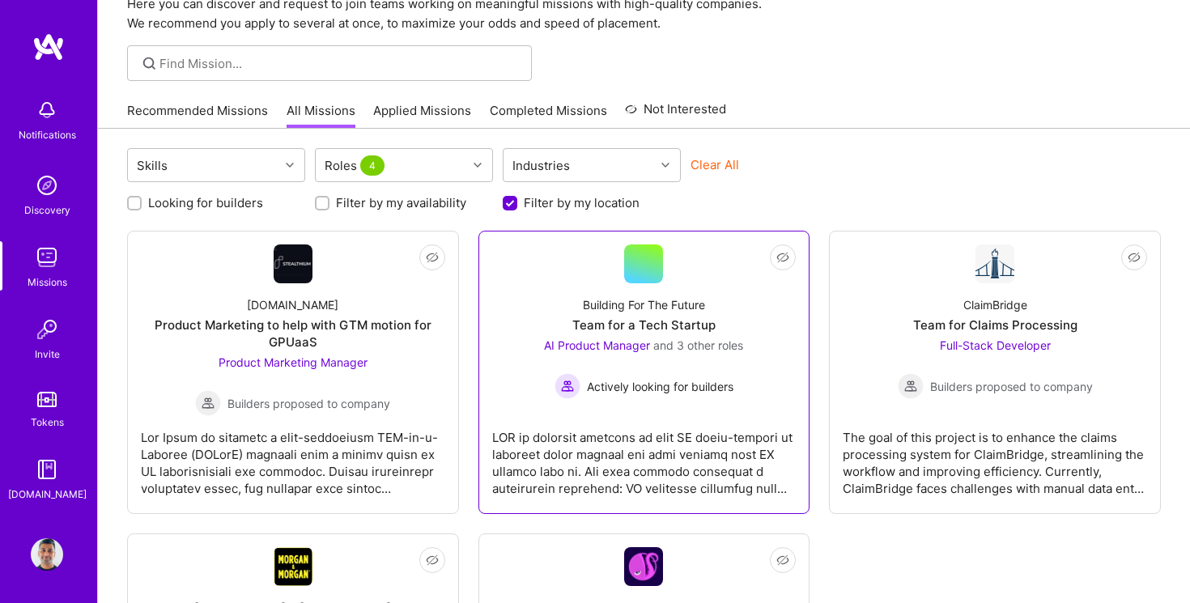
click at [702, 298] on div "Building For The Future" at bounding box center [644, 304] width 122 height 17
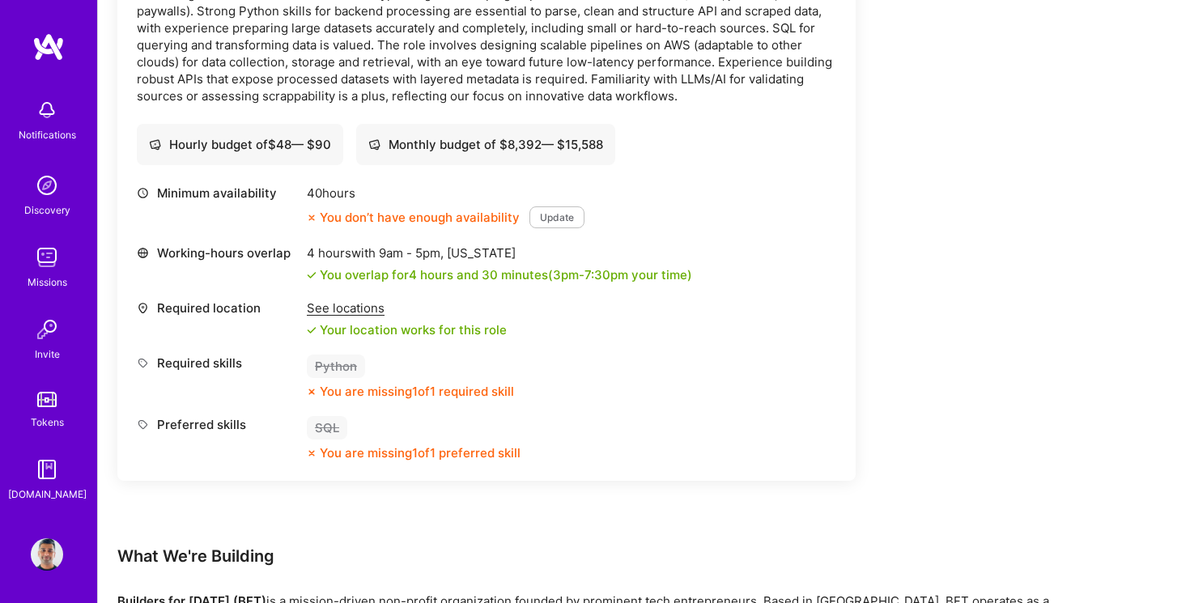
scroll to position [2264, 0]
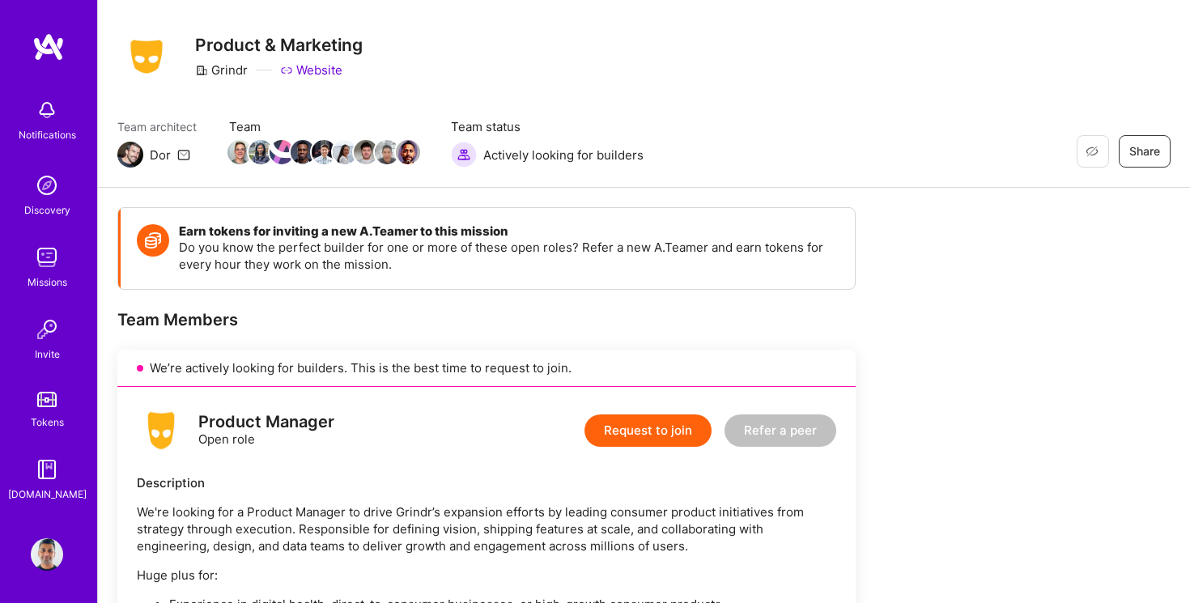
scroll to position [32, 0]
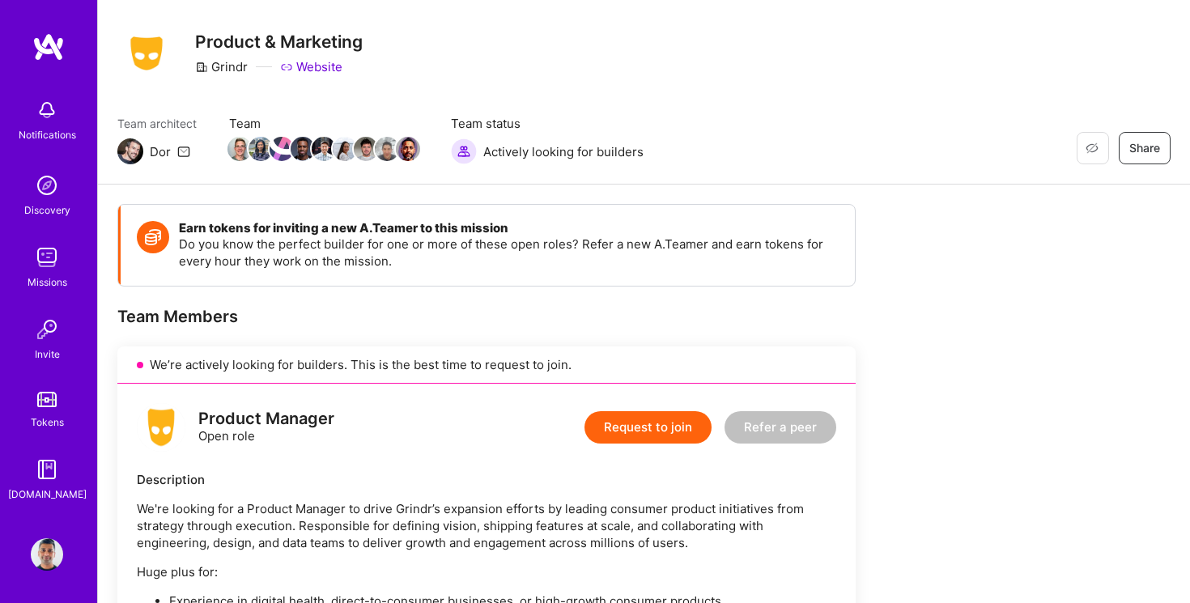
click at [324, 66] on link "Website" at bounding box center [311, 66] width 62 height 17
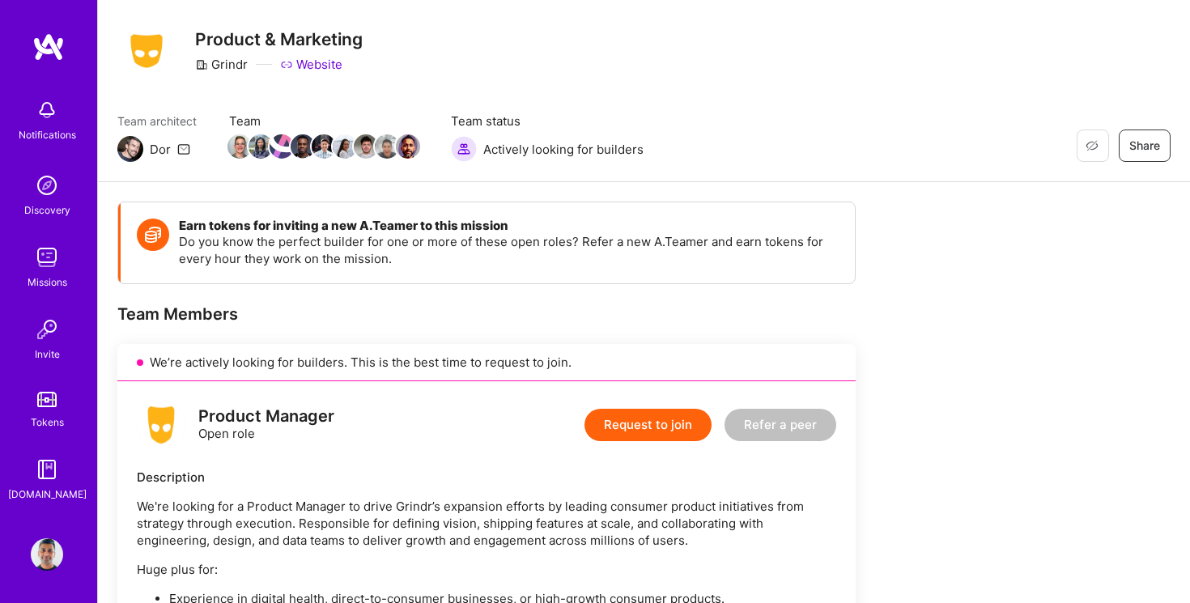
scroll to position [0, 0]
